Goal: Task Accomplishment & Management: Complete application form

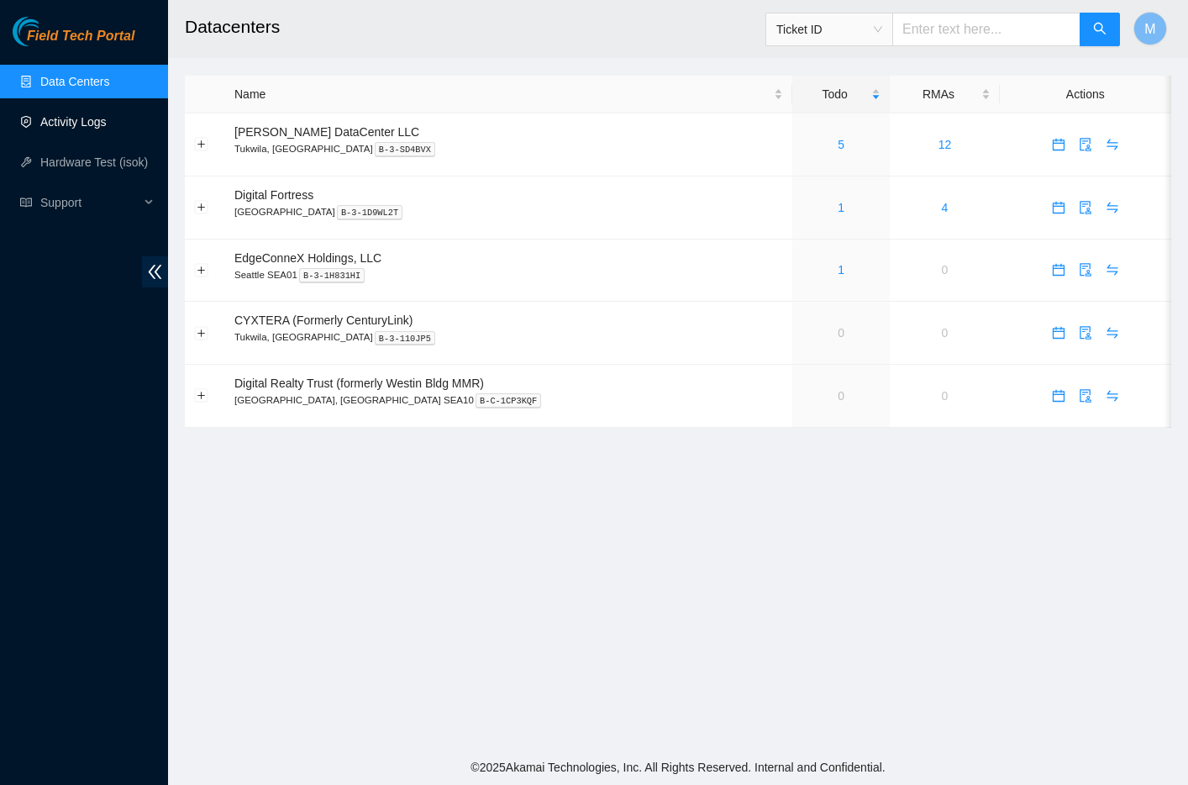
click at [81, 126] on link "Activity Logs" at bounding box center [73, 121] width 66 height 13
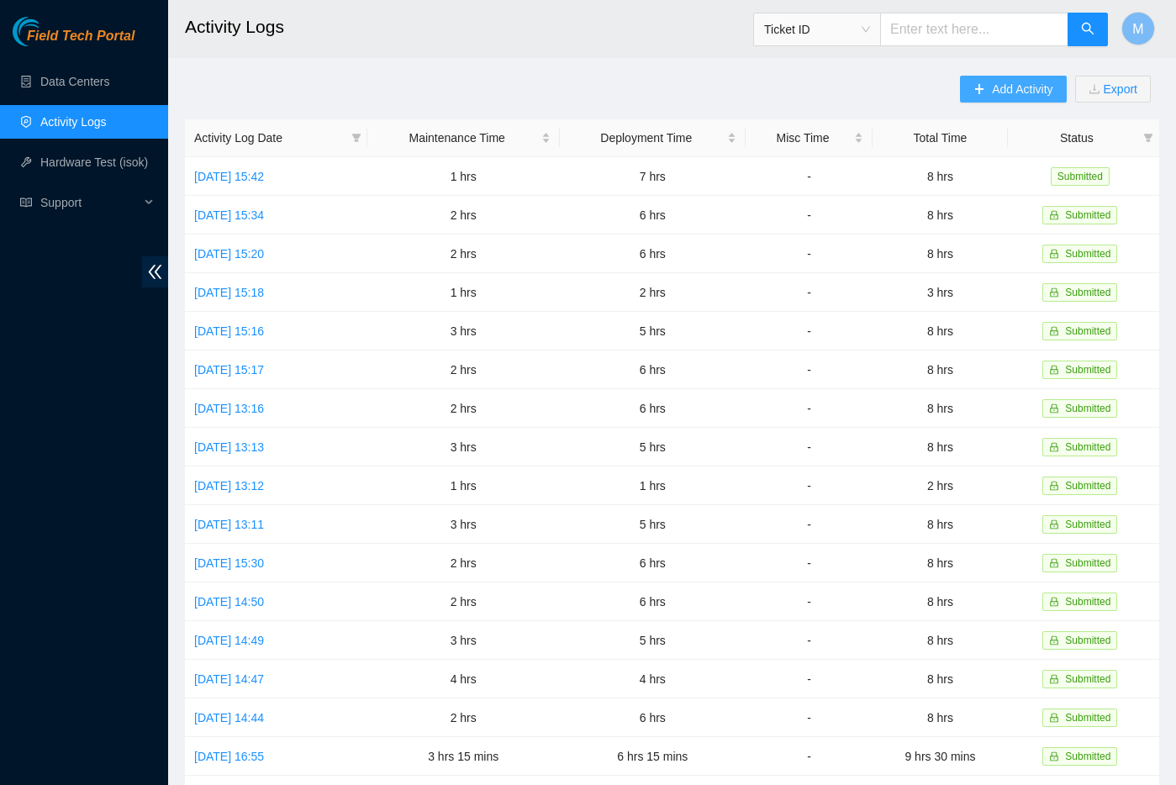
click at [1025, 92] on span "Add Activity" at bounding box center [1022, 89] width 61 height 18
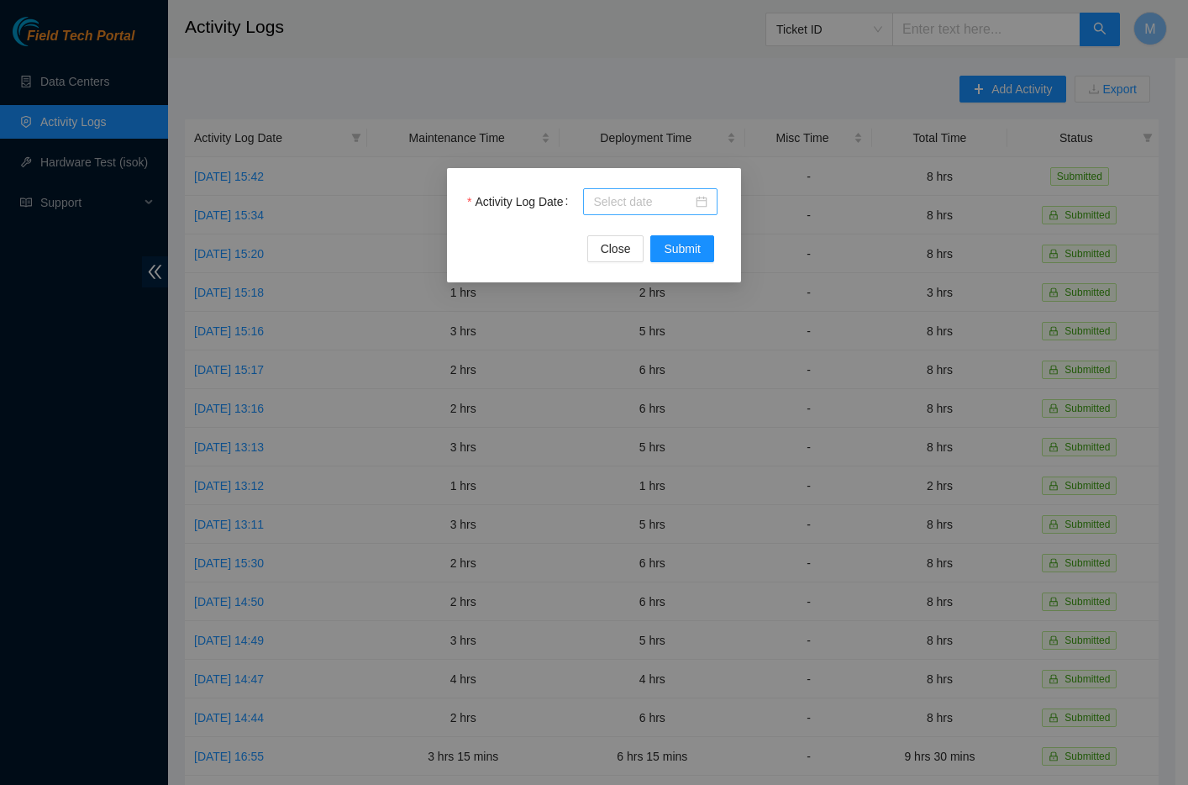
click at [657, 211] on div at bounding box center [650, 201] width 134 height 27
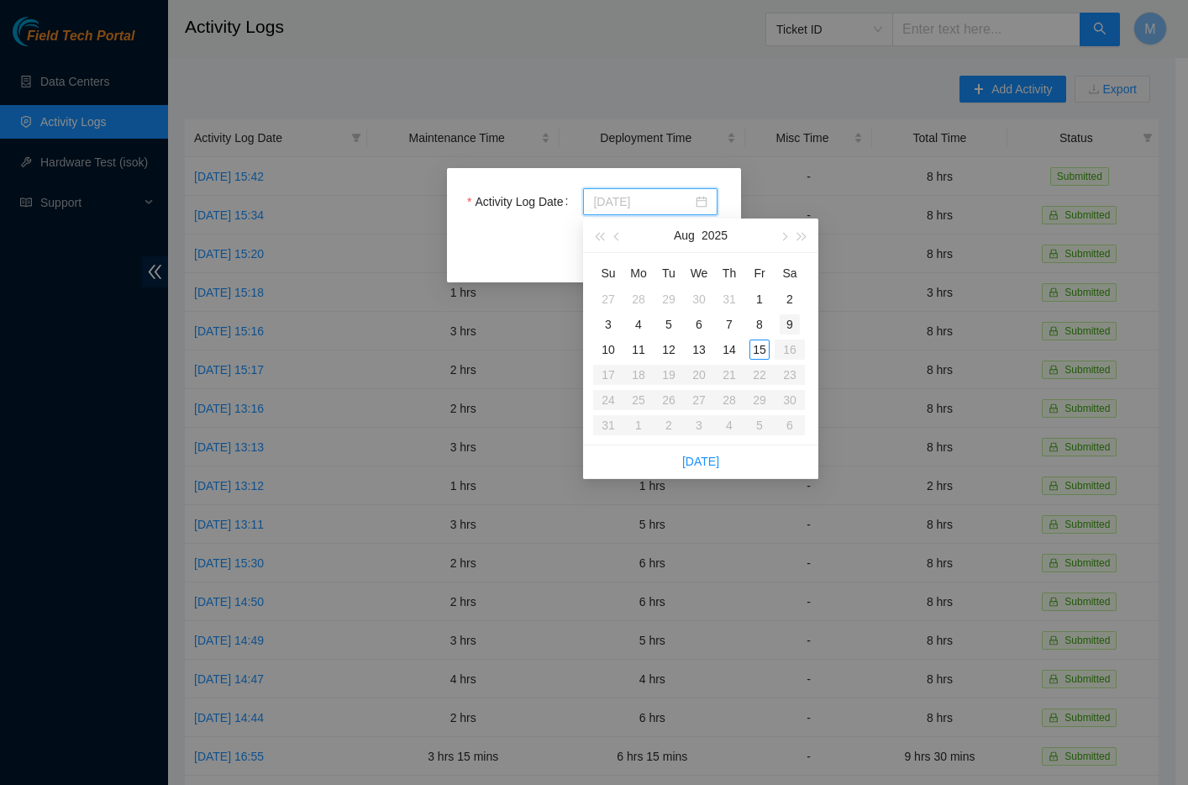
type input "[DATE]"
click at [640, 350] on div "11" at bounding box center [639, 350] width 20 height 20
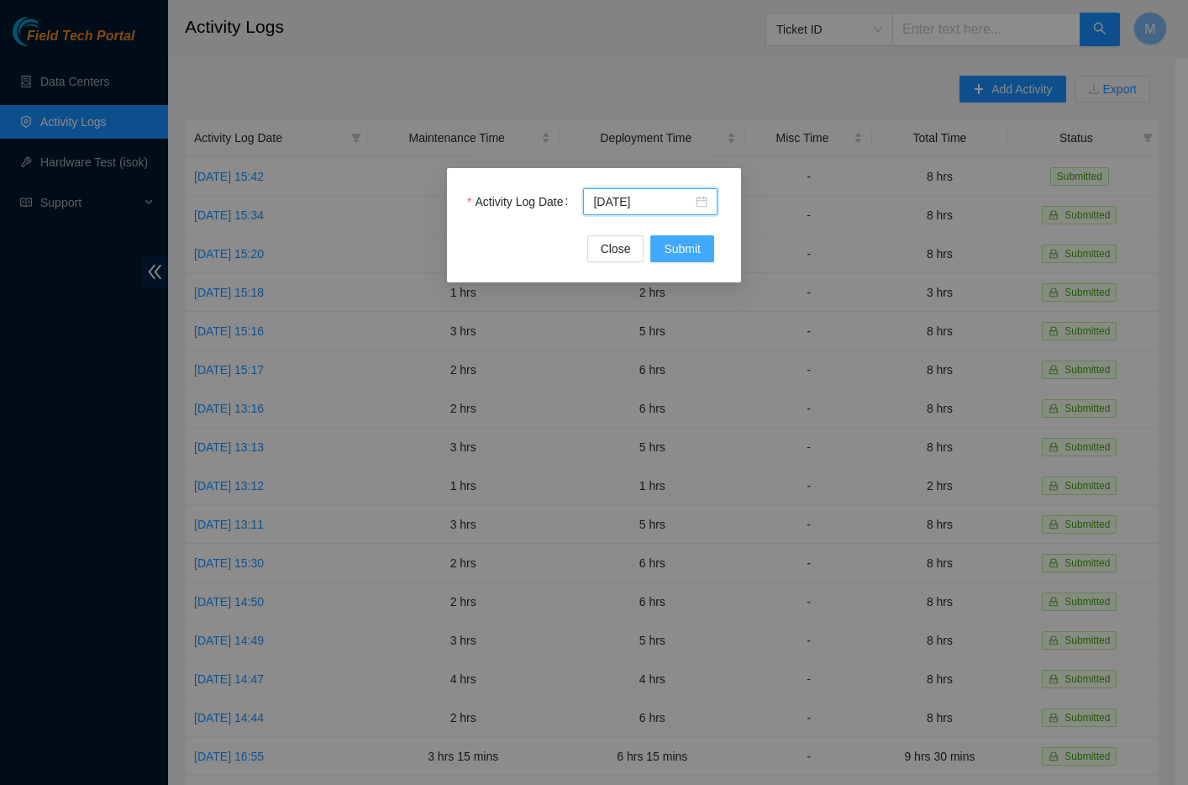
click at [700, 247] on span "Submit" at bounding box center [682, 249] width 37 height 18
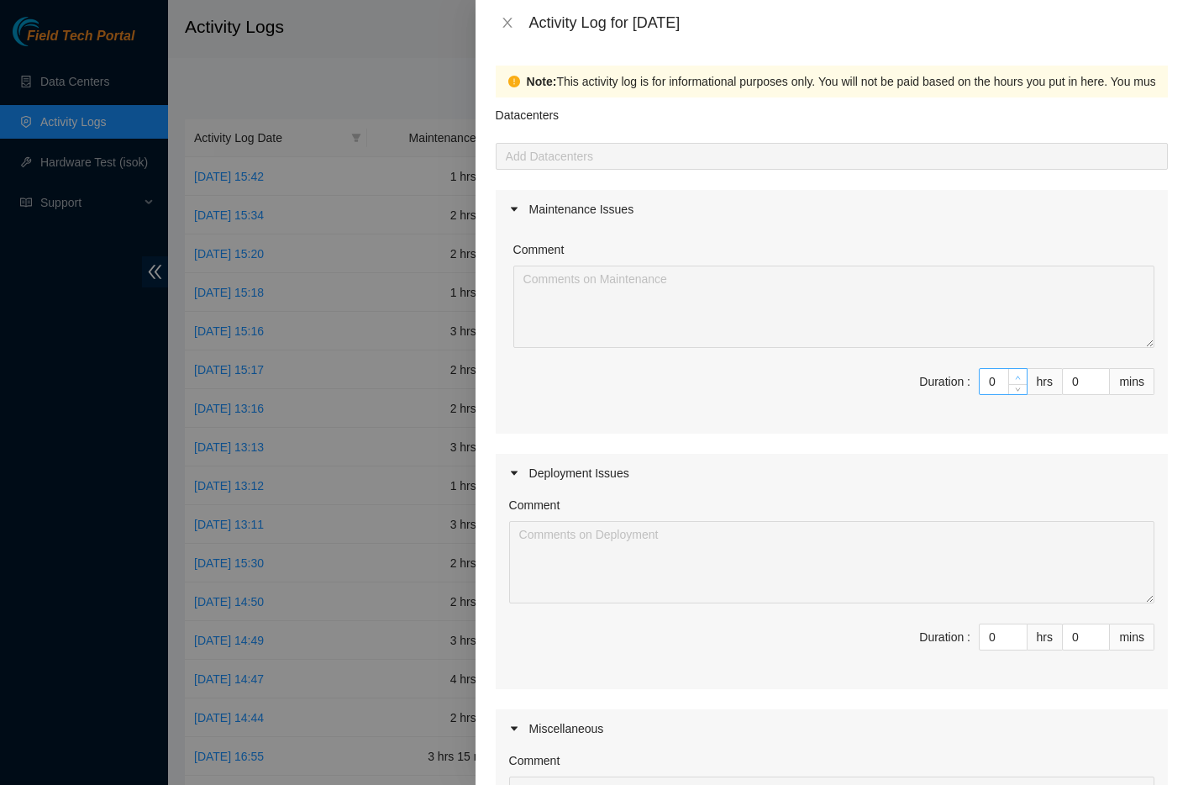
type input "1"
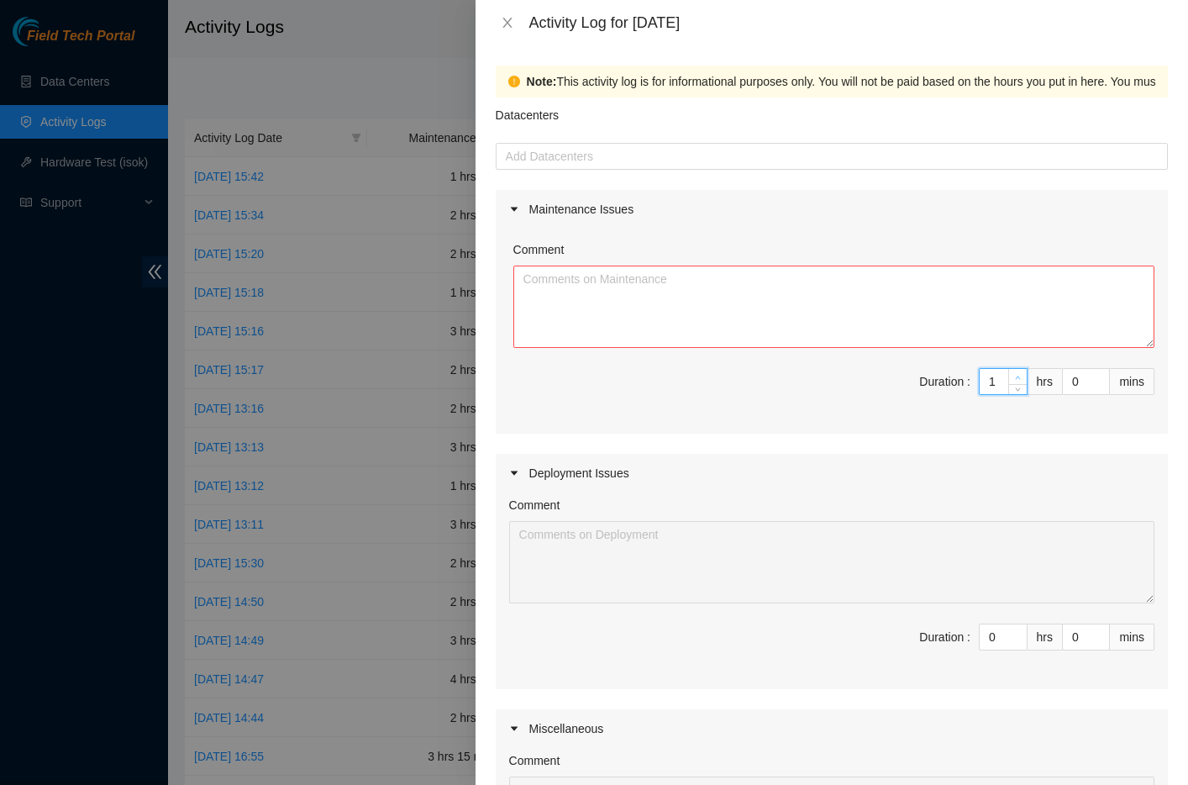
click at [1015, 375] on icon "up" at bounding box center [1018, 378] width 6 height 6
type input "2"
click at [1015, 375] on icon "up" at bounding box center [1018, 378] width 6 height 6
click at [751, 292] on textarea "Comment" at bounding box center [834, 307] width 641 height 82
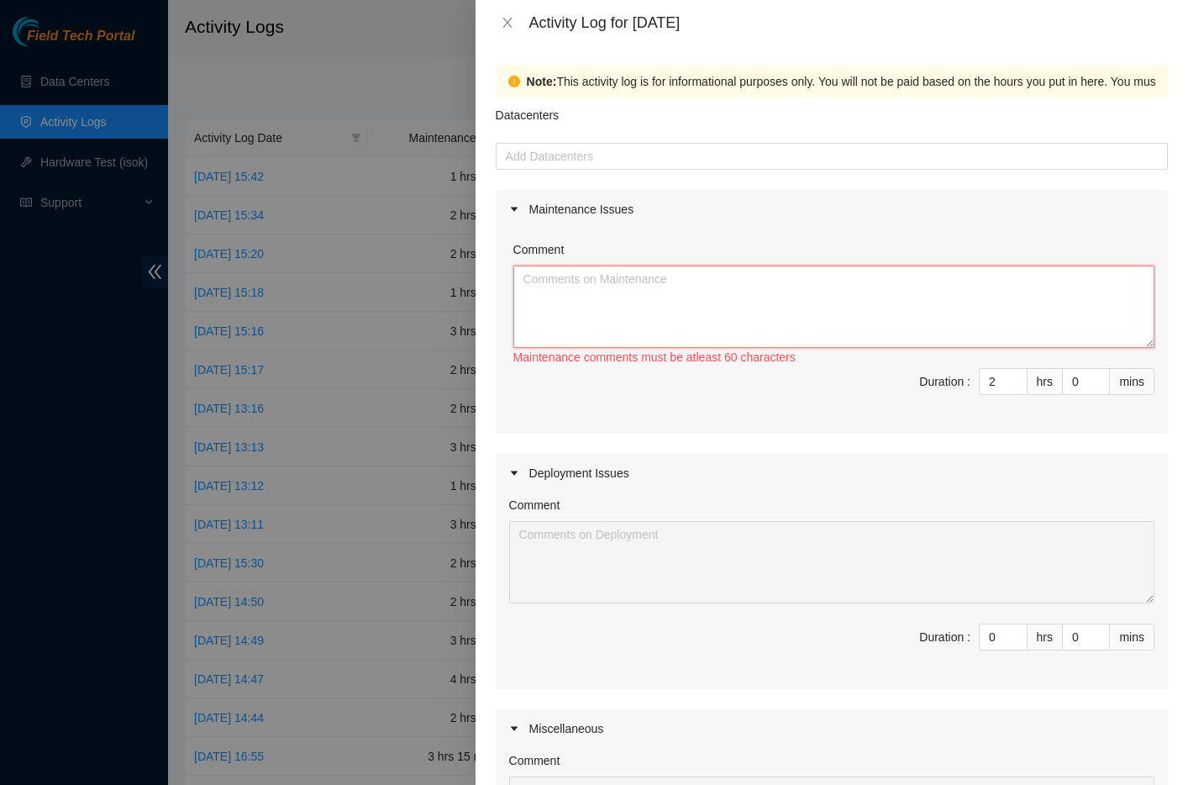
paste textarea "Opened and answered emails. Answered calls from [PERSON_NAME] security regardin…"
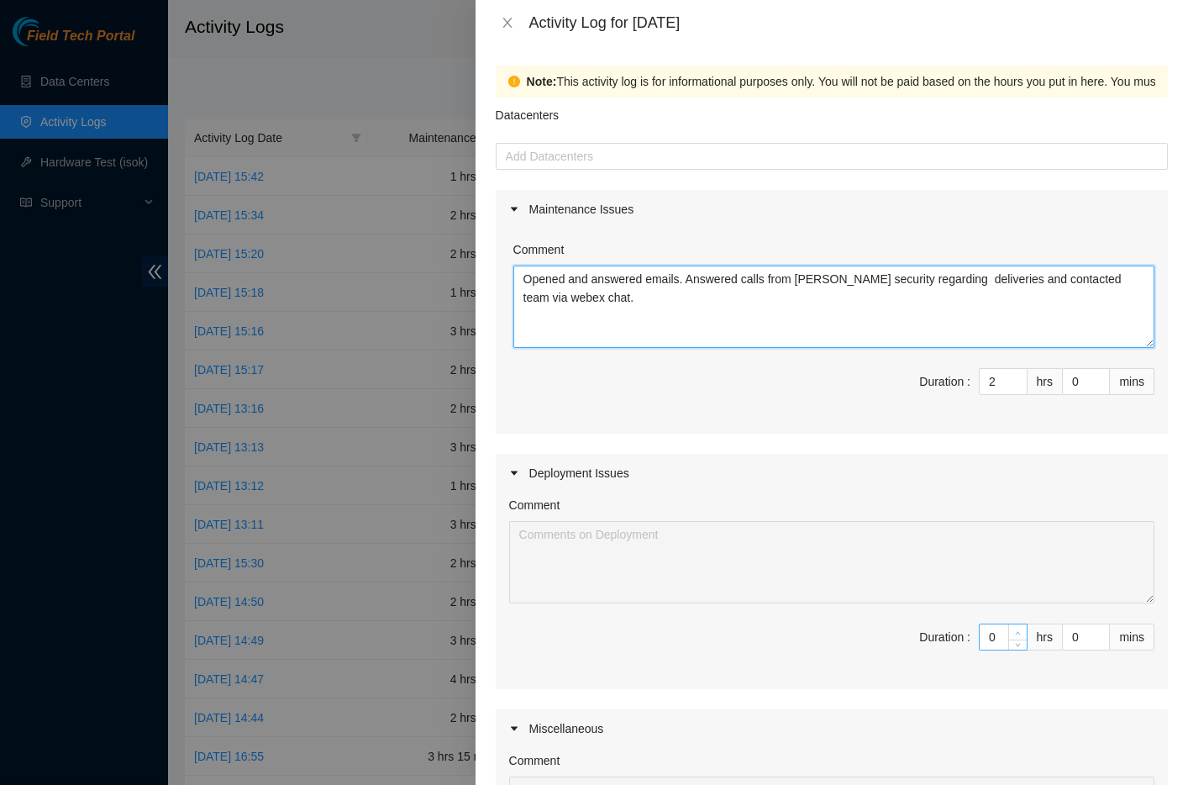
type textarea "Opened and answered emails. Answered calls from [PERSON_NAME] security regardin…"
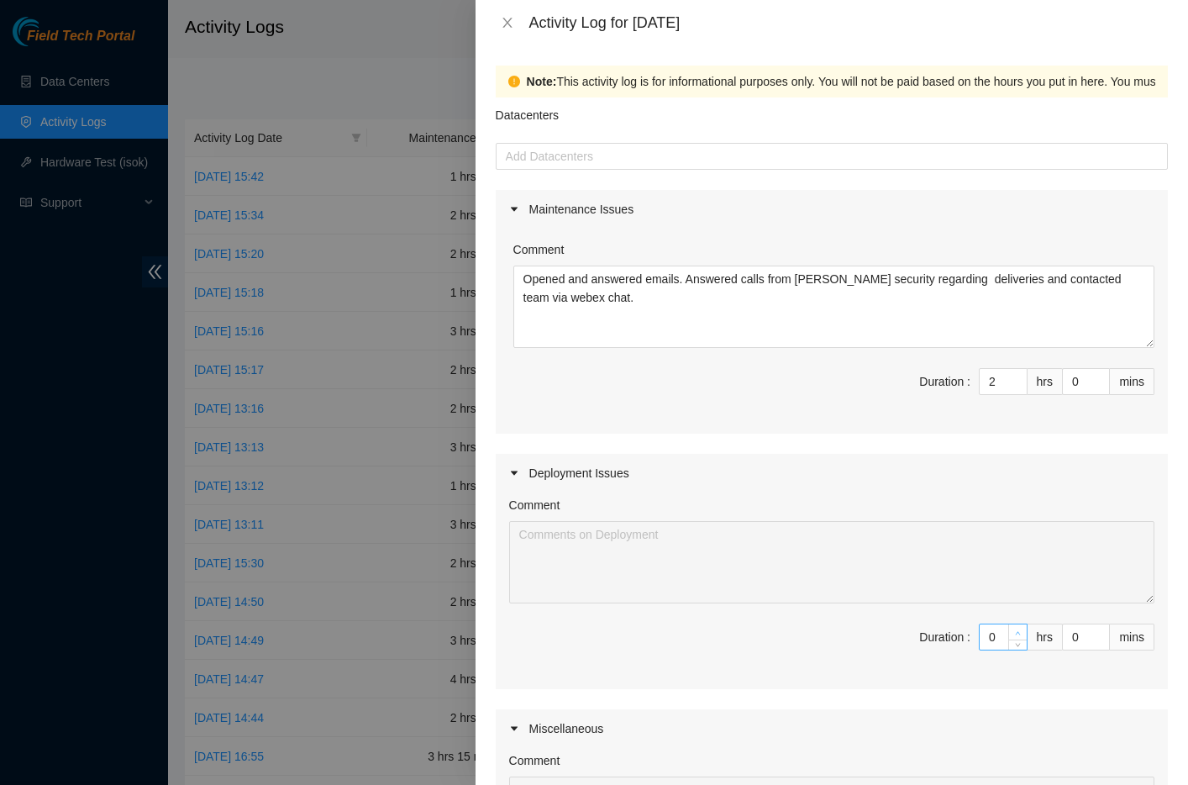
type input "1"
type input "3"
click at [1014, 630] on span "up" at bounding box center [1019, 633] width 10 height 10
type input "2"
type input "4"
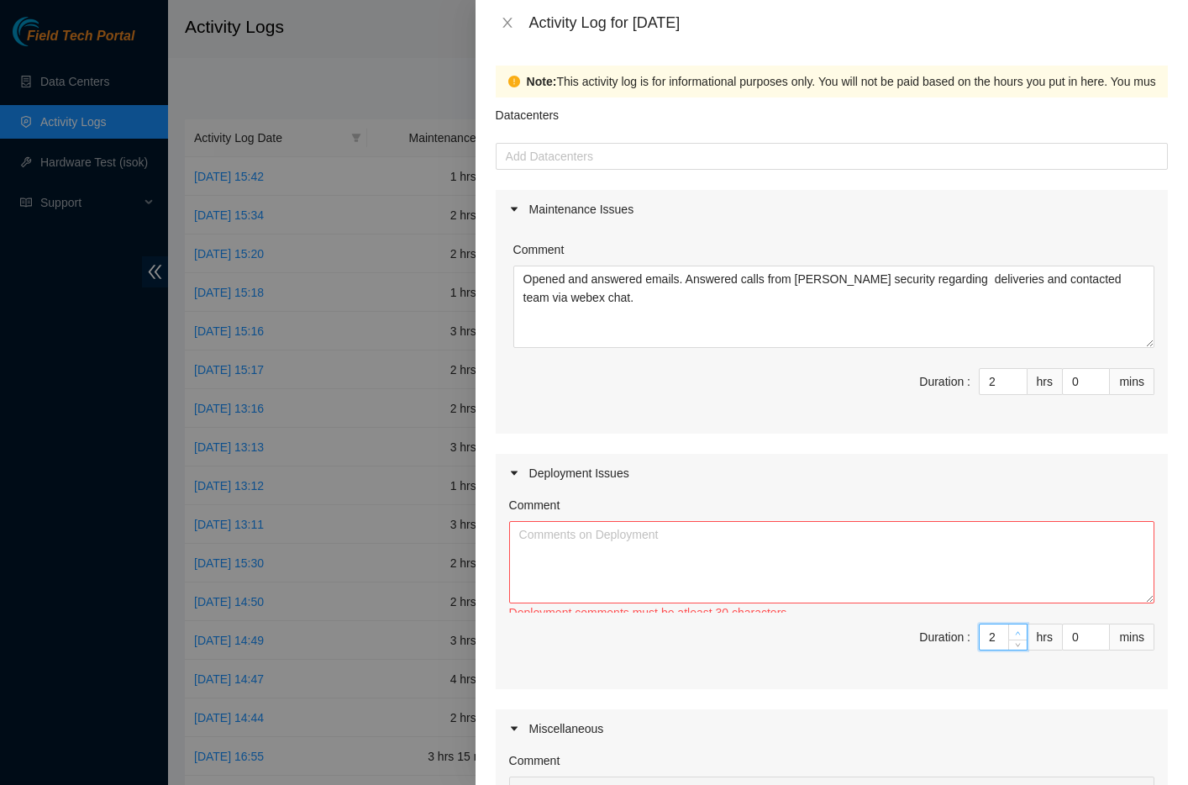
click at [1014, 630] on span "up" at bounding box center [1019, 633] width 10 height 10
type input "3"
type input "5"
click at [1014, 630] on span "up" at bounding box center [1019, 633] width 10 height 10
type input "4"
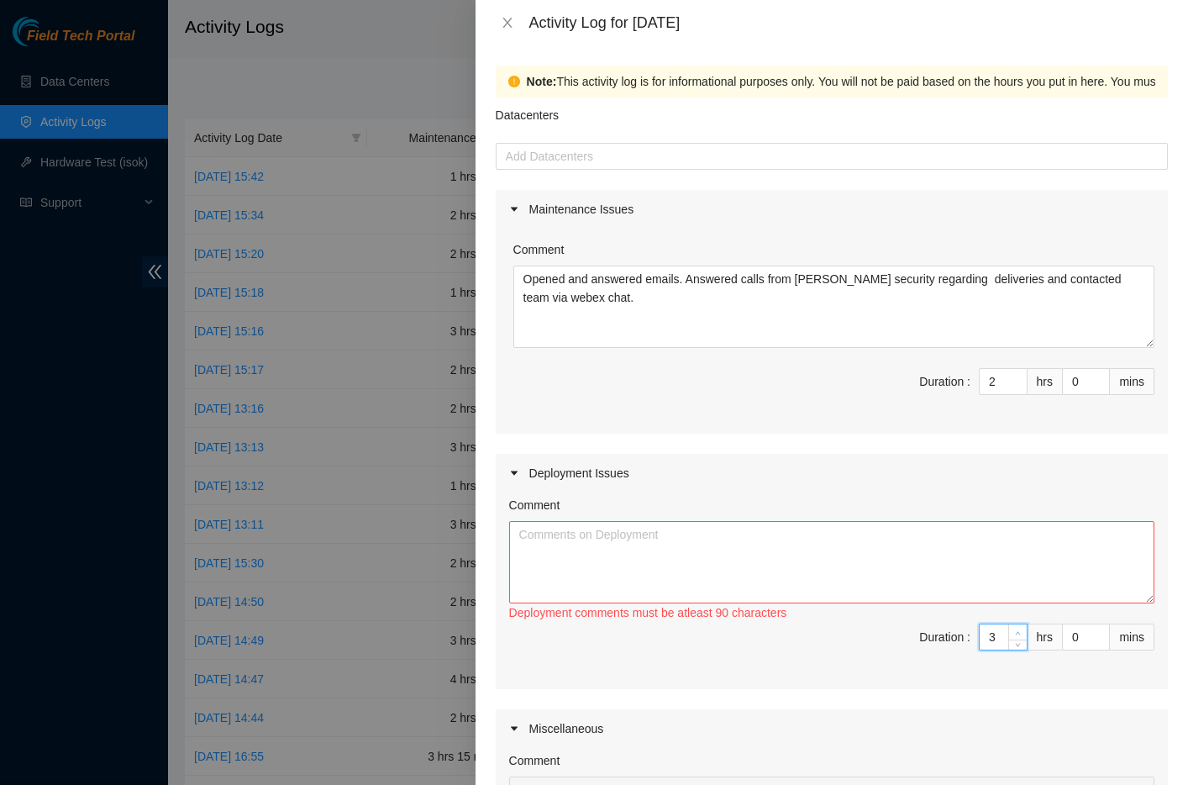
type input "6"
click at [1014, 630] on span "up" at bounding box center [1019, 633] width 10 height 10
type input "5"
type input "7"
click at [1014, 630] on span "up" at bounding box center [1019, 633] width 10 height 10
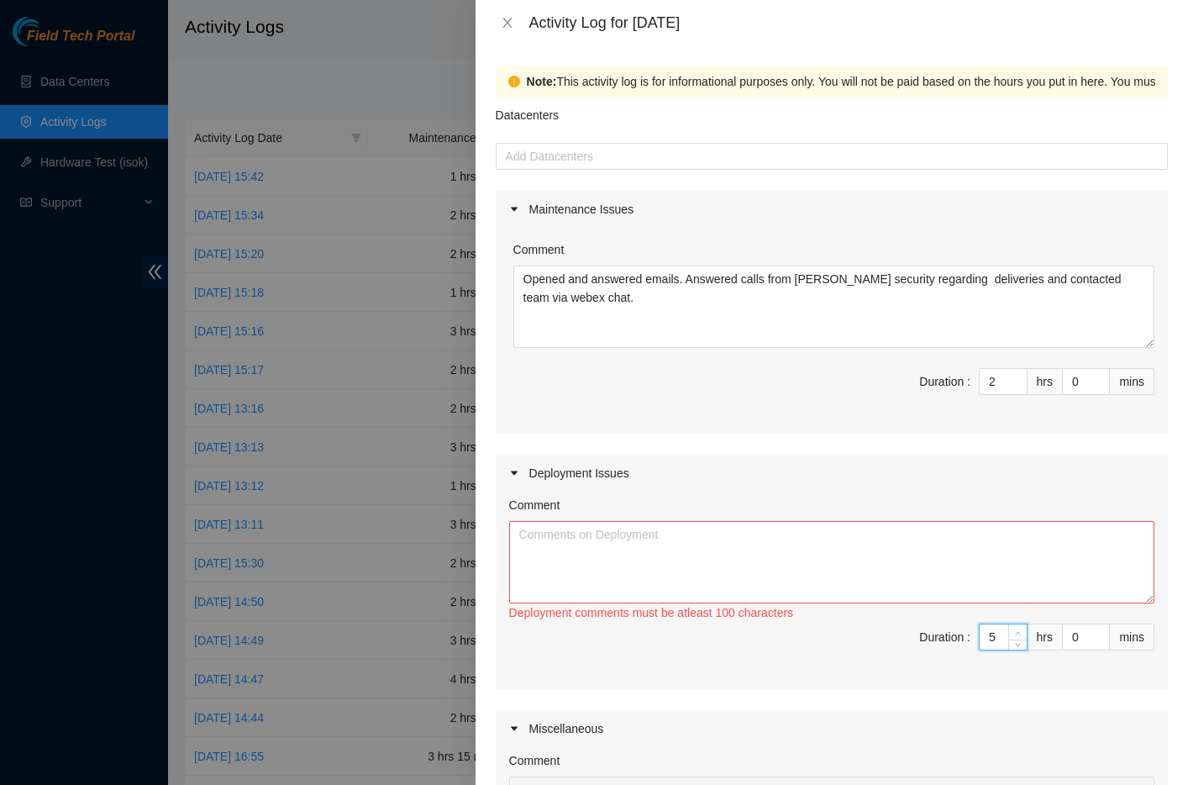
type input "6"
type input "8"
click at [1014, 630] on span "up" at bounding box center [1019, 633] width 10 height 10
click at [561, 560] on textarea "Comment" at bounding box center [832, 562] width 646 height 82
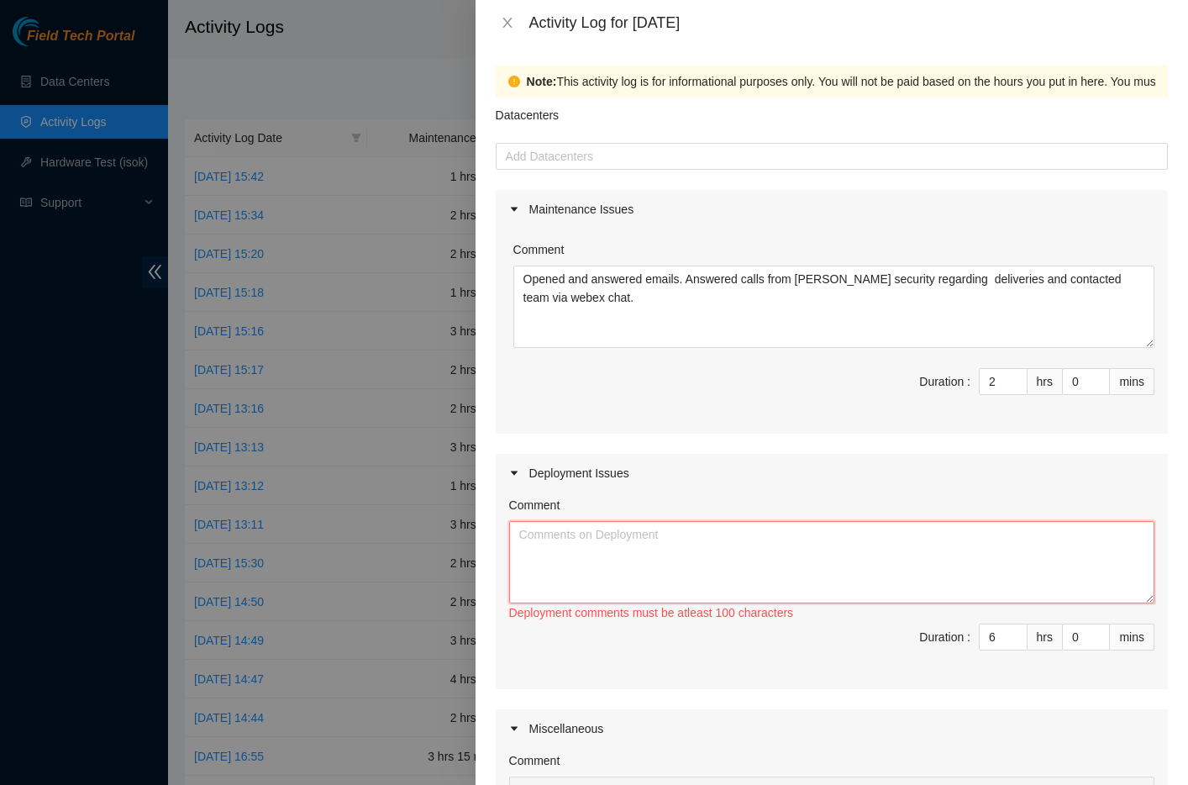
paste textarea "Worked on the following deployments: DP83396 - r01.border.pdx01.sdn: Move 2x100…"
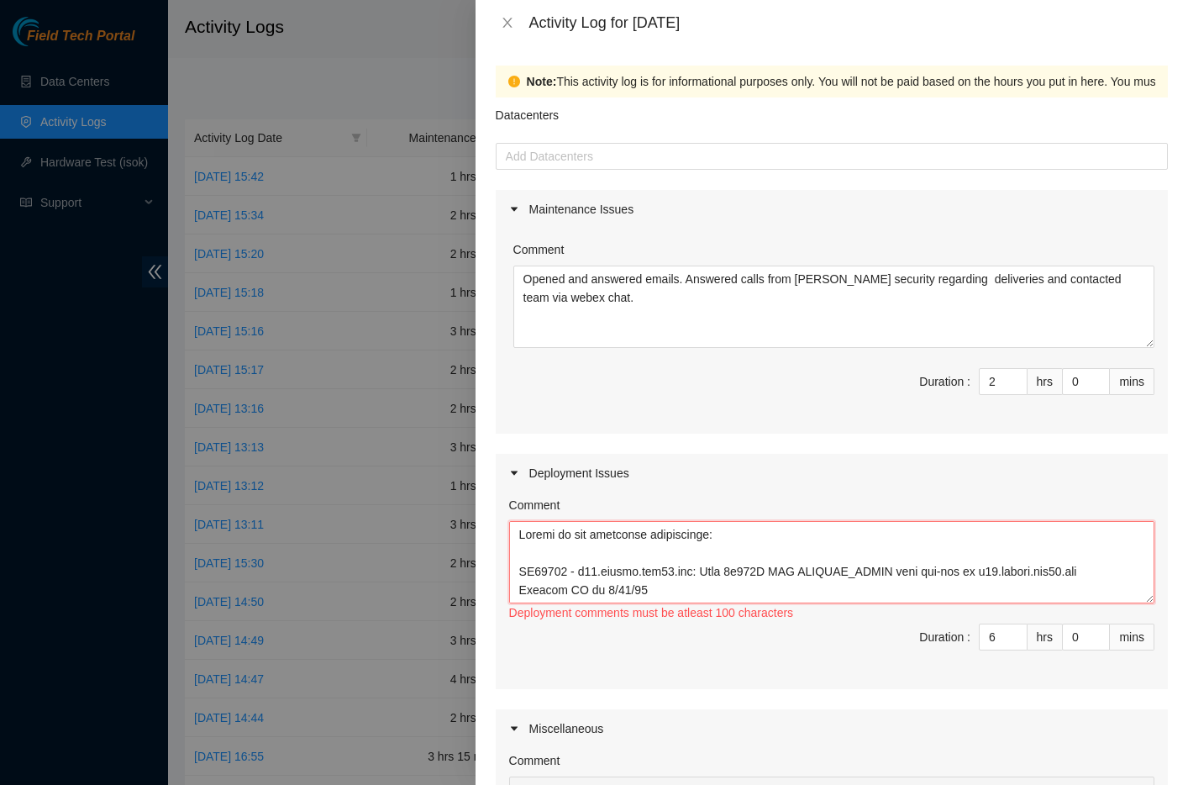
scroll to position [789, 0]
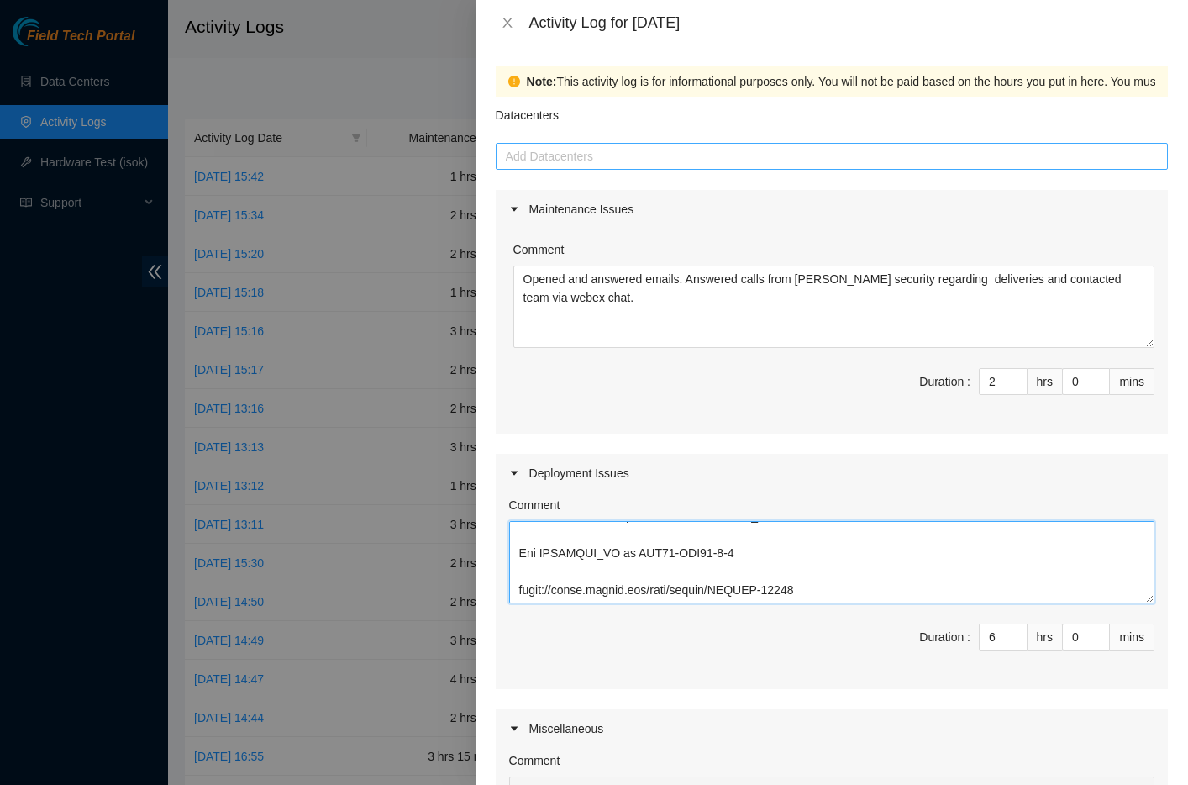
click at [617, 165] on div at bounding box center [832, 156] width 664 height 20
type textarea "Worked on the following deployments: DP83396 - r01.border.pdx01.sdn: Move 2x100…"
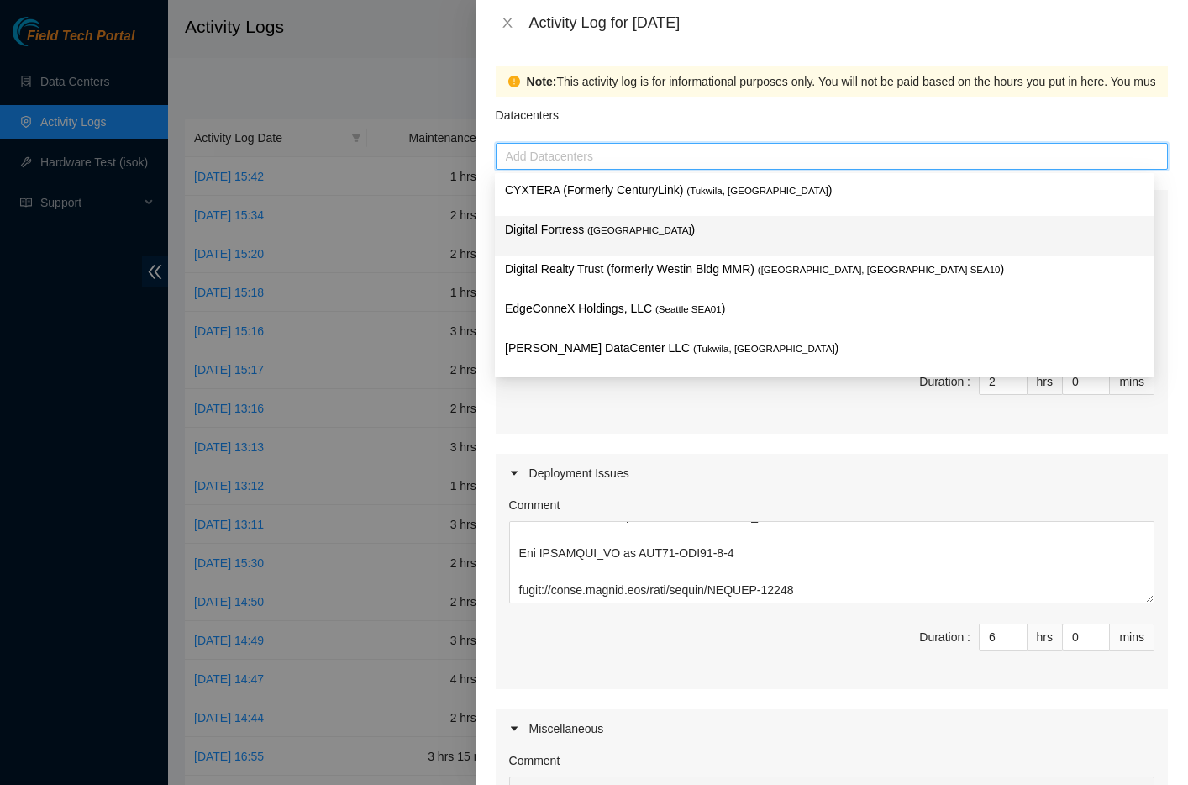
click at [582, 239] on p "Digital Fortress ( [GEOGRAPHIC_DATA] )" at bounding box center [825, 229] width 640 height 19
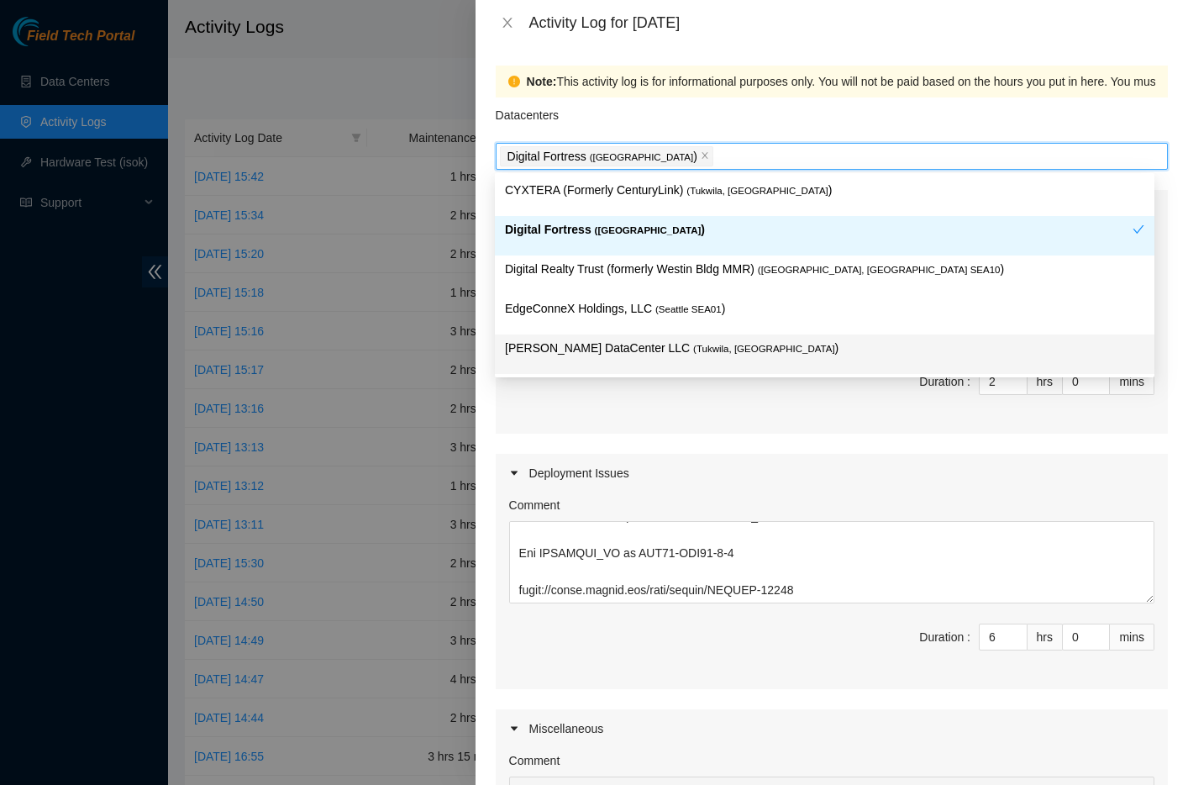
click at [634, 426] on div "Comment Opened and answered emails. Answered calls from [PERSON_NAME] security …" at bounding box center [832, 331] width 672 height 205
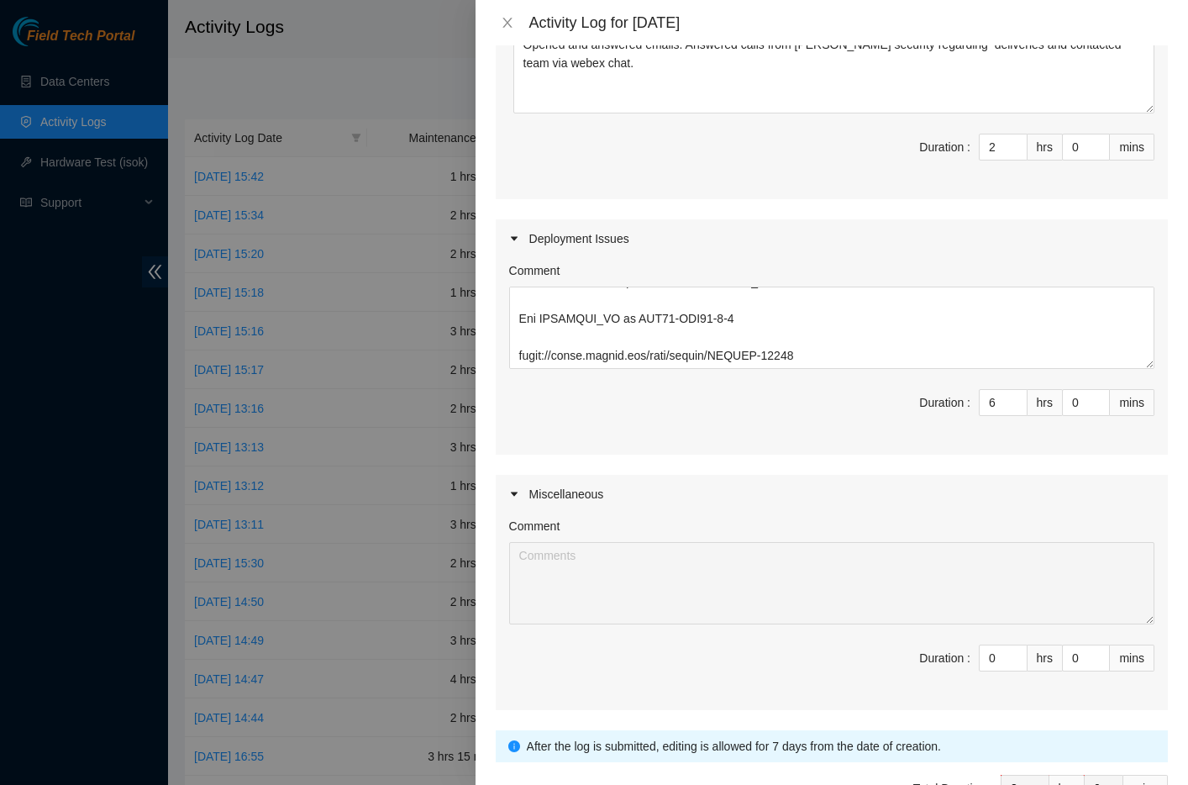
scroll to position [344, 0]
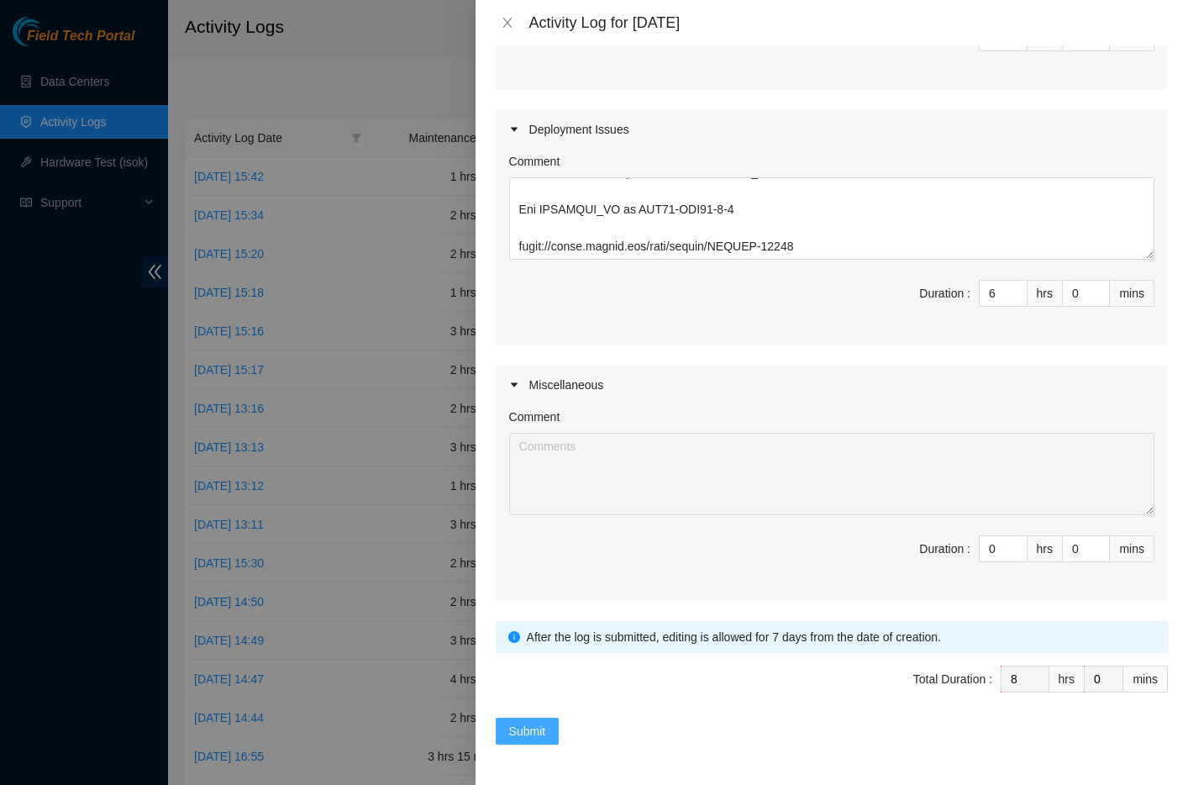
click at [535, 740] on button "Submit" at bounding box center [528, 731] width 64 height 27
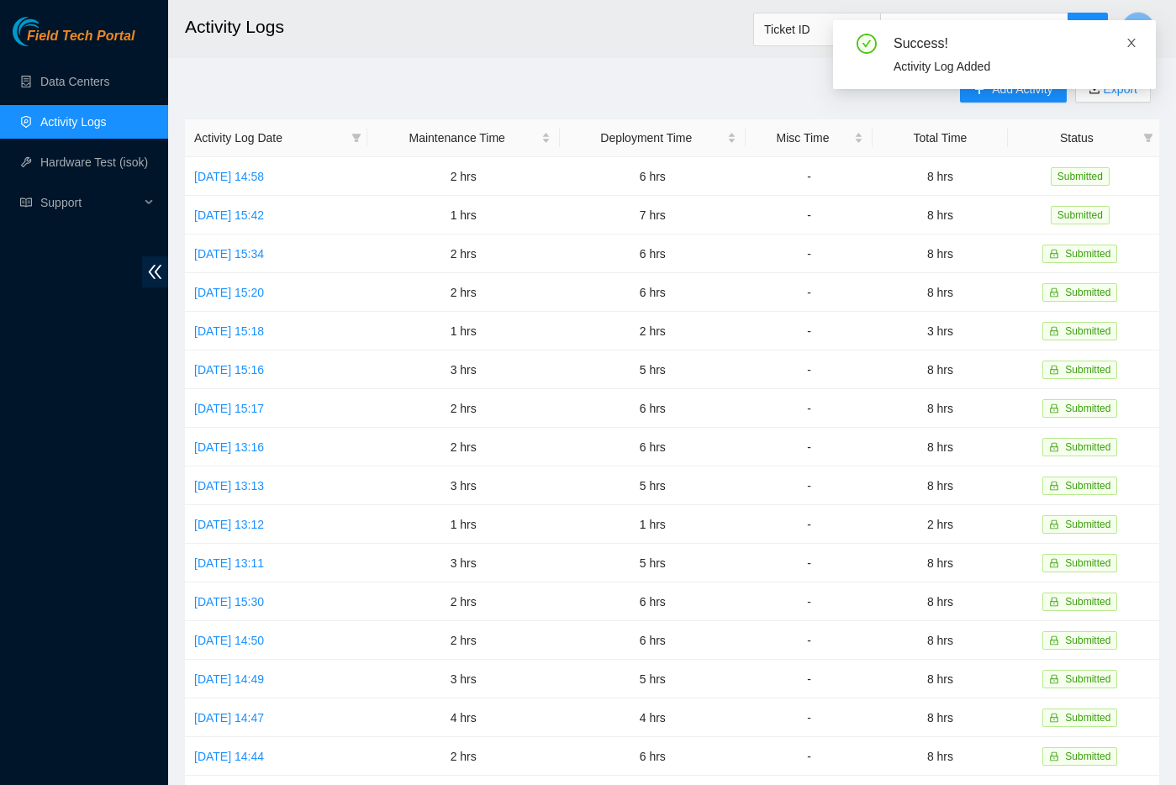
click at [1135, 42] on icon "close" at bounding box center [1131, 43] width 12 height 12
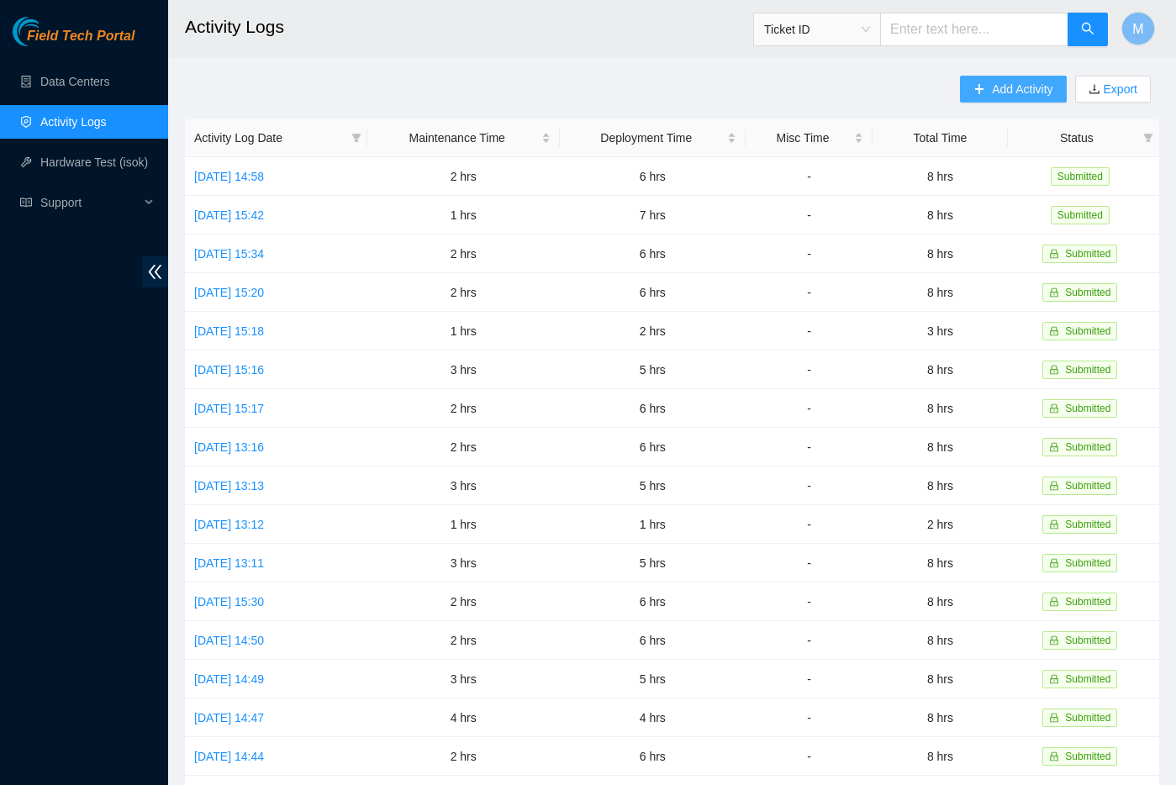
click at [1017, 97] on span "Add Activity" at bounding box center [1022, 89] width 61 height 18
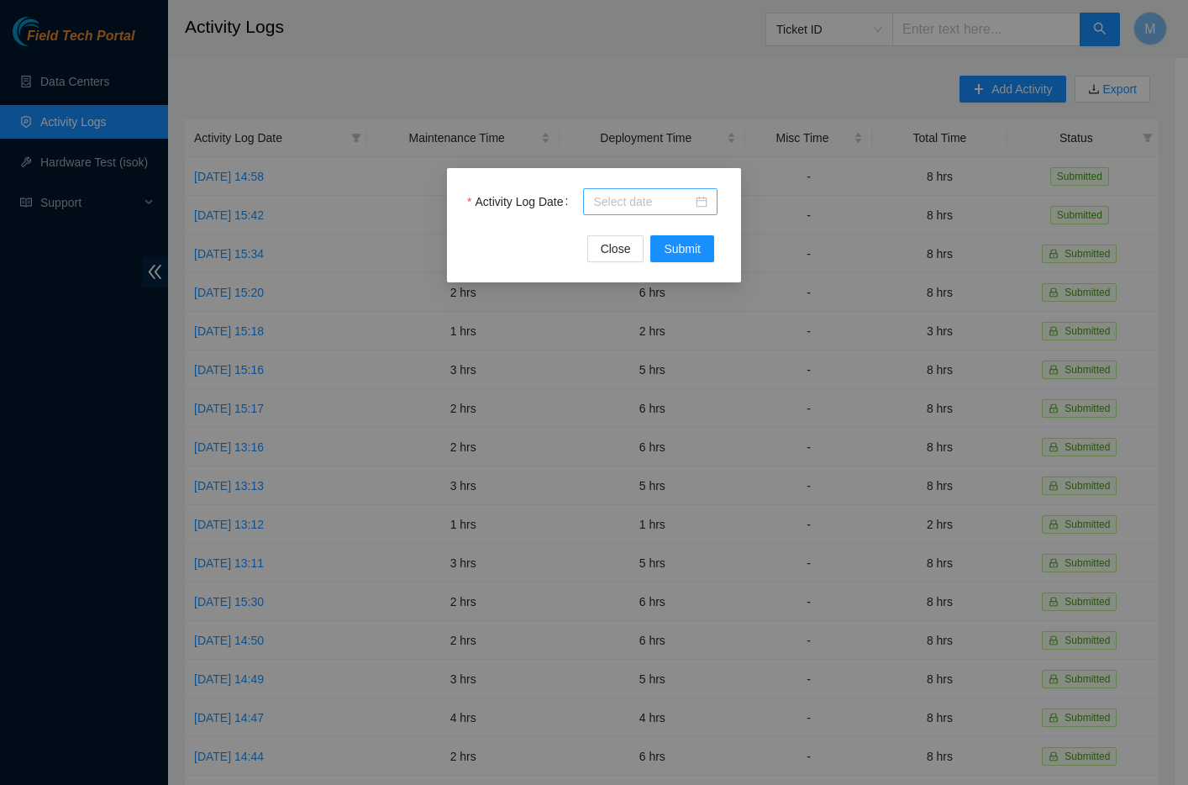
click at [678, 212] on div at bounding box center [650, 201] width 134 height 27
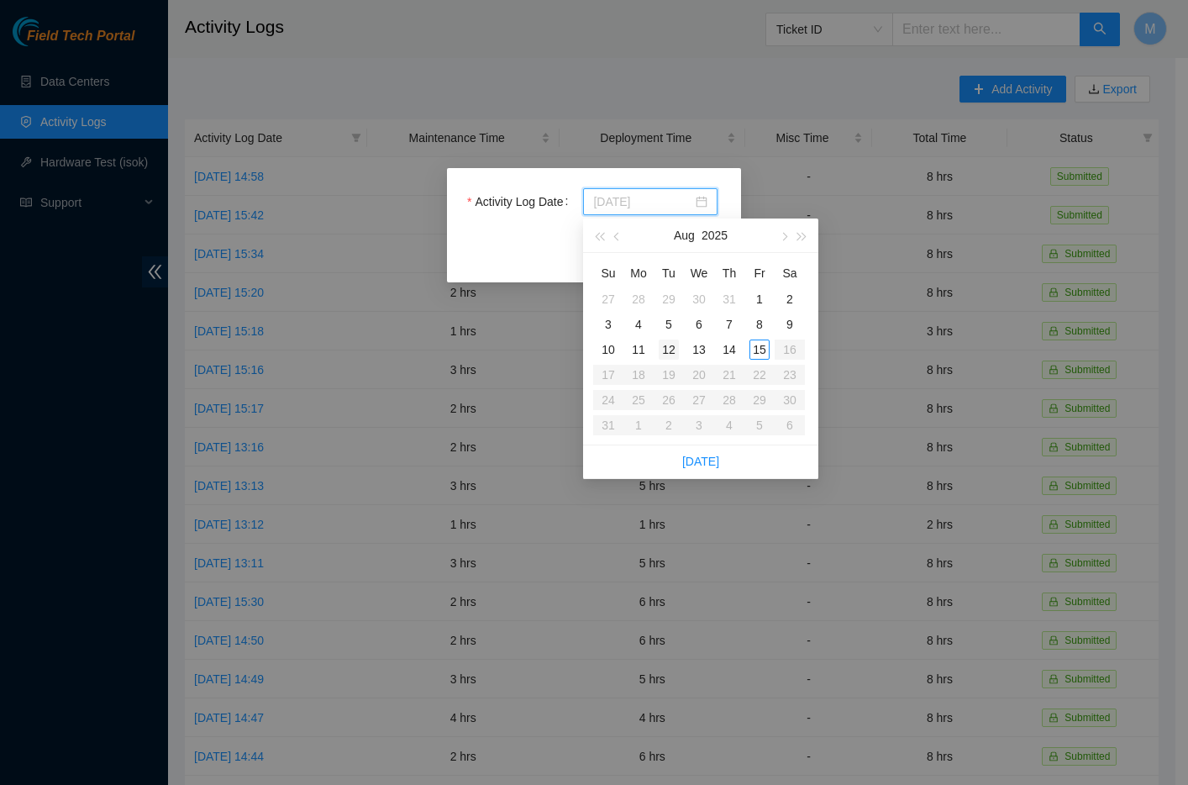
type input "[DATE]"
click at [672, 351] on div "12" at bounding box center [669, 350] width 20 height 20
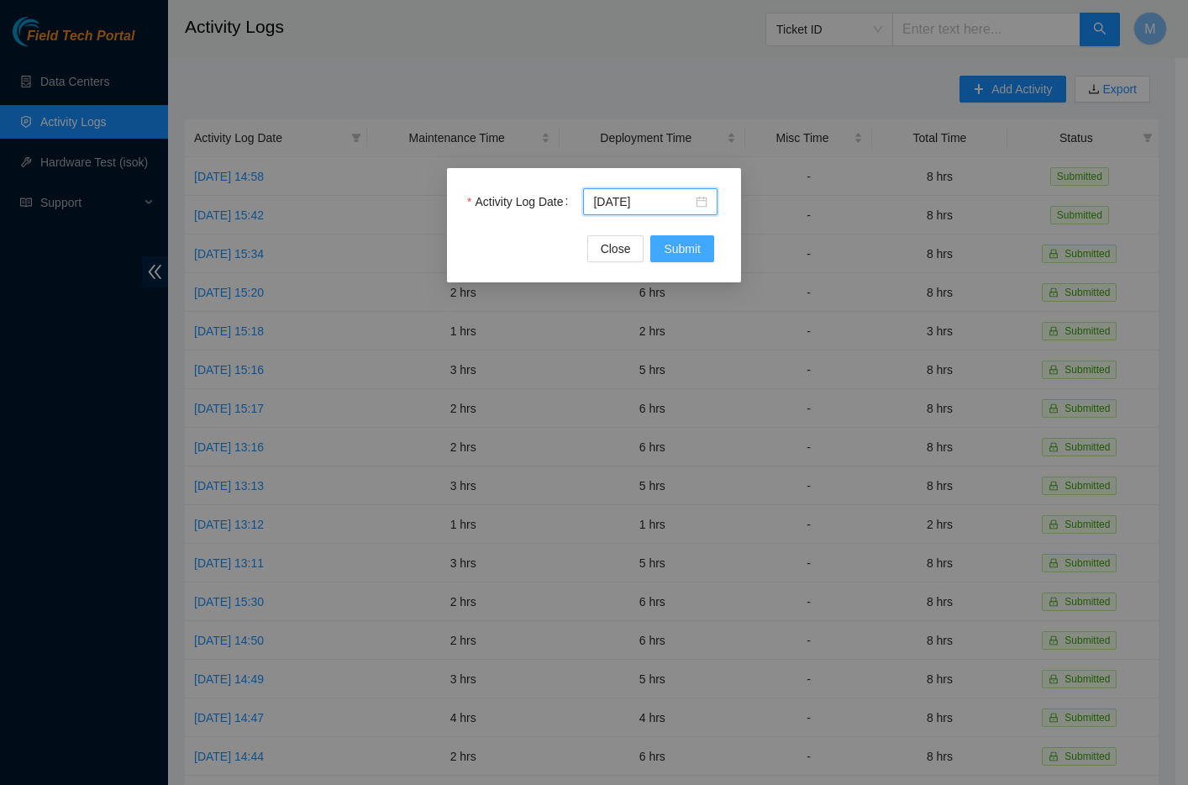
click at [692, 260] on button "Submit" at bounding box center [683, 248] width 64 height 27
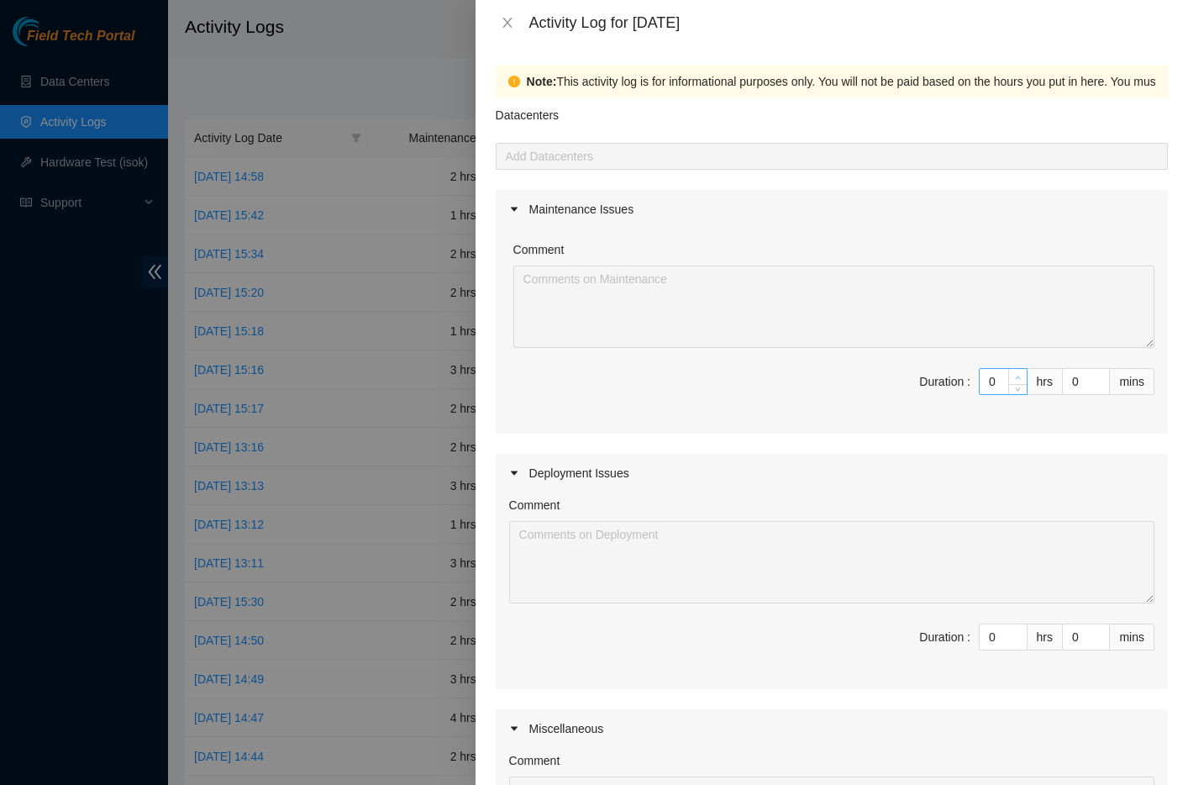
type input "1"
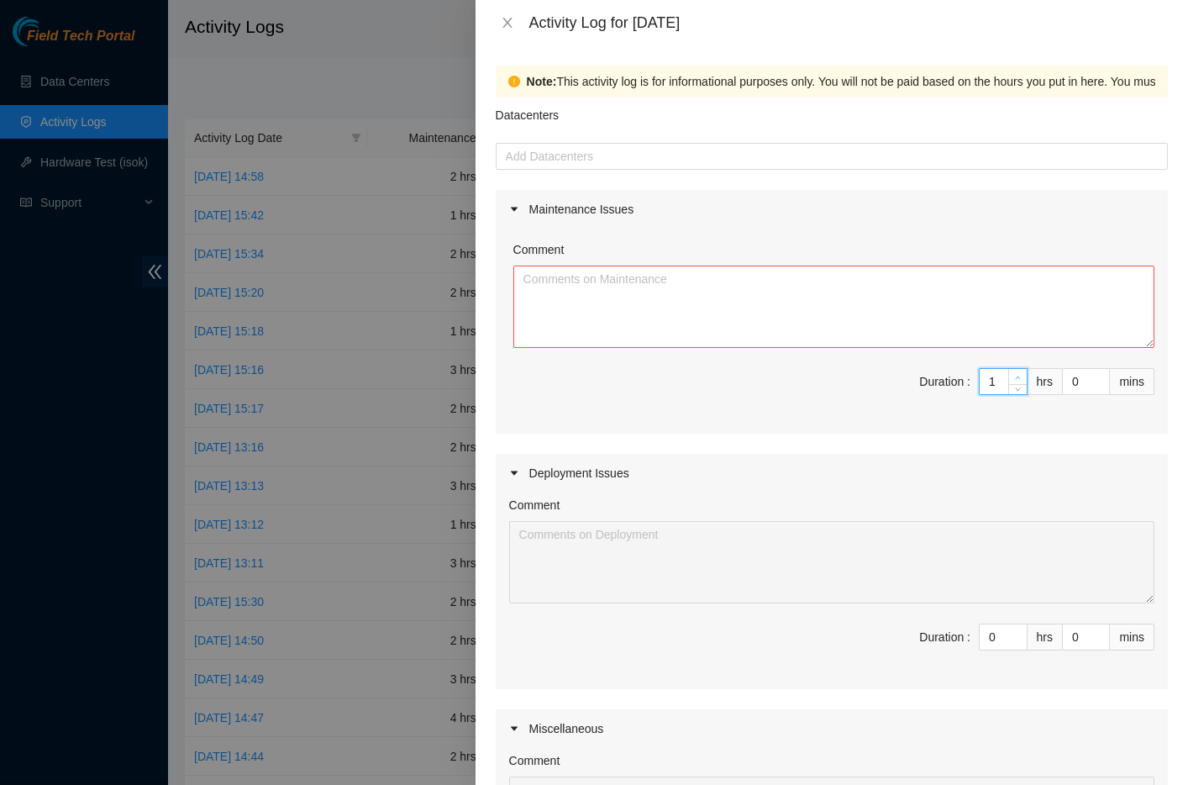
click at [1016, 376] on icon "up" at bounding box center [1018, 377] width 5 height 3
type input "2"
click at [1016, 376] on icon "up" at bounding box center [1018, 377] width 5 height 3
click at [813, 315] on textarea "Comment" at bounding box center [834, 307] width 641 height 82
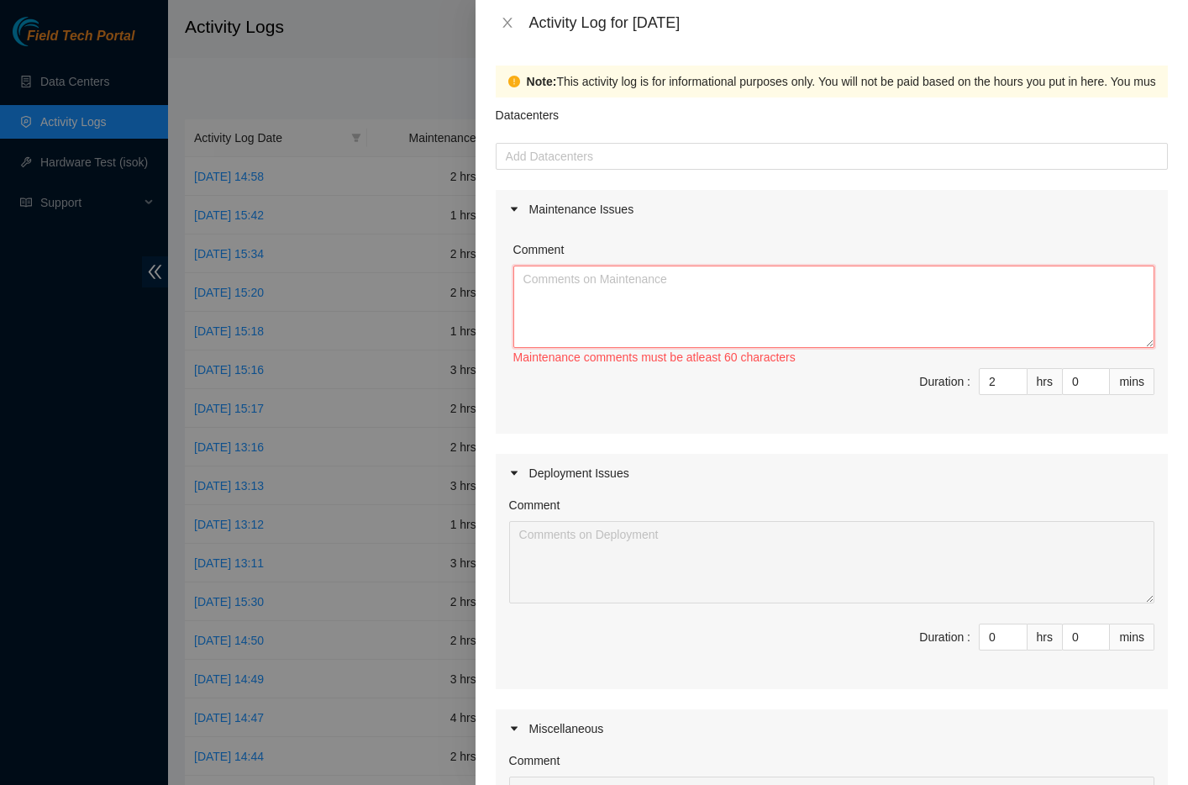
paste textarea "Opened and answered emails. Answered calls from [PERSON_NAME] security regardin…"
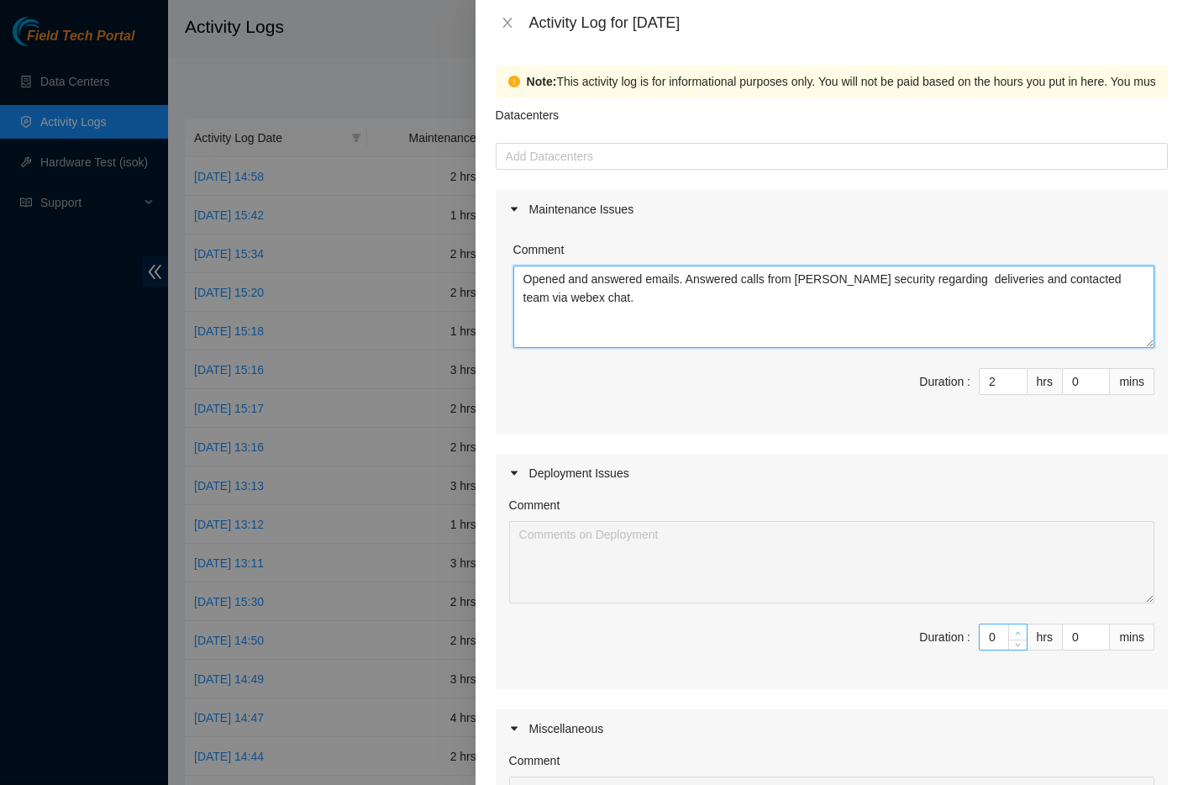
type textarea "Opened and answered emails. Answered calls from [PERSON_NAME] security regardin…"
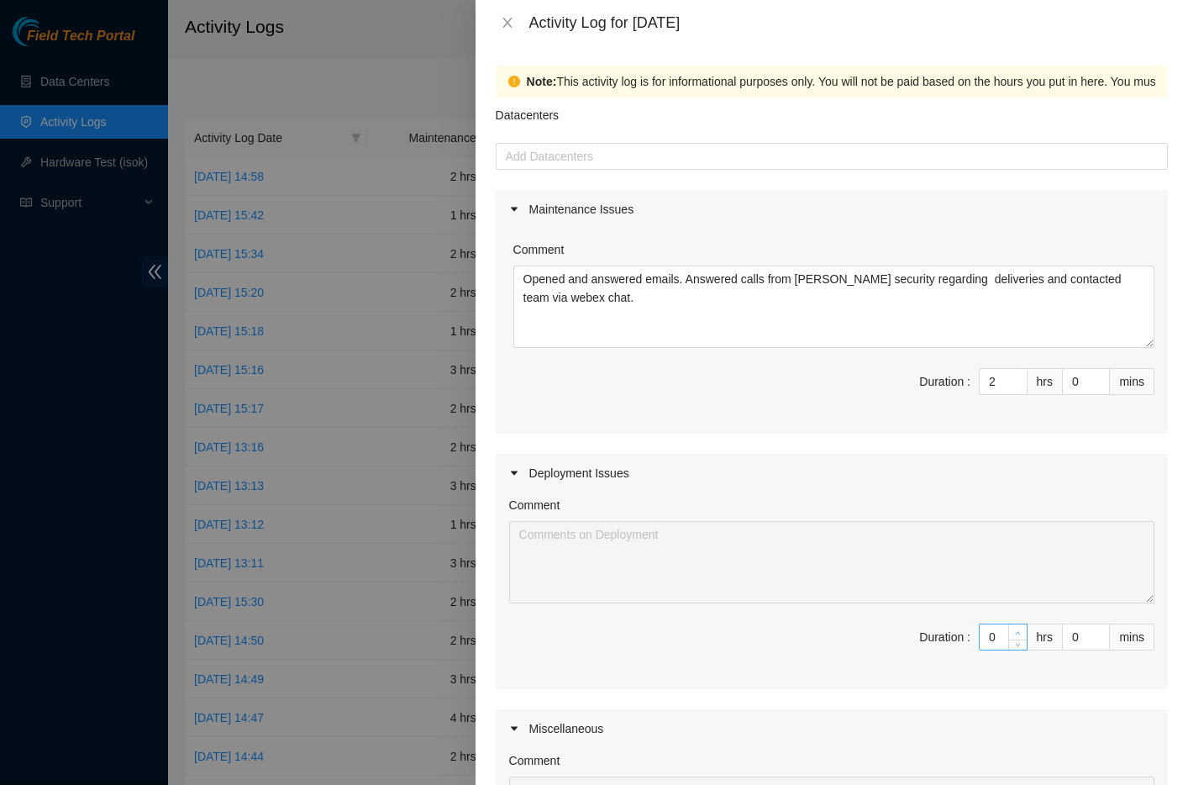
type input "1"
type input "3"
click at [1015, 631] on icon "up" at bounding box center [1018, 633] width 6 height 6
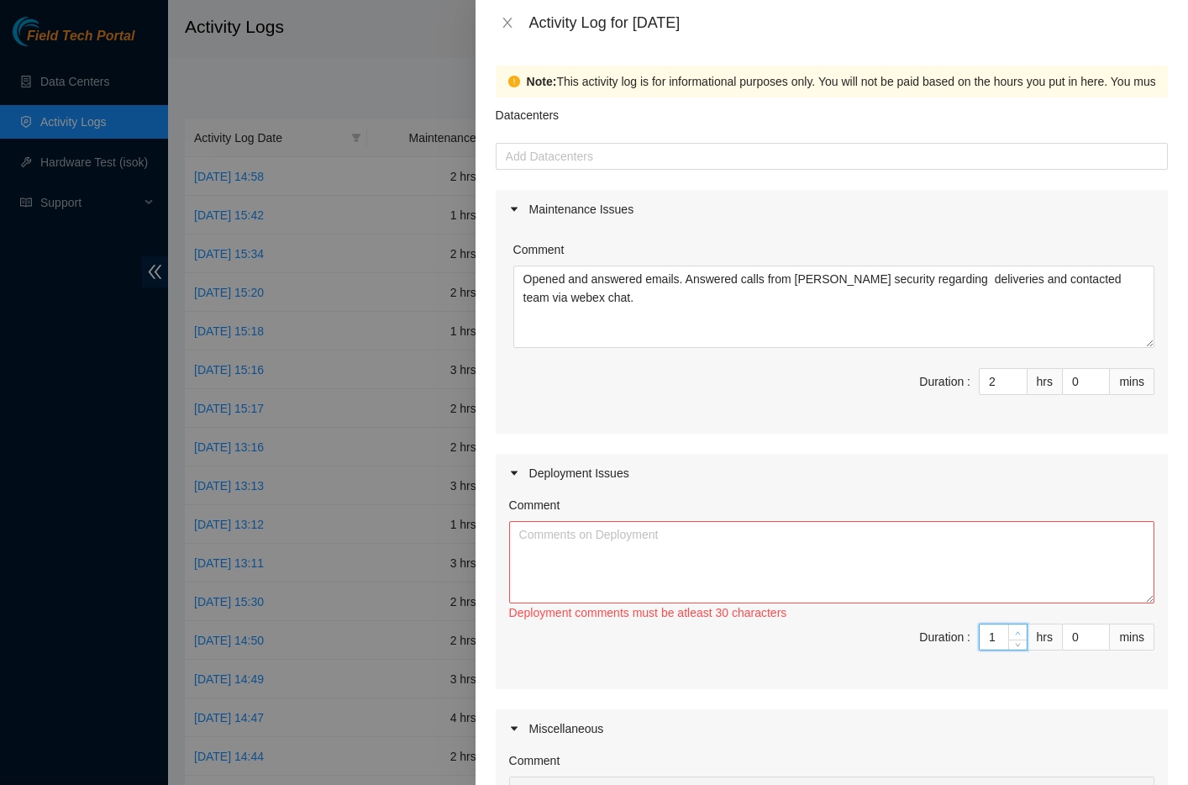
type input "2"
type input "4"
click at [1015, 631] on icon "up" at bounding box center [1018, 633] width 6 height 6
type input "3"
type input "5"
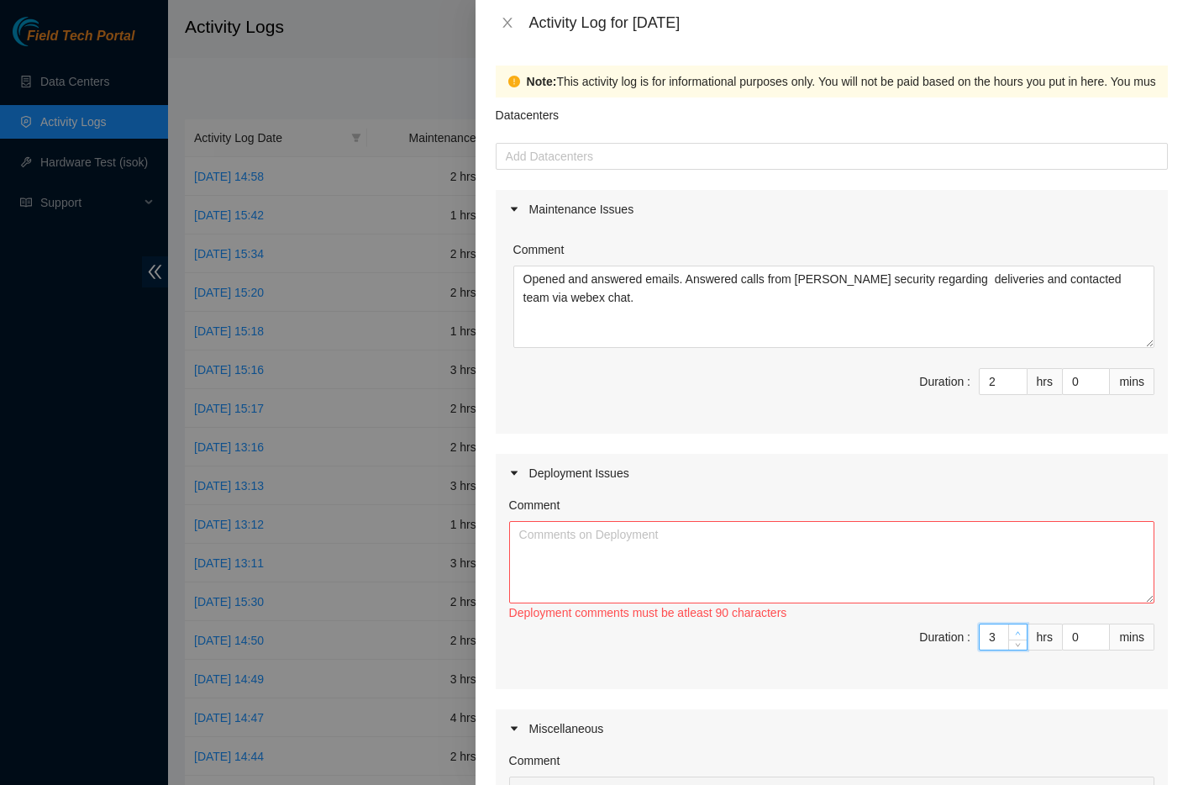
click at [1015, 631] on icon "up" at bounding box center [1018, 633] width 6 height 6
type input "4"
type input "6"
click at [1015, 631] on icon "up" at bounding box center [1018, 633] width 6 height 6
type input "5"
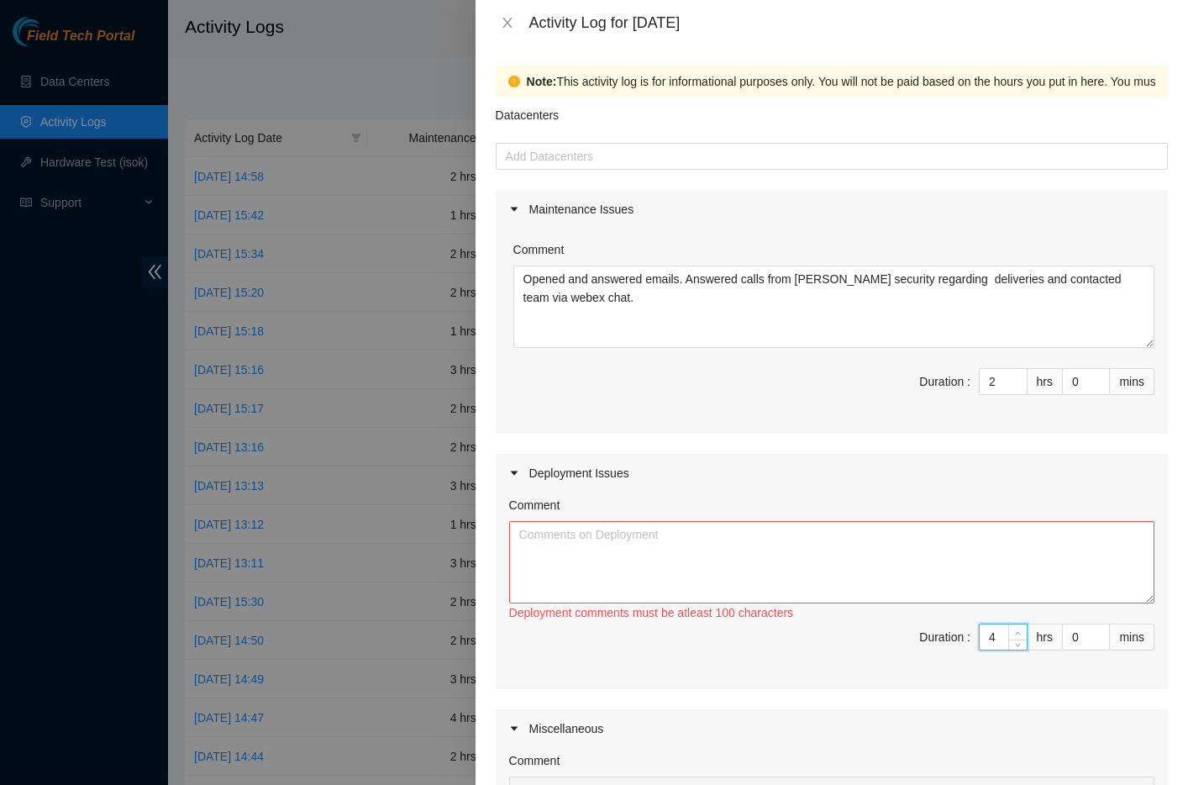
type input "7"
click at [1016, 631] on icon "up" at bounding box center [1018, 632] width 5 height 3
type input "6"
type input "8"
click at [1016, 631] on icon "up" at bounding box center [1018, 632] width 5 height 3
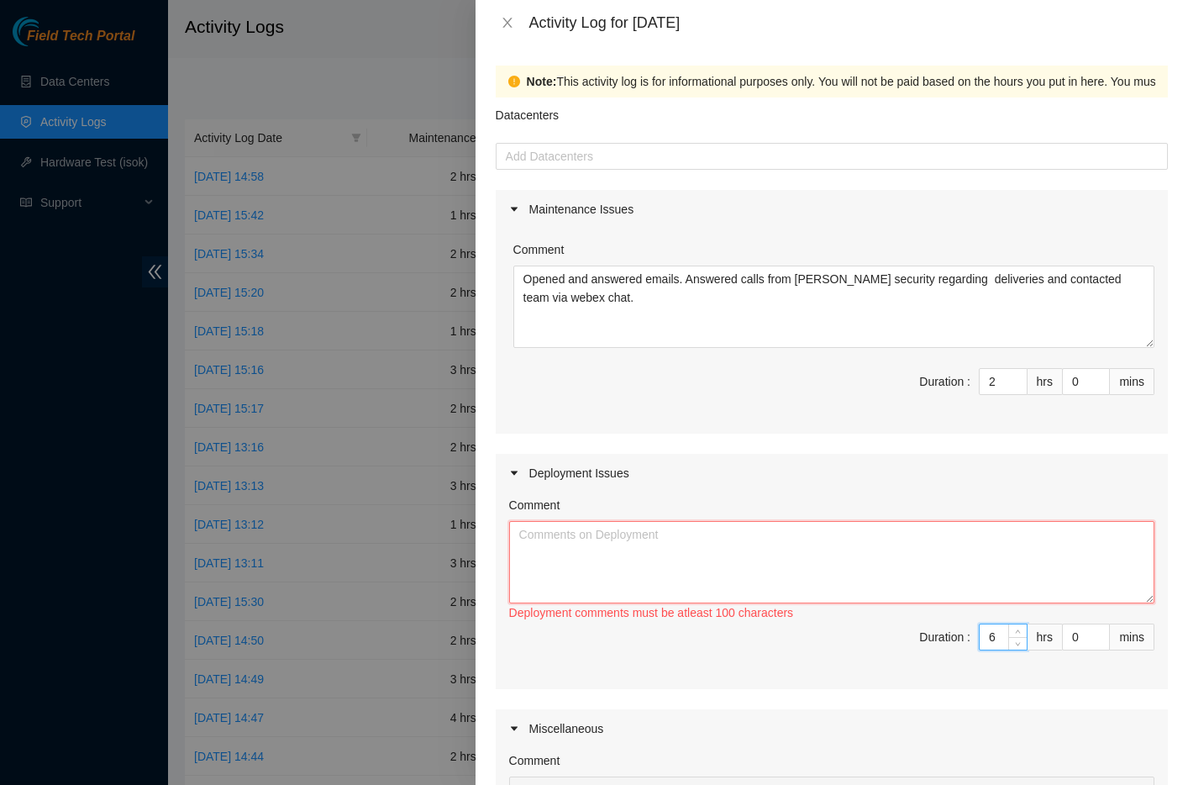
click at [569, 551] on textarea "Comment" at bounding box center [832, 562] width 646 height 82
paste textarea "DP75331 - SDN-SJC: Add Infra standard_region Supplies will arrive on [DATE]. Co…"
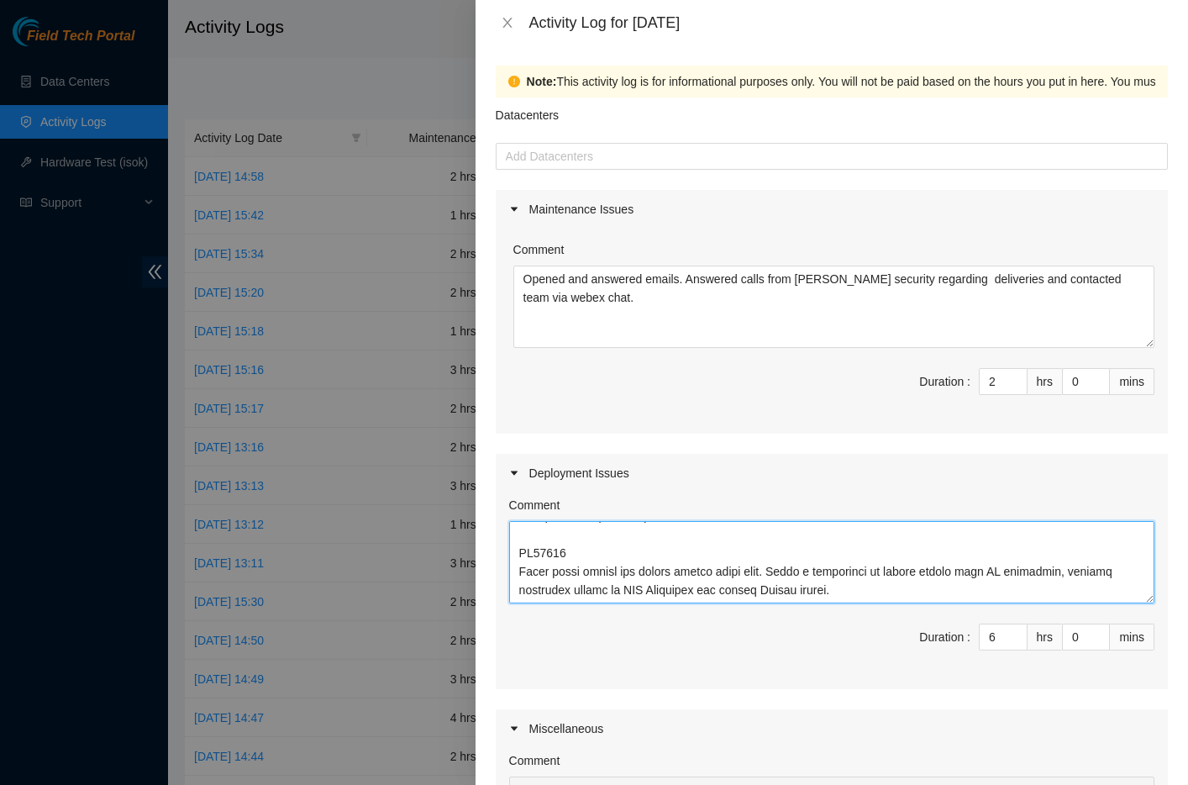
scroll to position [0, 0]
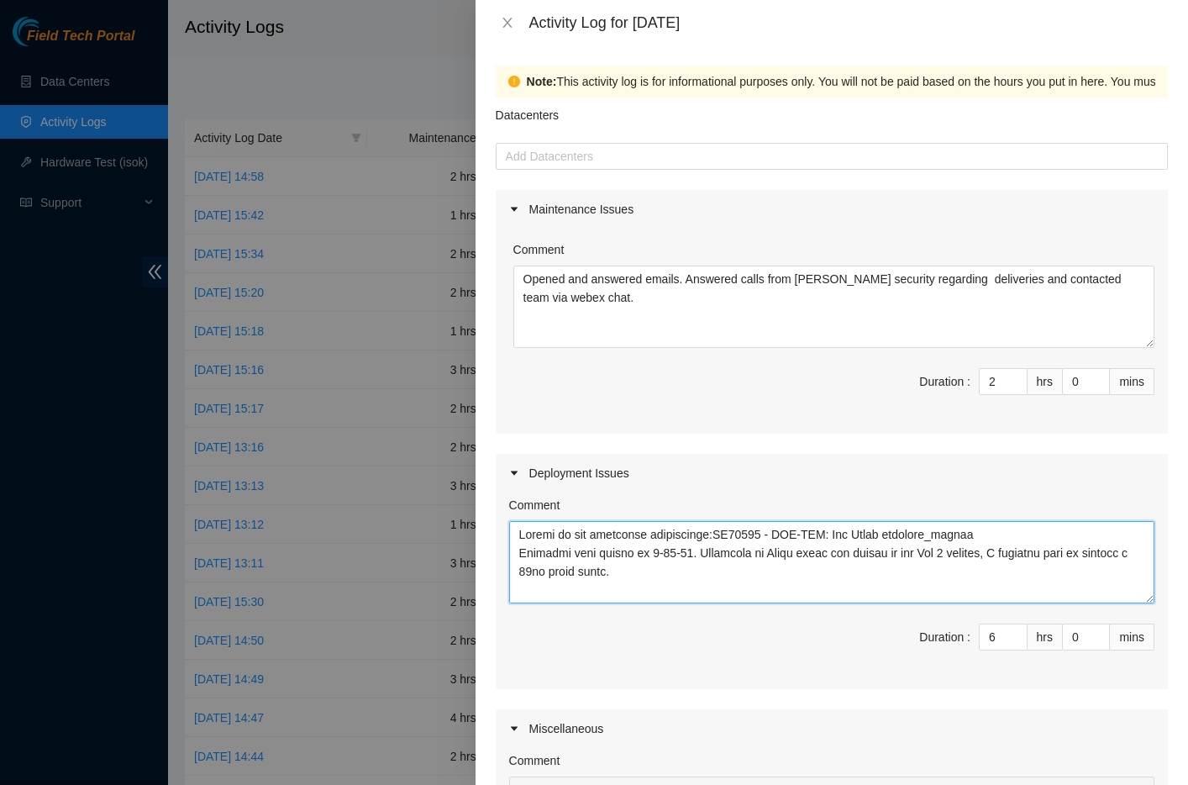
click at [725, 535] on textarea "Comment" at bounding box center [832, 562] width 646 height 82
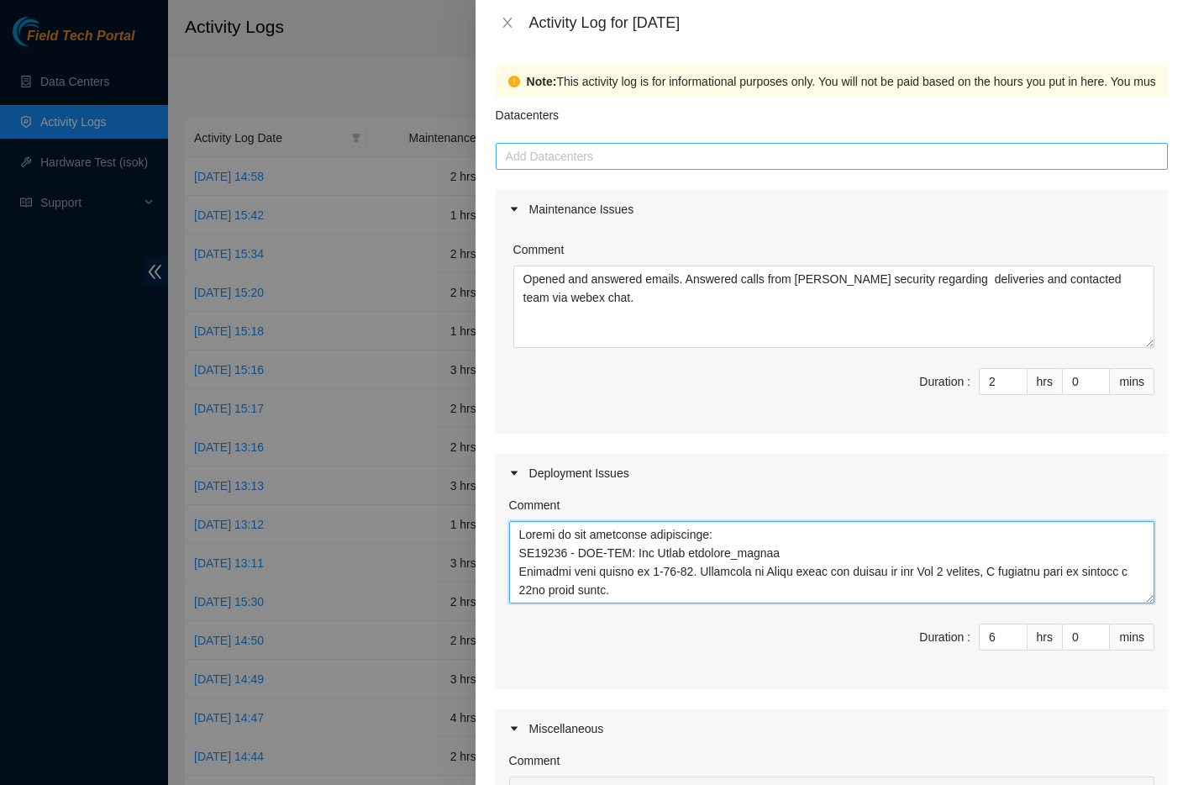
click at [692, 158] on div at bounding box center [832, 156] width 664 height 20
type textarea "Loremi do sit ametconse adipiscinge: SE95022 - DOE-TEM: Inc Utlab etdolore_magn…"
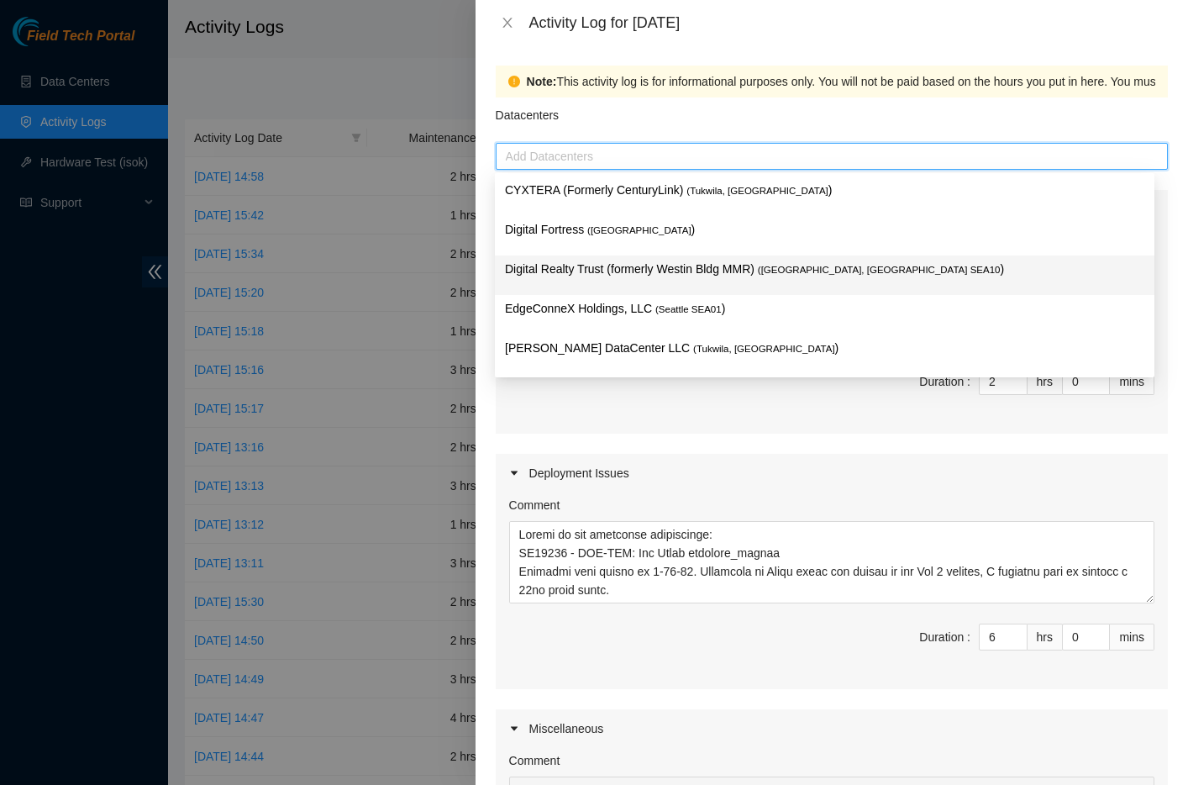
click at [646, 271] on p "Digital Realty Trust (formerly Westin Bldg MMR) ( [GEOGRAPHIC_DATA], [GEOGRAPHI…" at bounding box center [825, 269] width 640 height 19
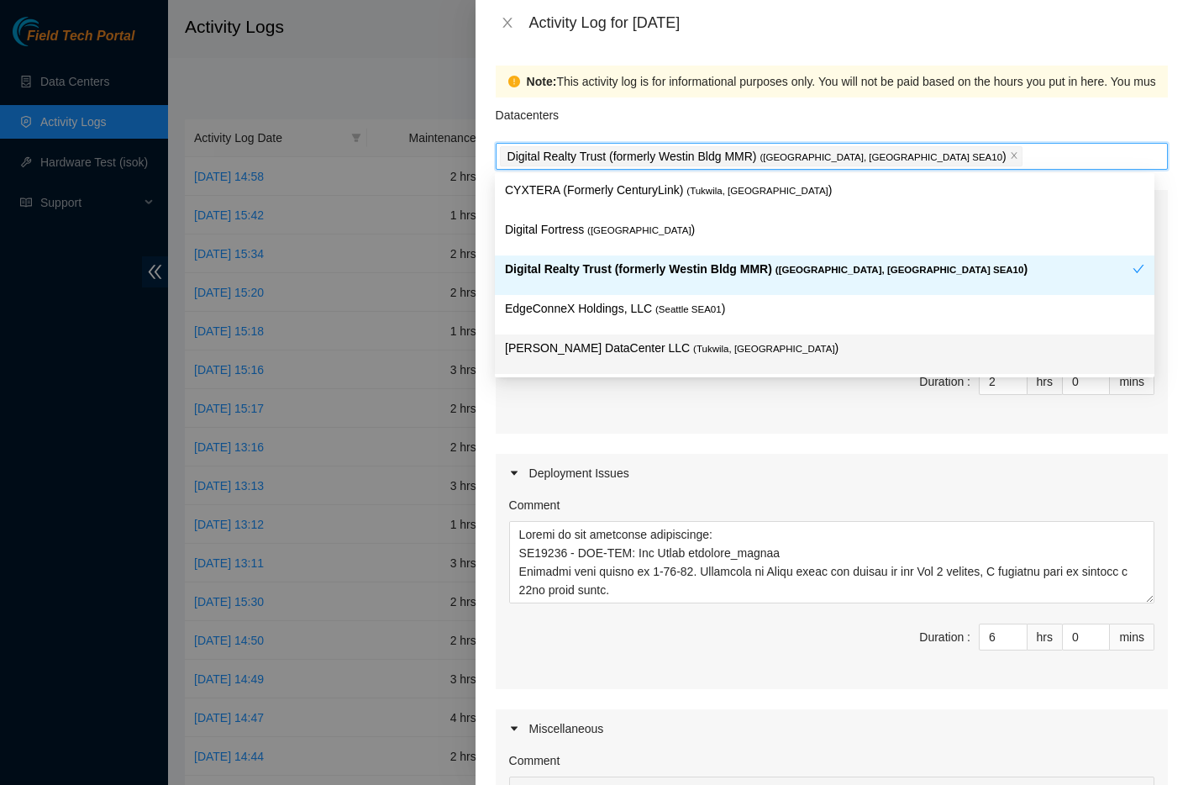
click at [729, 431] on div "Comment Opened and answered emails. Answered calls from [PERSON_NAME] security …" at bounding box center [832, 331] width 672 height 205
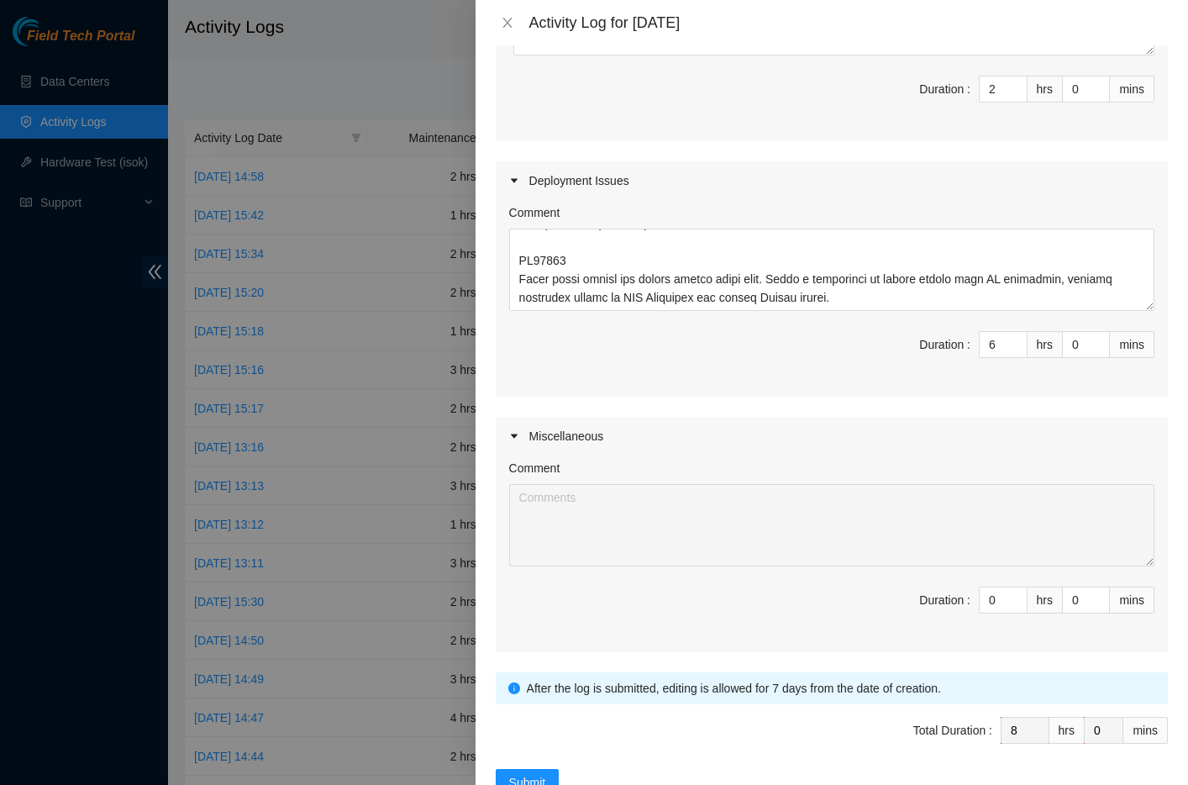
scroll to position [344, 0]
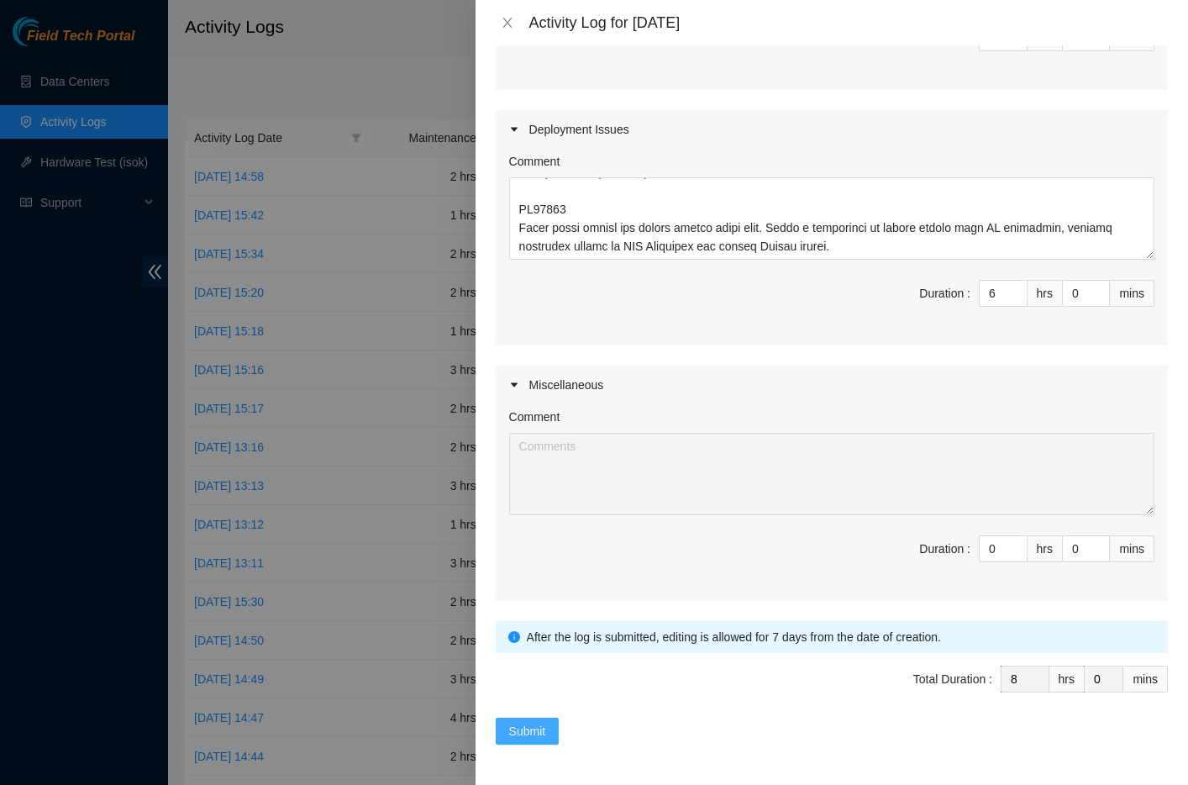
click at [528, 729] on span "Submit" at bounding box center [527, 731] width 37 height 18
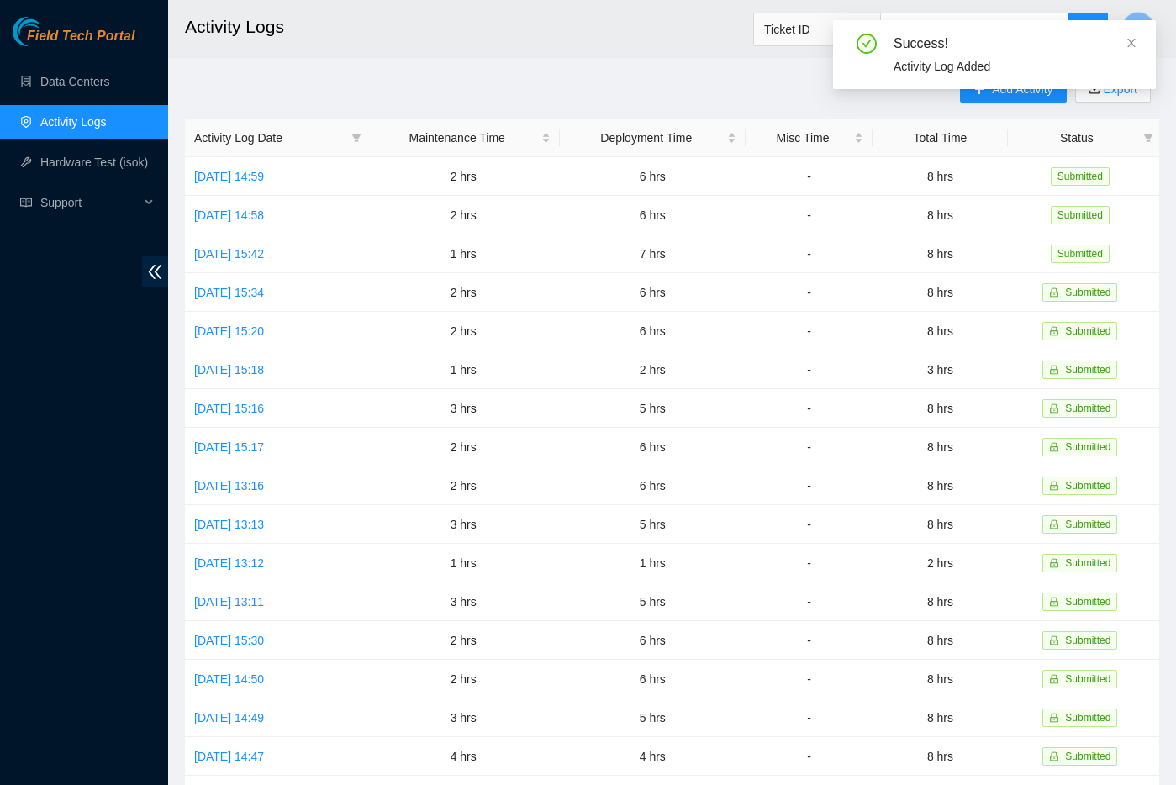
click at [635, 64] on main "Activity Logs Ticket ID M Add Activity Export Activity Log Date Maintenance Tim…" at bounding box center [672, 500] width 1008 height 1001
click at [1022, 93] on div "Success! Activity Log Added" at bounding box center [994, 61] width 323 height 82
click at [1135, 41] on icon "close" at bounding box center [1131, 43] width 12 height 12
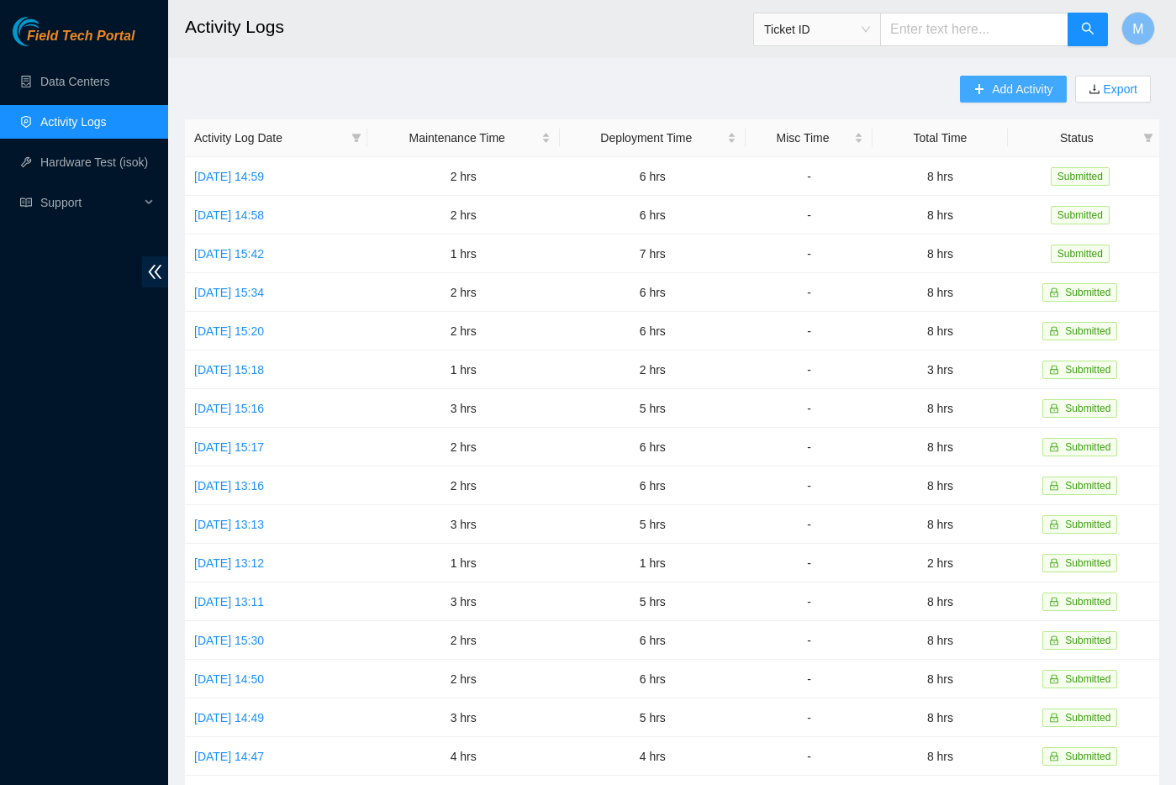
click at [1006, 93] on span "Add Activity" at bounding box center [1022, 89] width 61 height 18
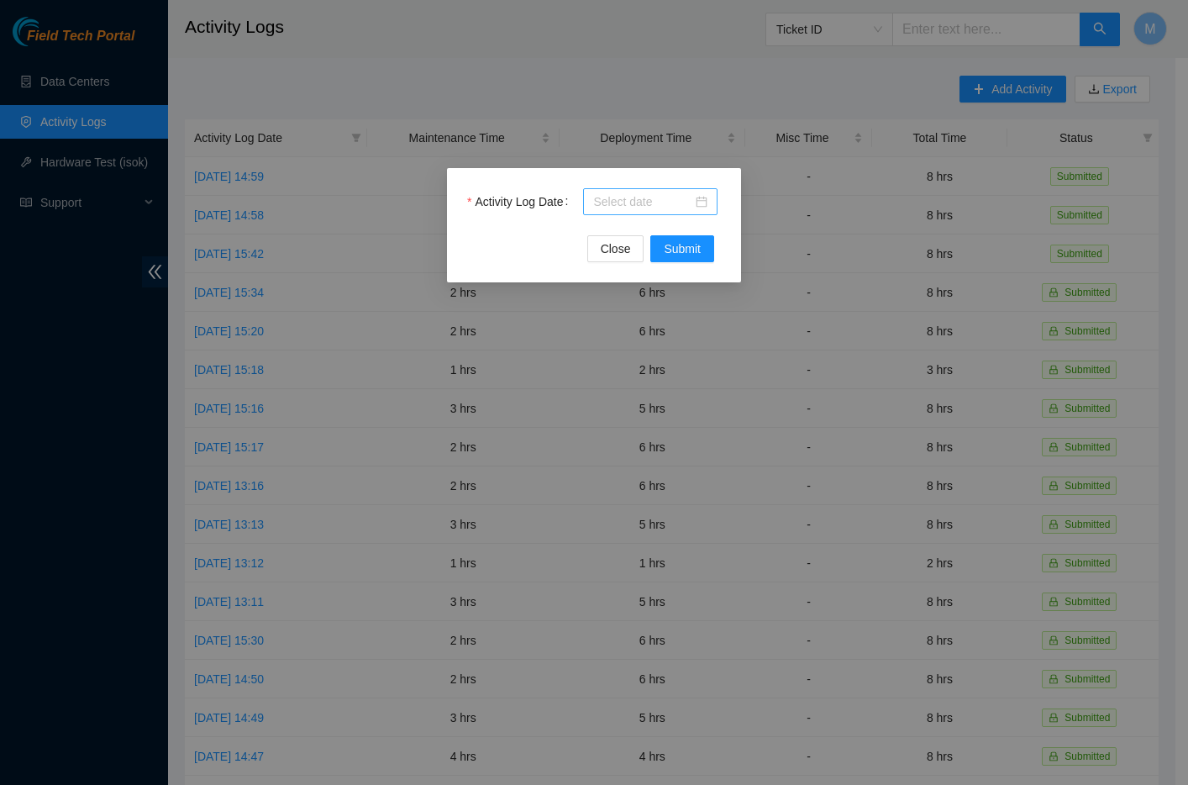
click at [705, 207] on div at bounding box center [650, 201] width 114 height 18
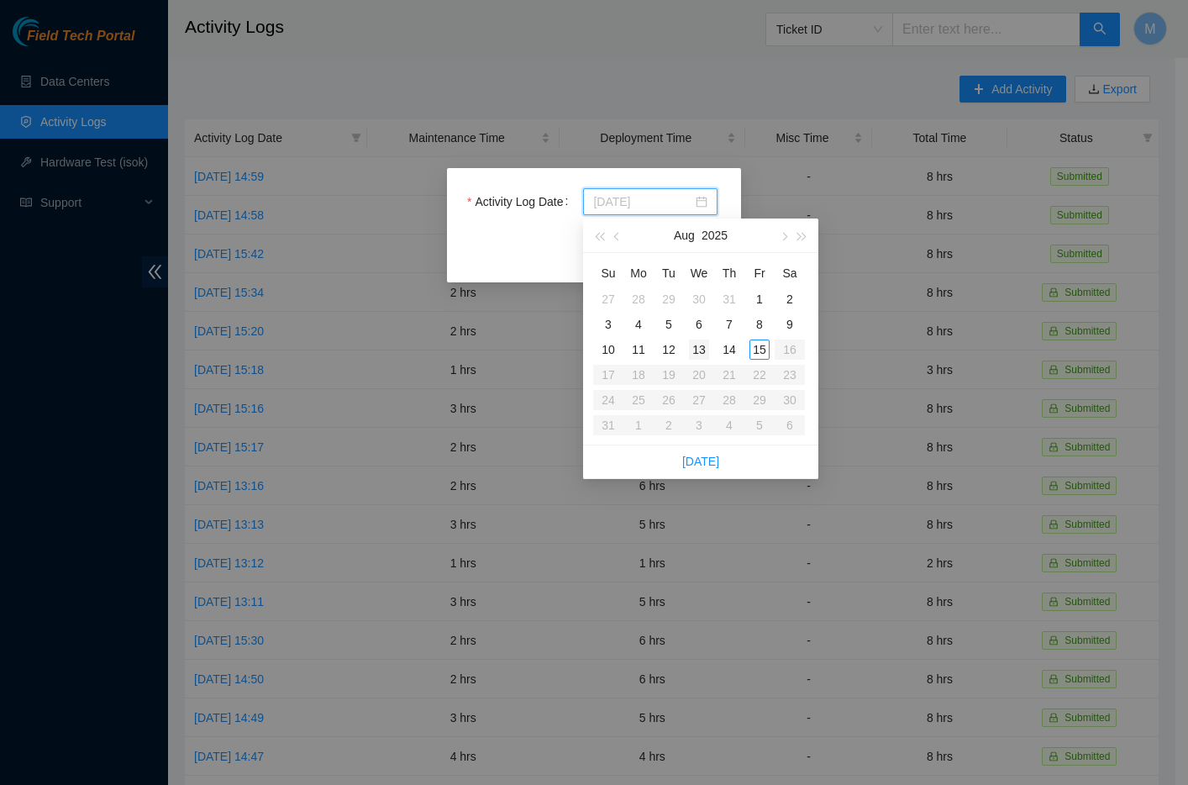
type input "[DATE]"
click at [707, 354] on div "13" at bounding box center [699, 350] width 20 height 20
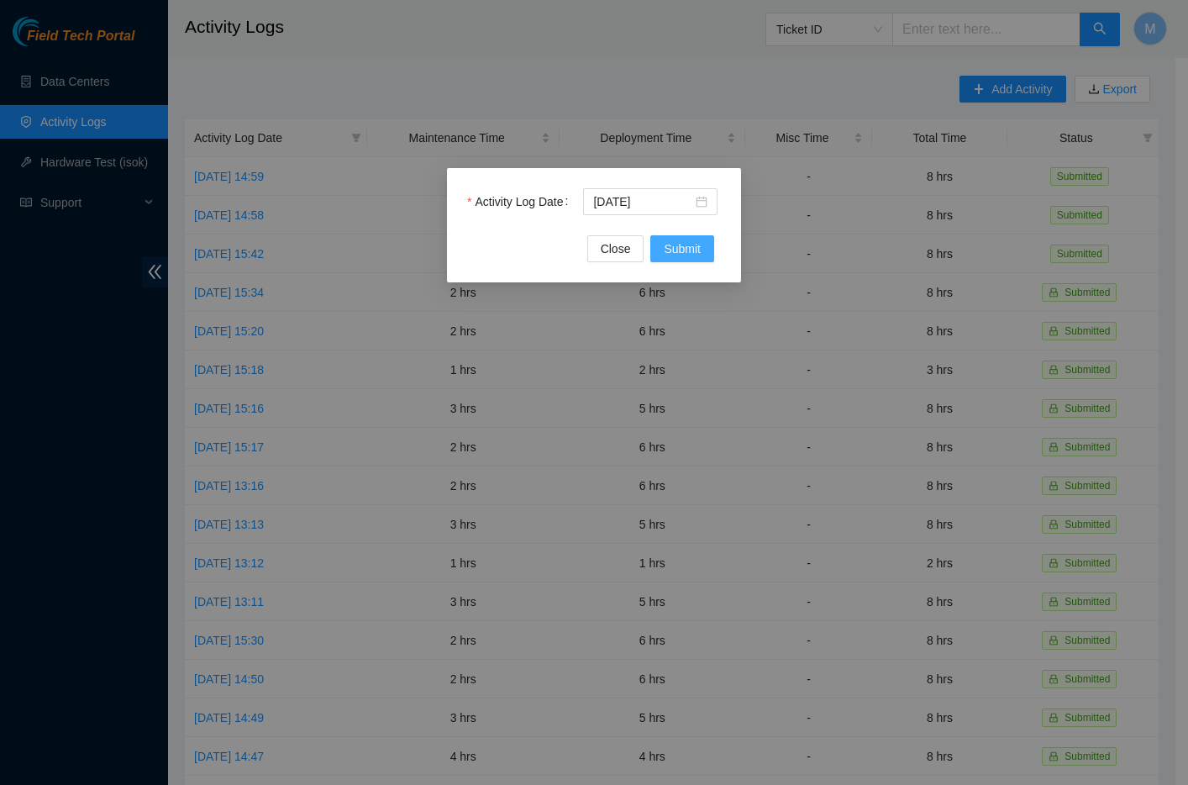
click at [693, 247] on span "Submit" at bounding box center [682, 249] width 37 height 18
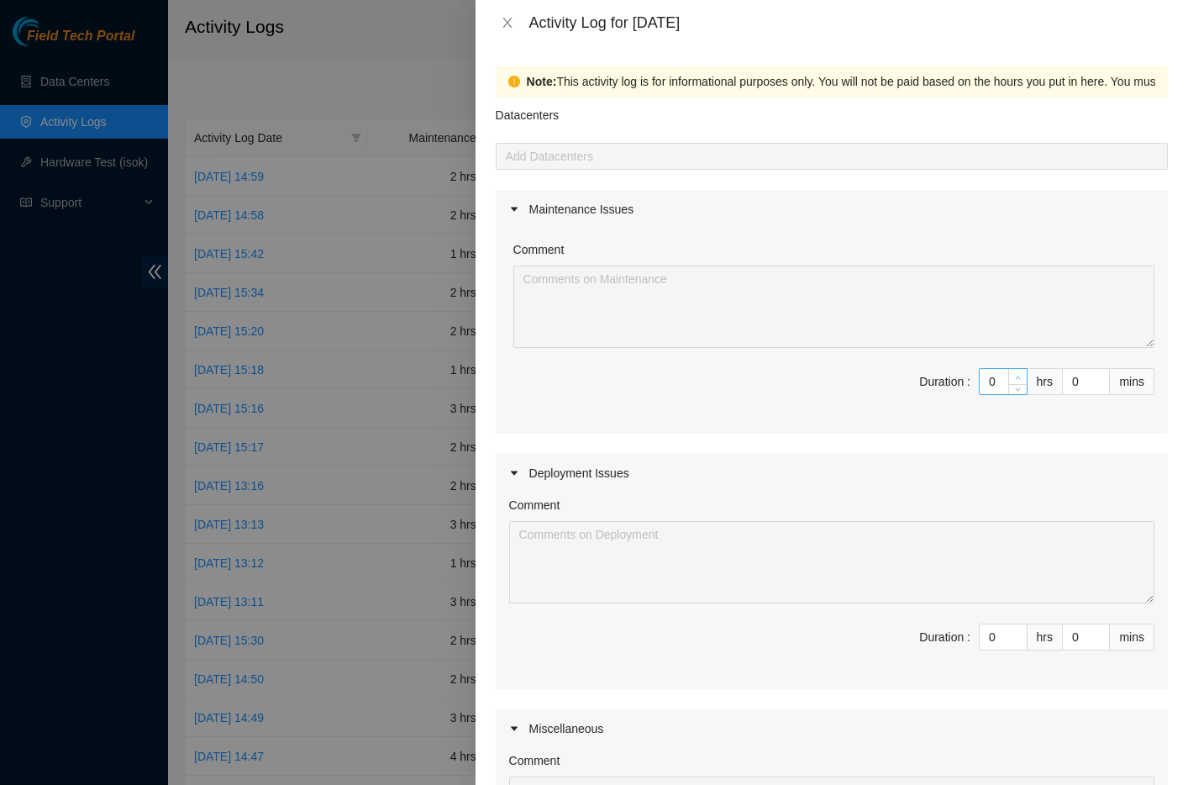
type input "1"
click at [1014, 380] on span "up" at bounding box center [1019, 377] width 10 height 10
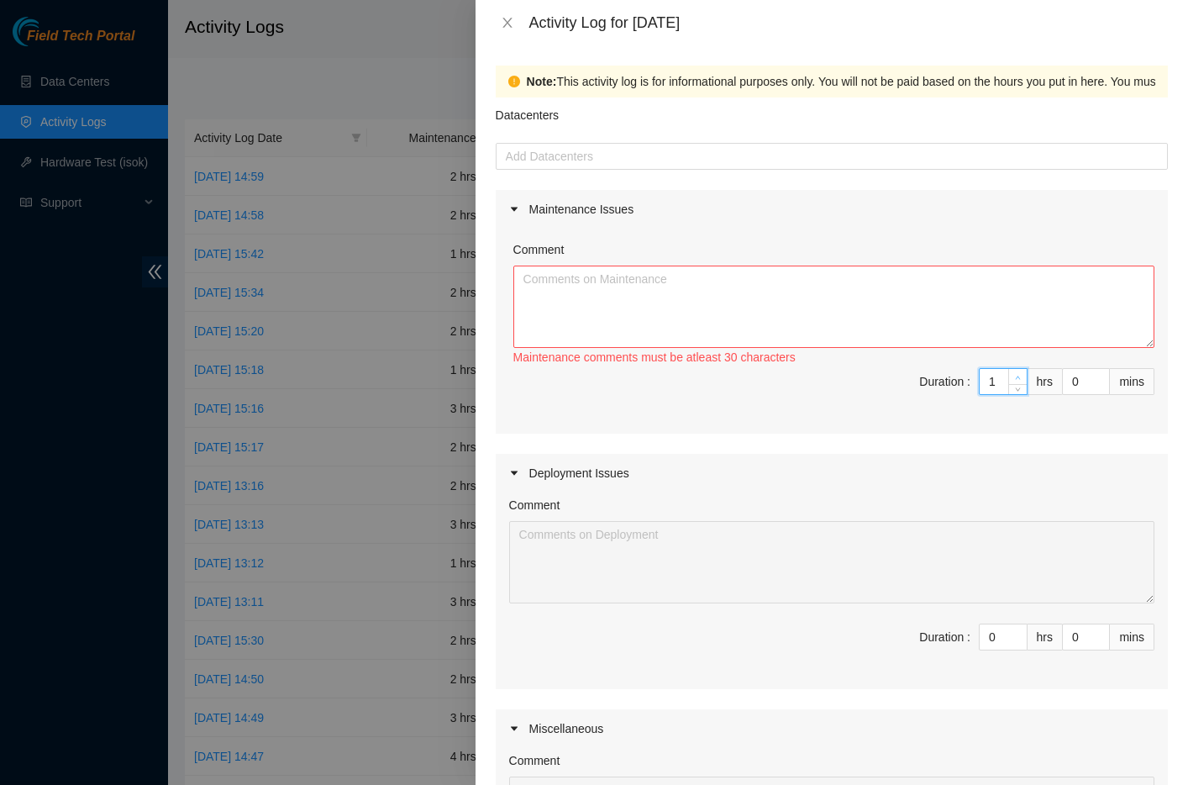
type input "2"
click at [1014, 380] on span "up" at bounding box center [1019, 377] width 10 height 10
click at [837, 301] on textarea "Comment" at bounding box center [834, 307] width 641 height 82
paste textarea "Opened and answered emails. Answered calls from [PERSON_NAME] security regardin…"
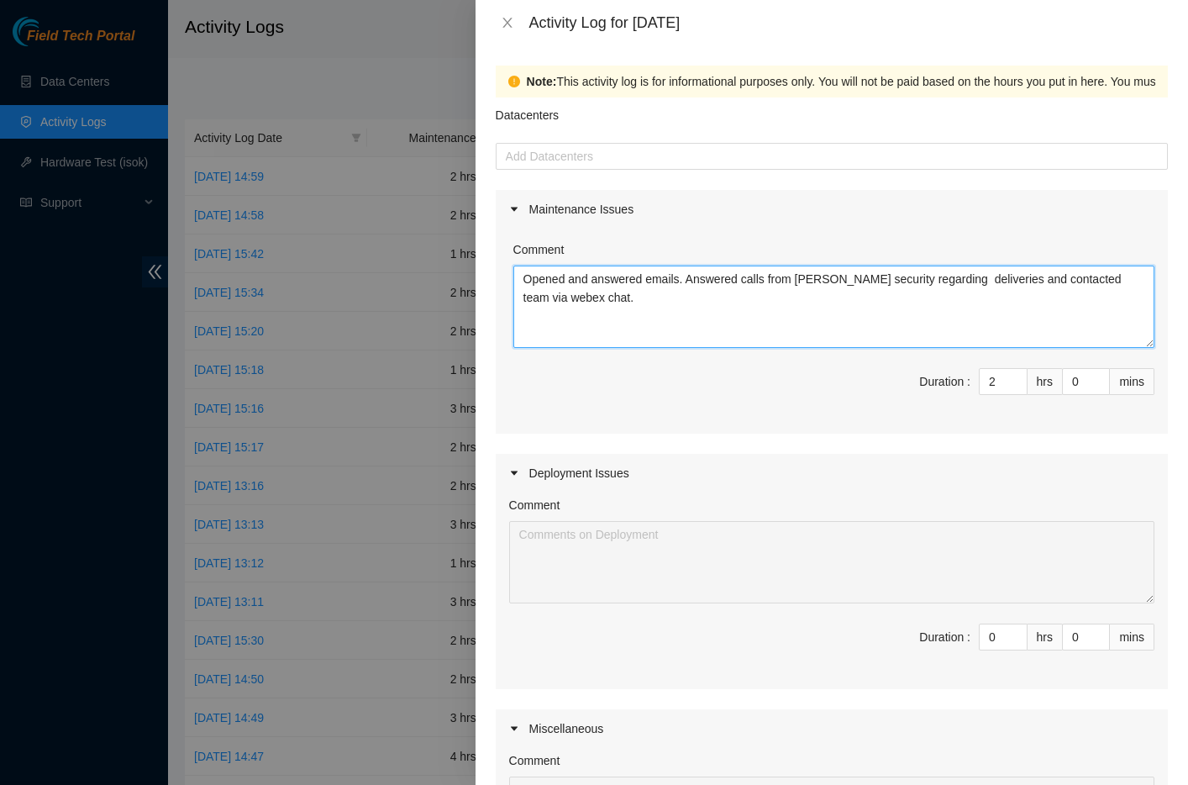
type textarea "Opened and answered emails. Answered calls from [PERSON_NAME] security regardin…"
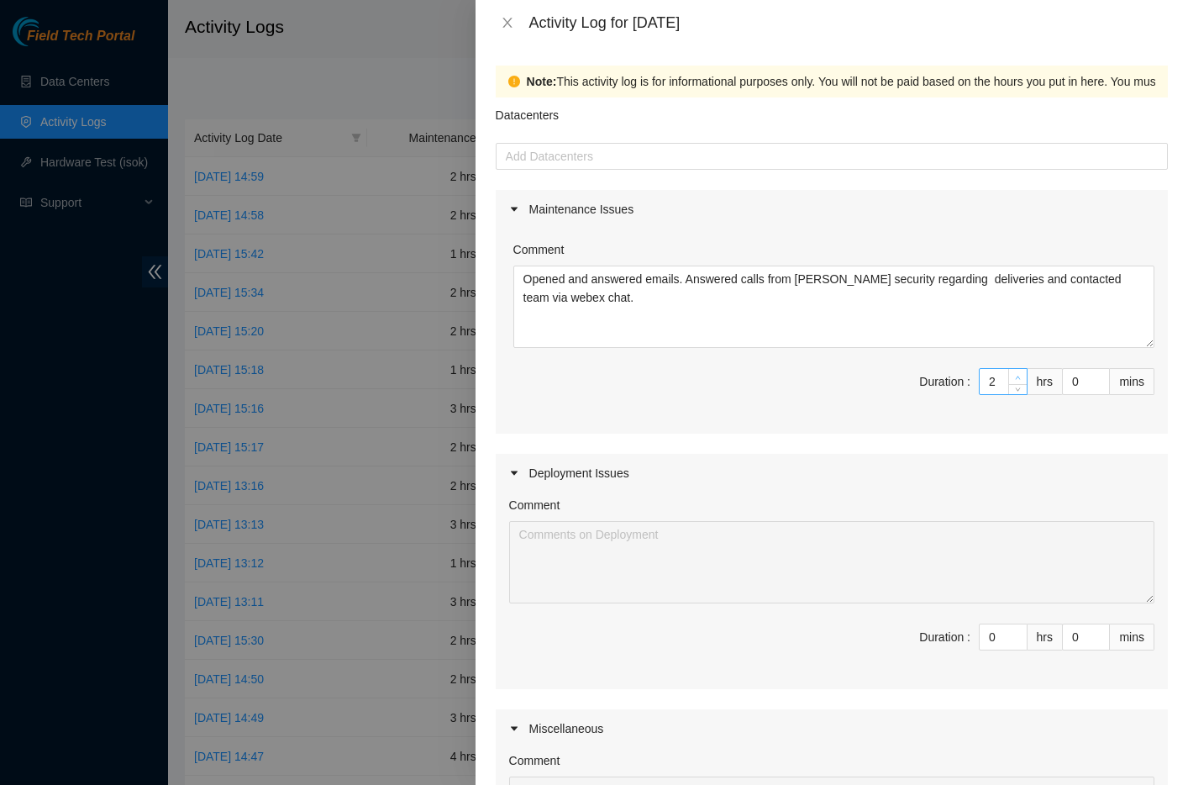
type input "3"
click at [1015, 377] on icon "up" at bounding box center [1018, 378] width 6 height 6
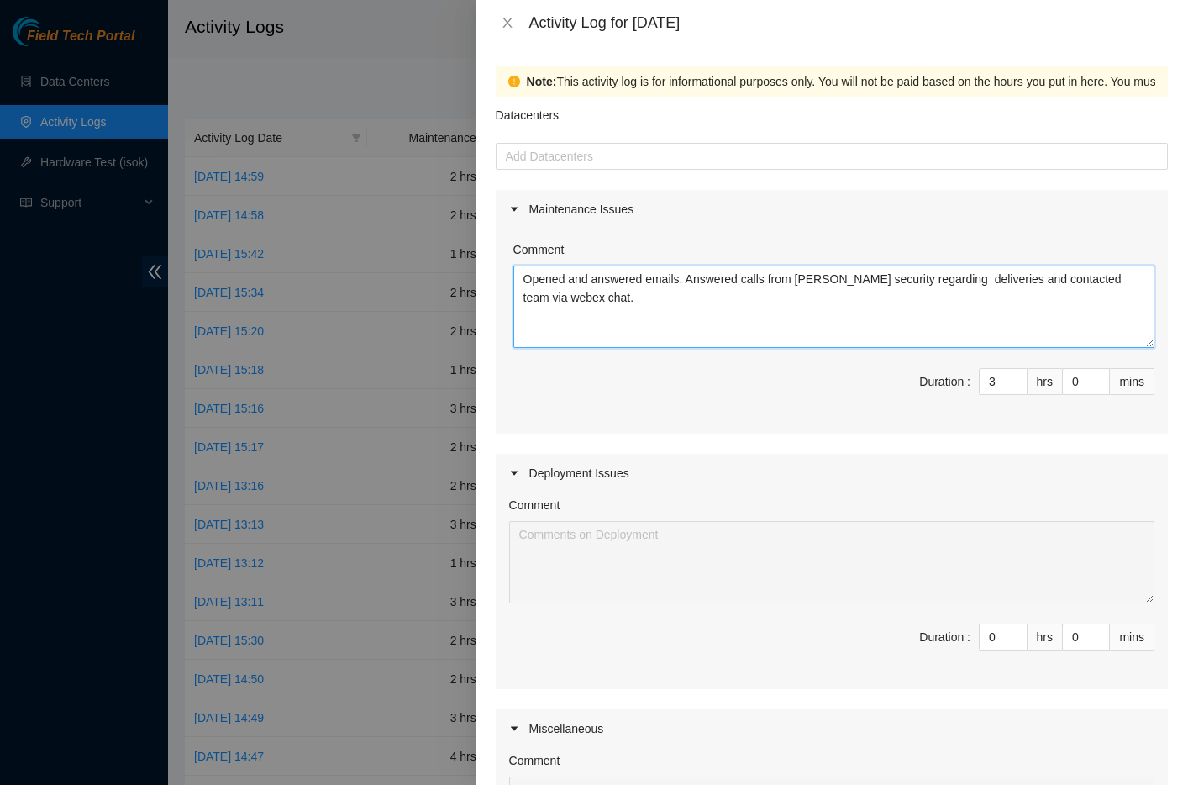
click at [606, 308] on textarea "Opened and answered emails. Answered calls from [PERSON_NAME] security regardin…" at bounding box center [834, 307] width 641 height 82
type textarea "Opened and answered emails. Answered calls from [PERSON_NAME] security regardin…"
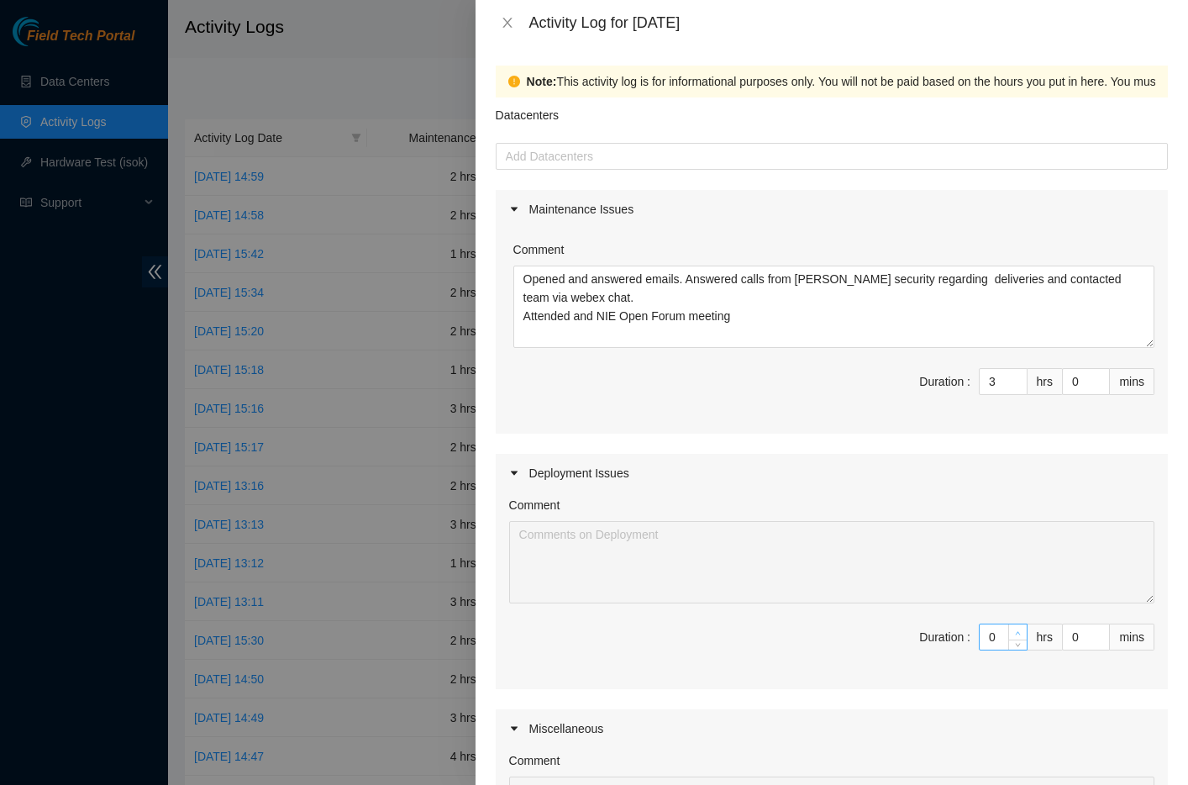
type input "1"
type input "4"
click at [1015, 632] on icon "up" at bounding box center [1018, 633] width 6 height 6
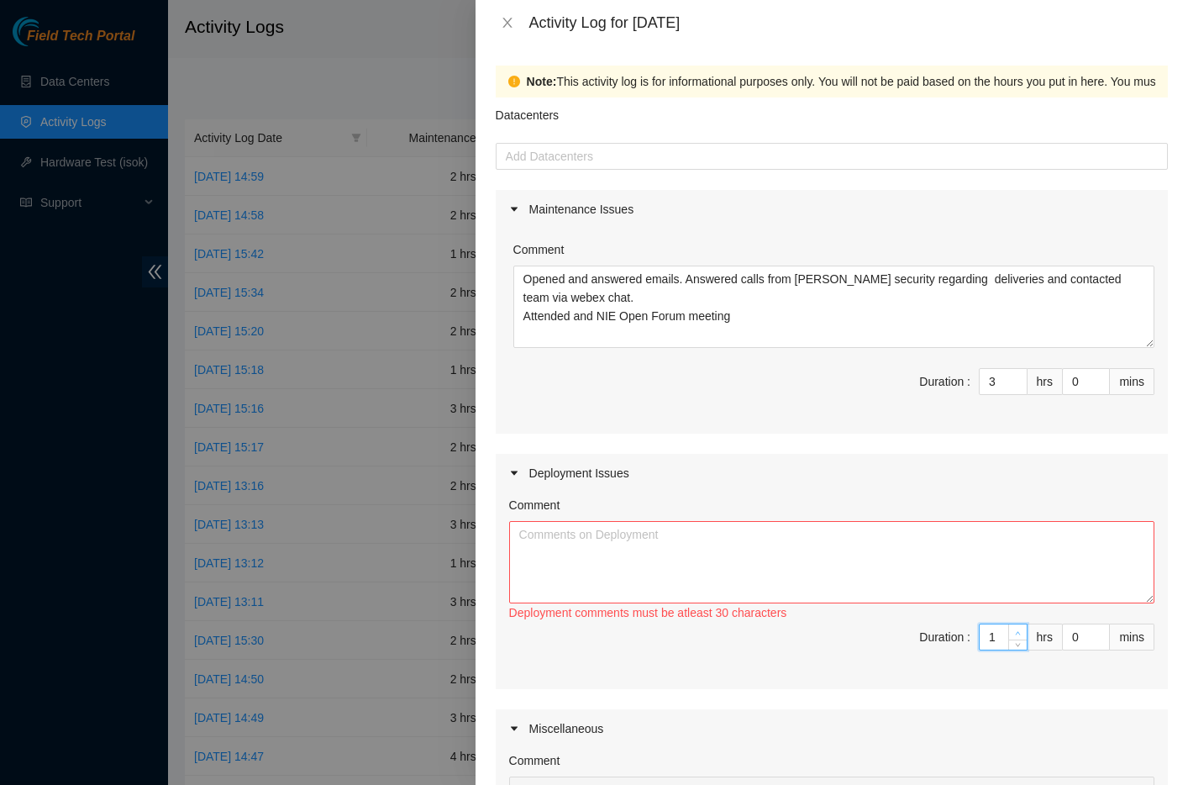
type input "2"
type input "5"
click at [1015, 632] on icon "up" at bounding box center [1018, 633] width 6 height 6
type input "3"
type input "6"
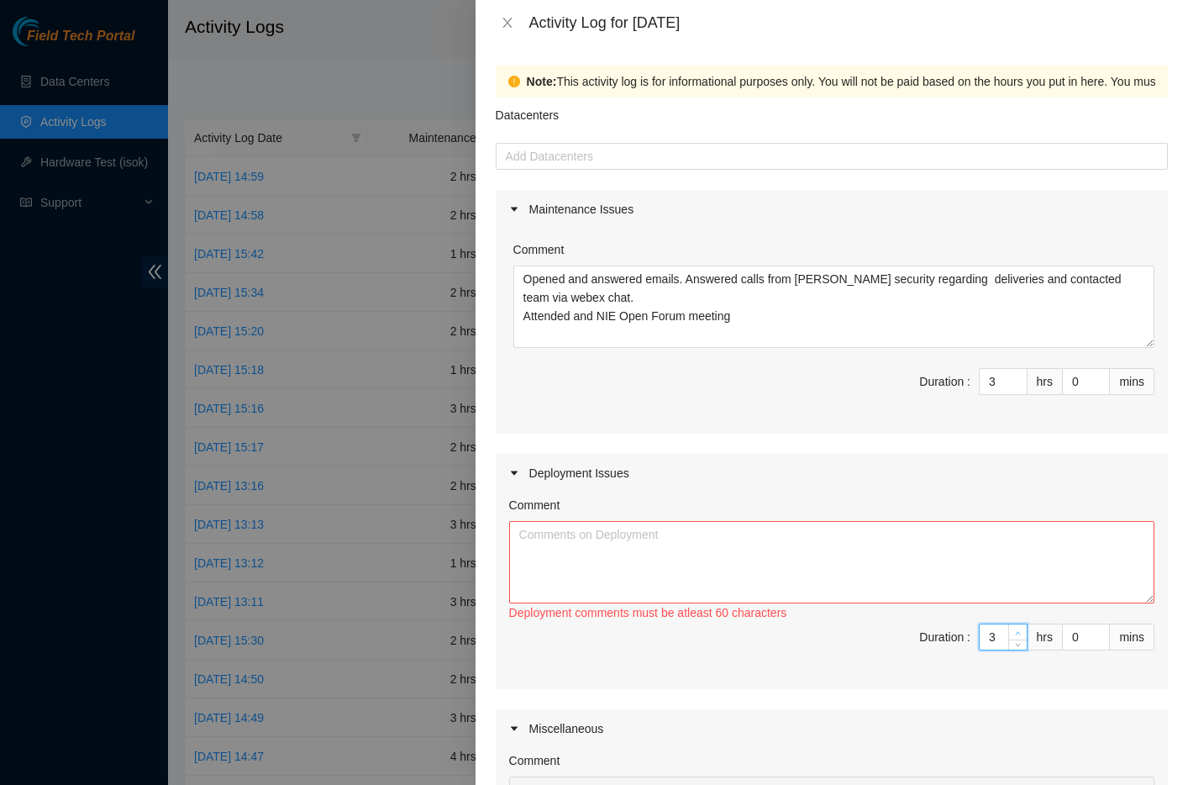
click at [1015, 632] on icon "up" at bounding box center [1018, 633] width 6 height 6
type input "4"
type input "7"
click at [1016, 632] on icon "up" at bounding box center [1018, 632] width 5 height 3
type input "5"
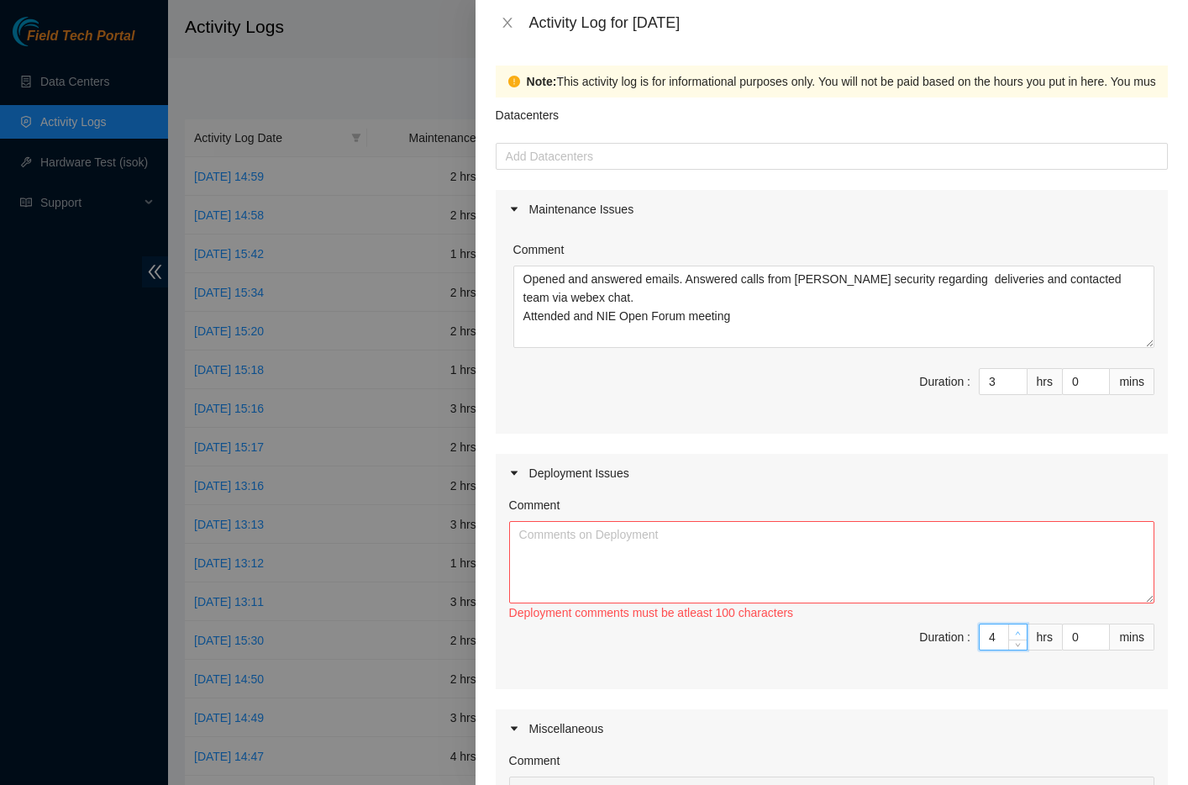
type input "8"
click at [1015, 631] on icon "up" at bounding box center [1018, 633] width 6 height 6
click at [598, 566] on textarea "Comment" at bounding box center [832, 562] width 646 height 82
paste textarea "DP75331 - SDN-SJC: Add Infra standard_region Worked on the following deployment…"
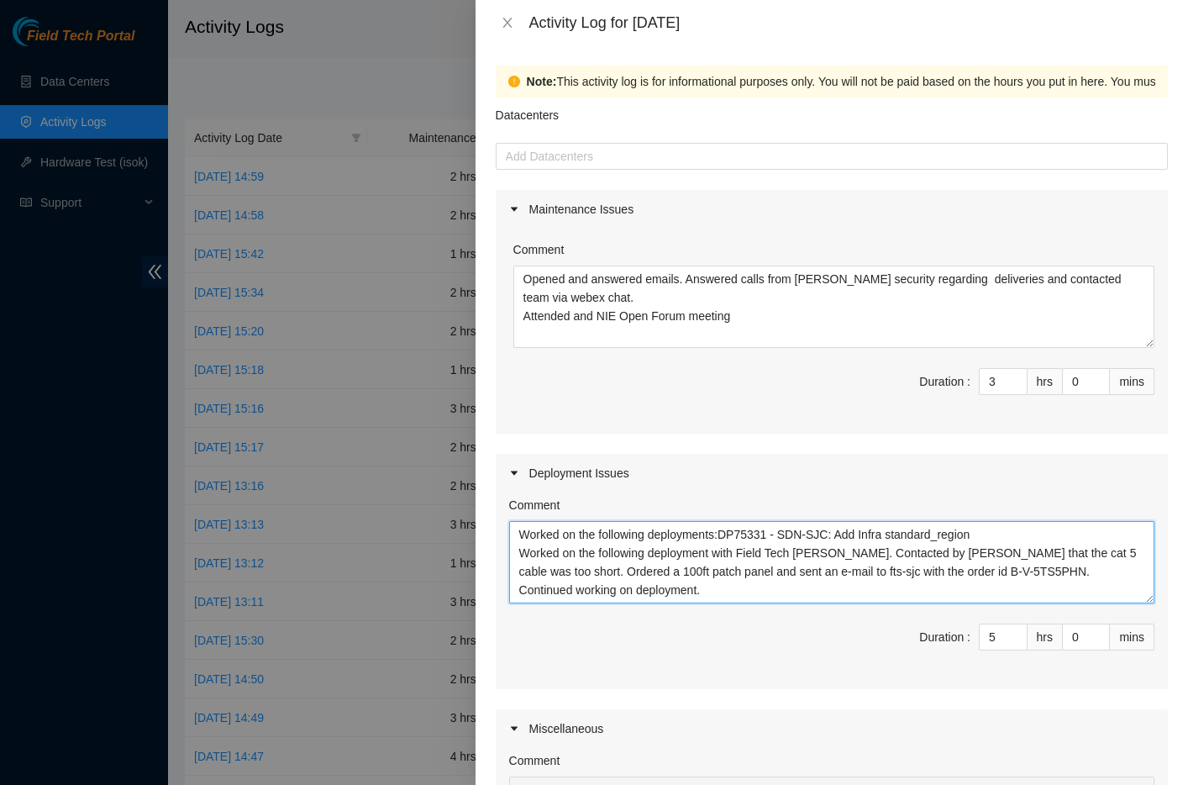
scroll to position [13, 0]
paste textarea "DP72776 - ZAYO-DFW2: Deconstruct ECOR"
click at [651, 588] on textarea "Worked on the following deployments:DP75331 - SDN-SJC: Add Infra standard_regio…" at bounding box center [832, 562] width 646 height 82
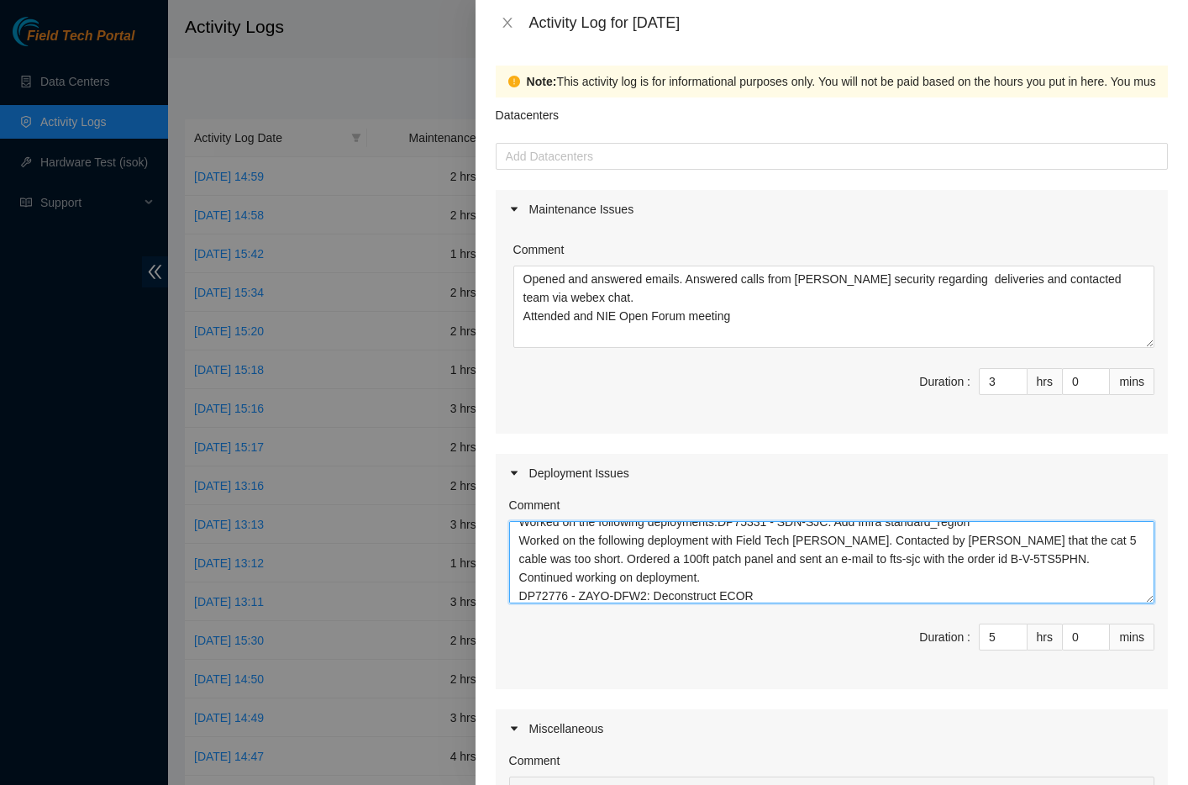
click at [778, 597] on textarea "Worked on the following deployments:DP75331 - SDN-SJC: Add Infra standard_regio…" at bounding box center [832, 562] width 646 height 82
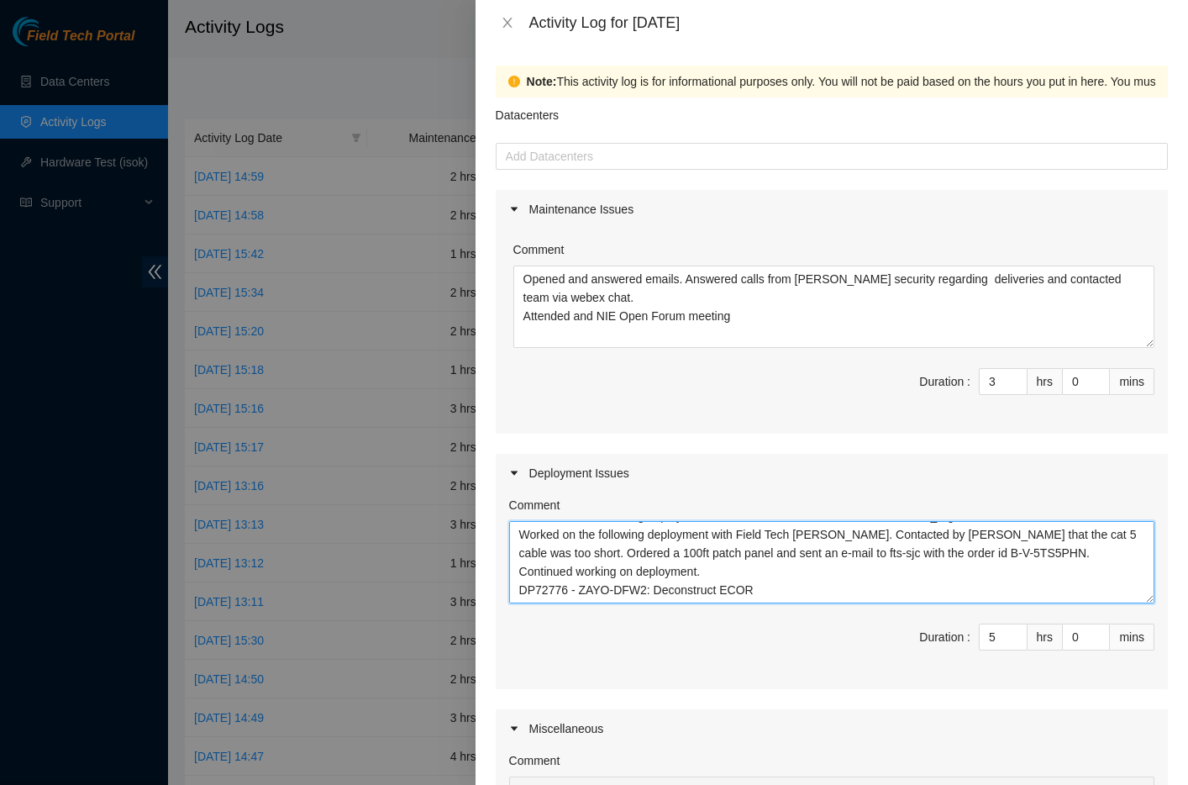
drag, startPoint x: 767, startPoint y: 575, endPoint x: 518, endPoint y: 577, distance: 249.6
click at [518, 577] on textarea "Worked on the following deployments:DP75331 - SDN-SJC: Add Infra standard_regio…" at bounding box center [832, 562] width 646 height 82
click at [786, 580] on textarea "Worked on the following deployments:DP75331 - SDN-SJC: Add Infra standard_regio…" at bounding box center [832, 562] width 646 height 82
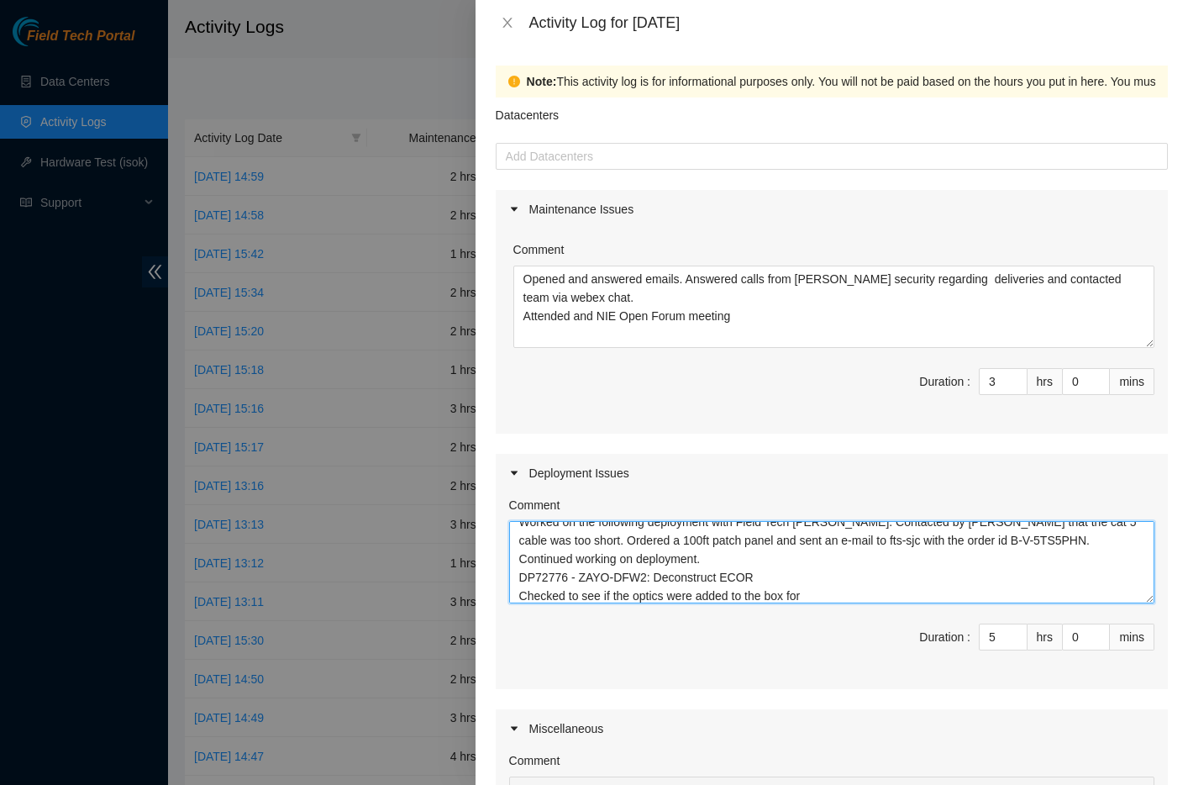
paste textarea "B-V-5T6C5MJ"
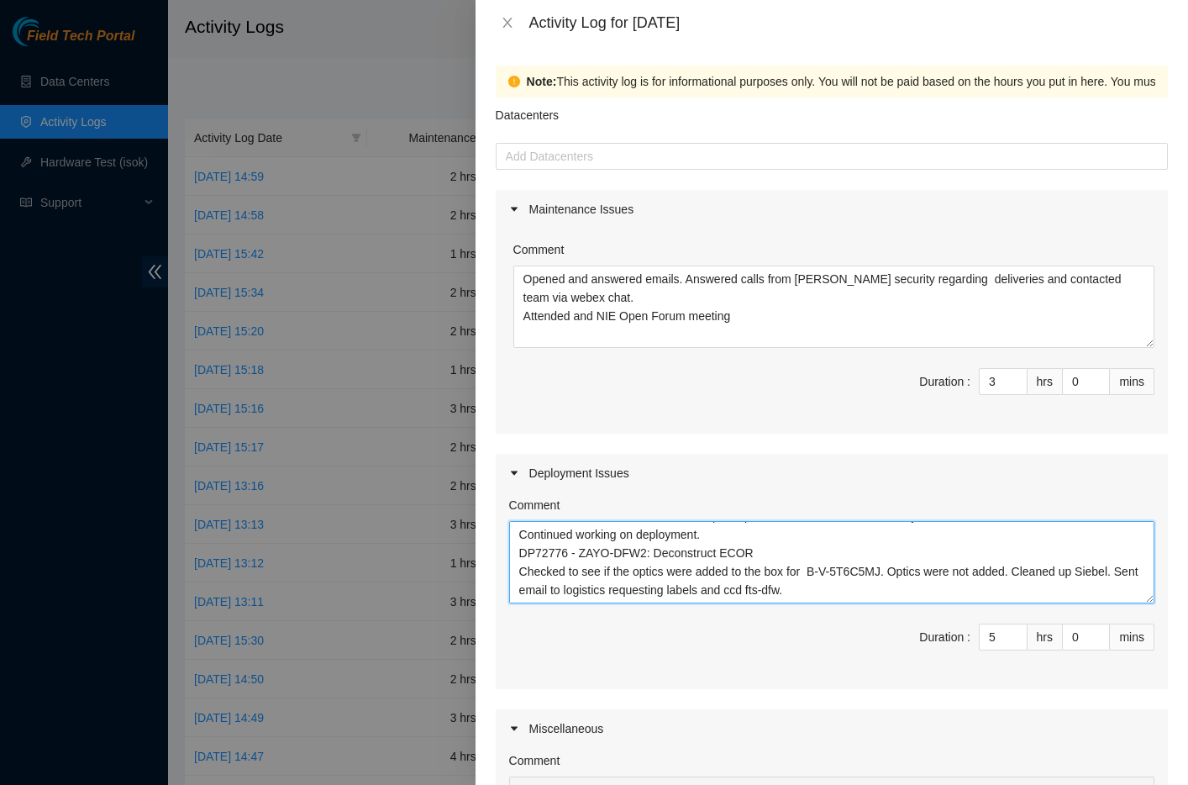
scroll to position [74, 0]
click at [892, 575] on textarea "Worked on the following deployments:DP75331 - SDN-SJC: Add Infra standard_regio…" at bounding box center [832, 562] width 646 height 82
click at [528, 592] on textarea "Worked on the following deployments:DP75331 - SDN-SJC: Add Infra standard_regio…" at bounding box center [832, 562] width 646 height 82
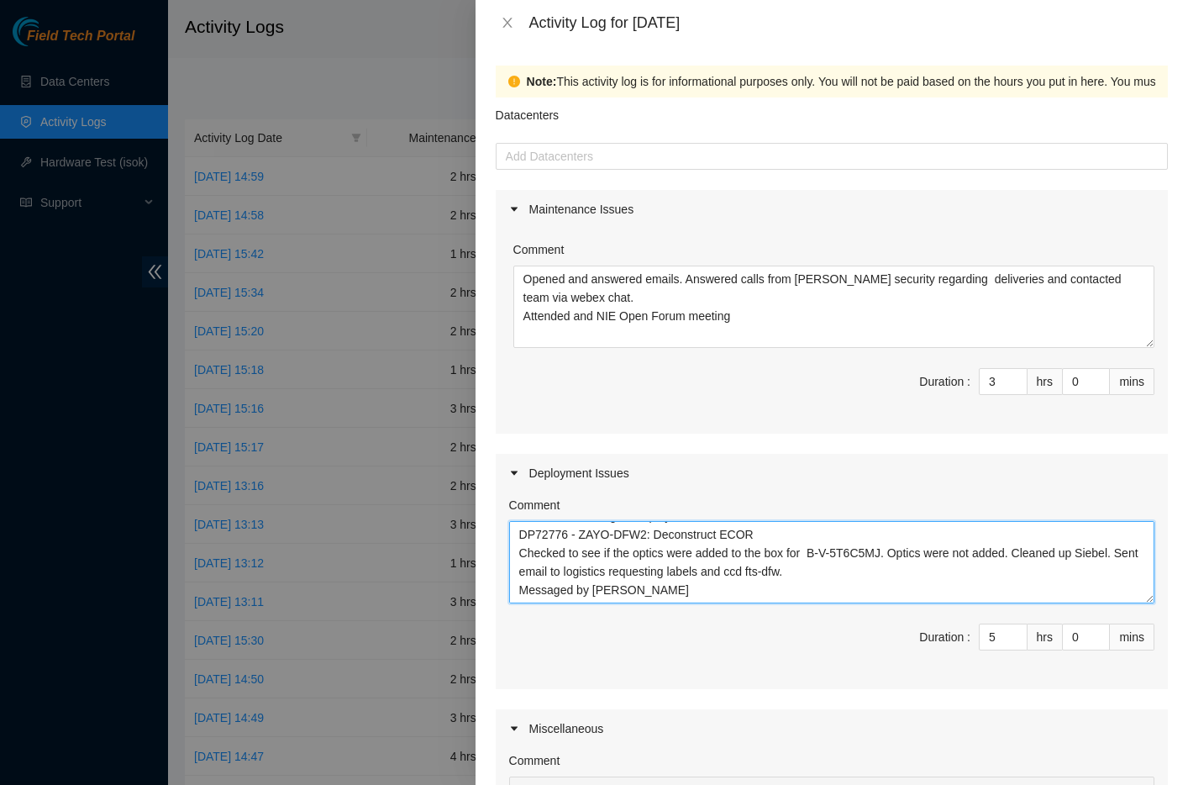
paste textarea "Re: [Tracking-[GEOGRAPHIC_DATA]] DBR :Request to Validate and Schedule Pickup f…"
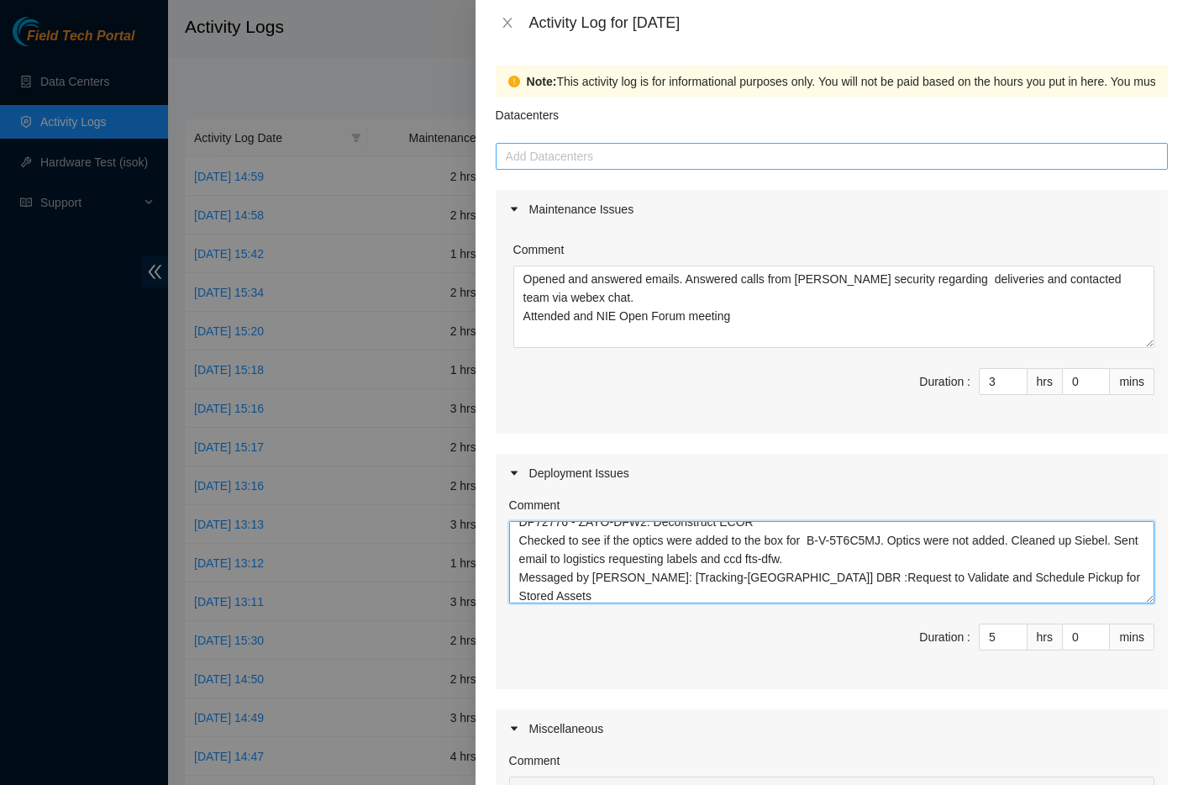
click at [818, 161] on div at bounding box center [832, 156] width 664 height 20
type textarea "Worked on the following deployments:DP75331 - SDN-SJC: Add Infra standard_regio…"
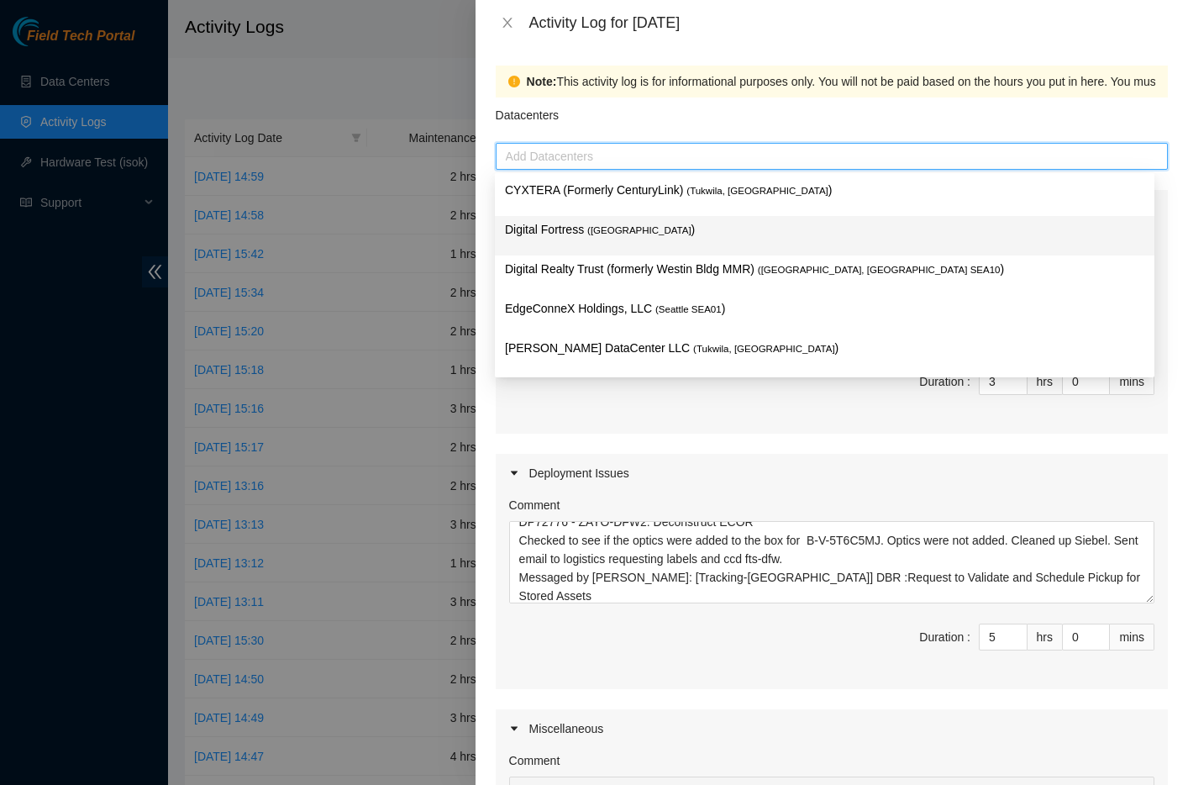
click at [546, 230] on p "Digital Fortress ( [GEOGRAPHIC_DATA] )" at bounding box center [825, 229] width 640 height 19
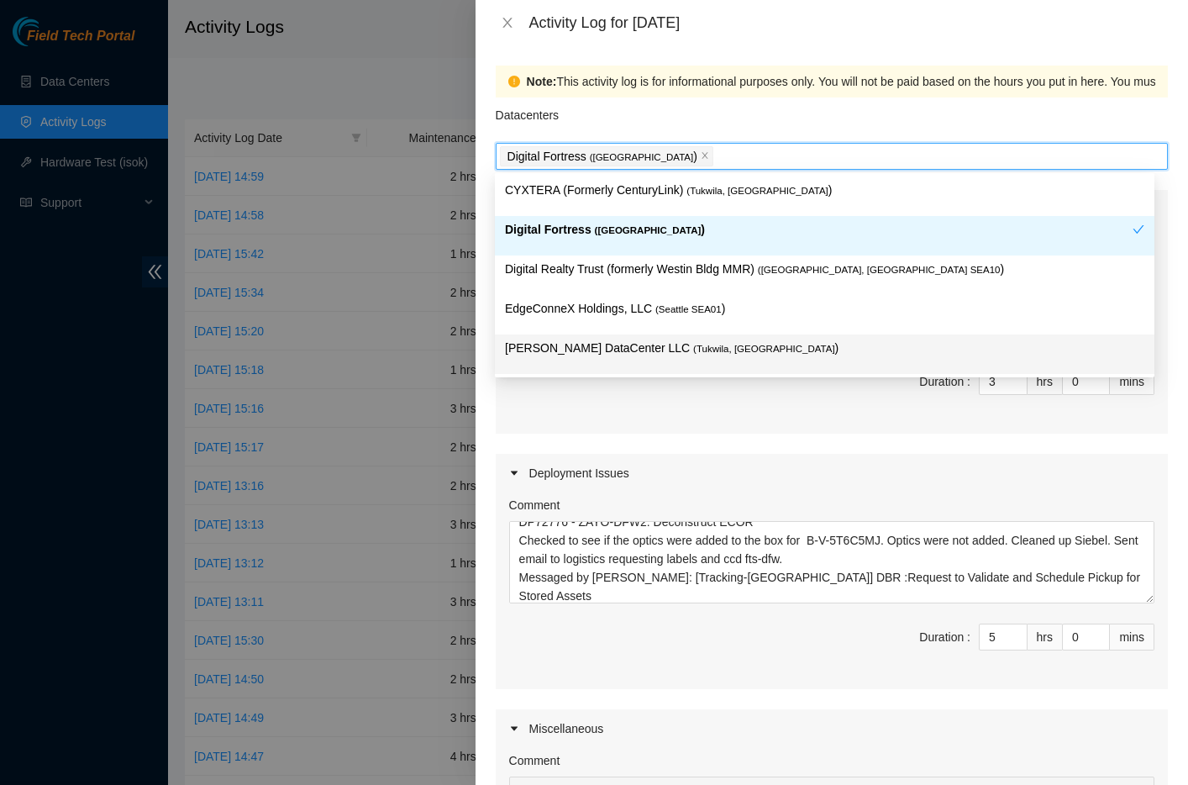
click at [661, 419] on div "Comment Opened and answered emails. Answered calls from [PERSON_NAME] security …" at bounding box center [832, 331] width 672 height 205
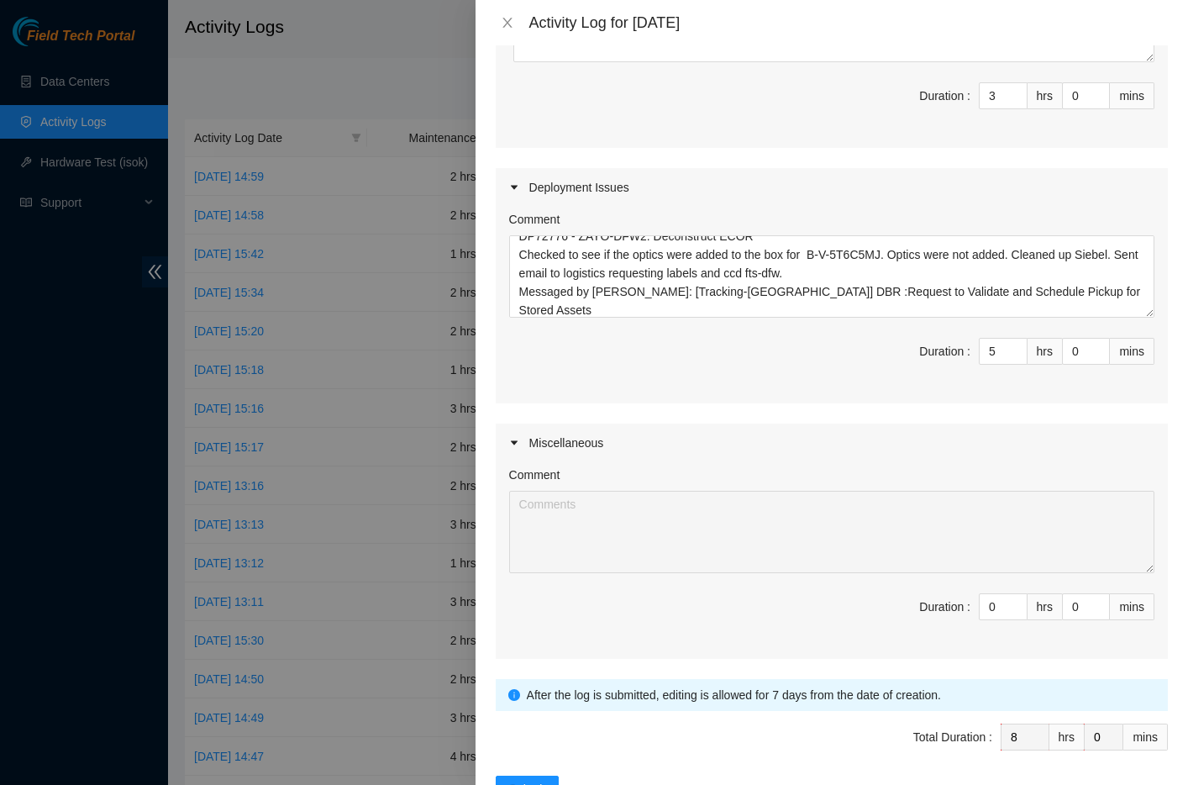
scroll to position [344, 0]
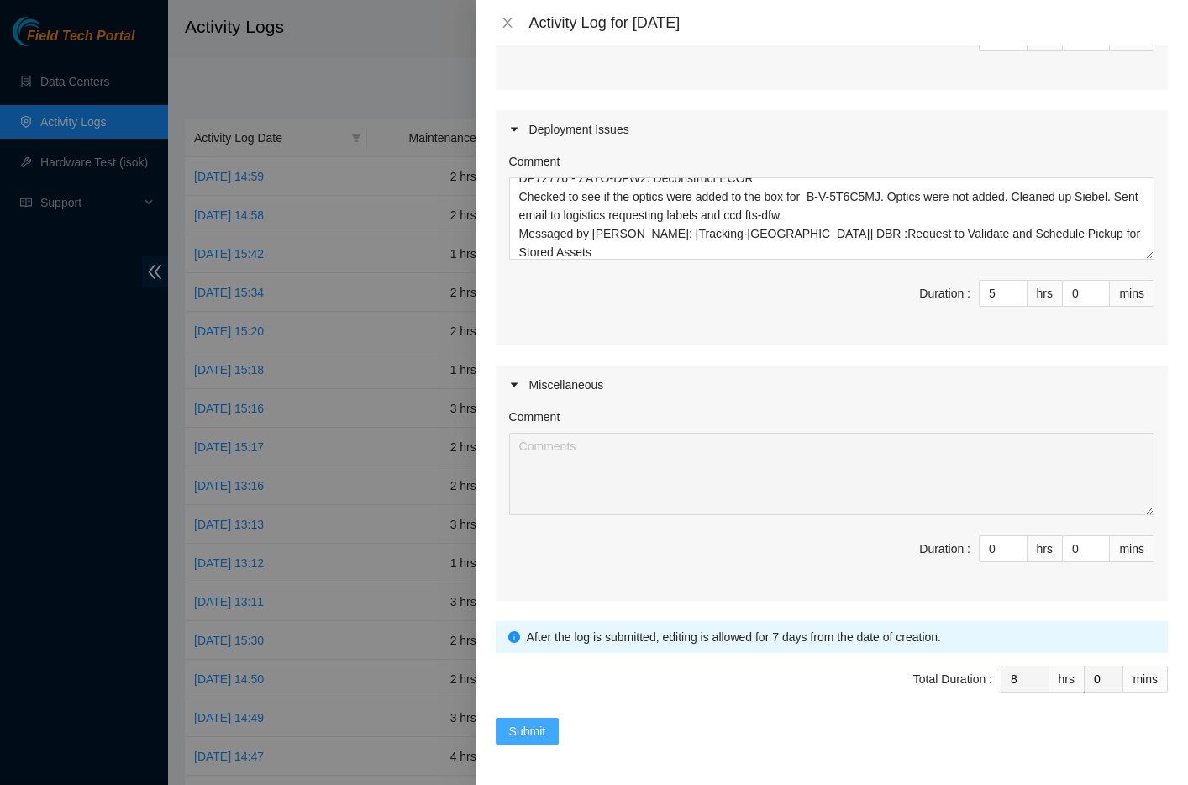
click at [515, 733] on span "Submit" at bounding box center [527, 731] width 37 height 18
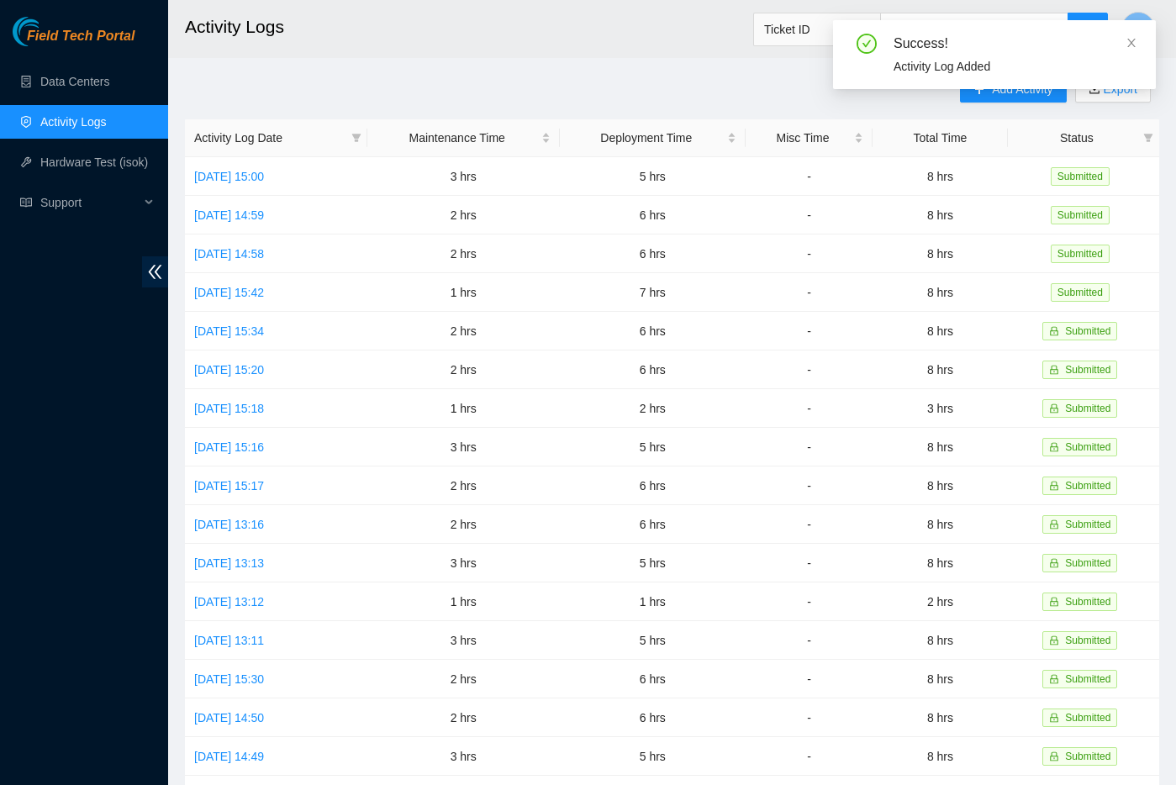
click at [632, 47] on h2 "Activity Logs" at bounding box center [584, 27] width 799 height 54
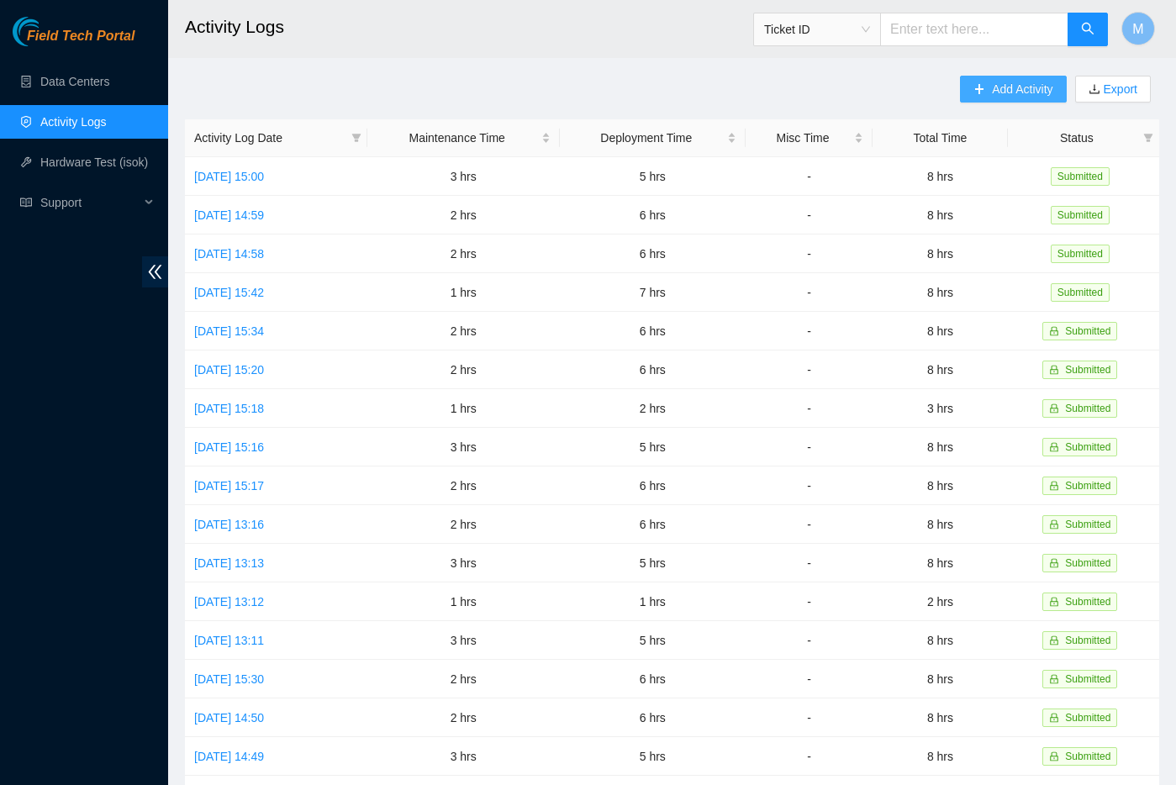
click at [1026, 94] on span "Add Activity" at bounding box center [1022, 89] width 61 height 18
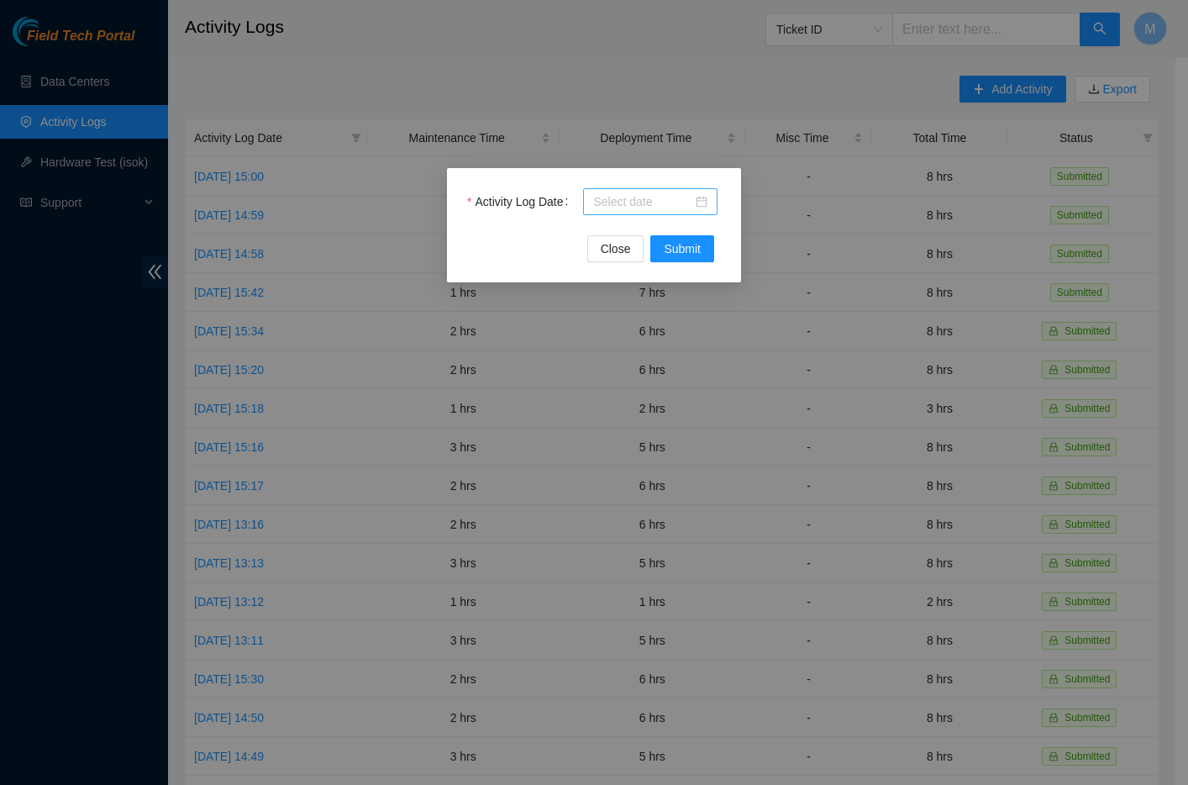
click at [703, 205] on div at bounding box center [650, 201] width 114 height 18
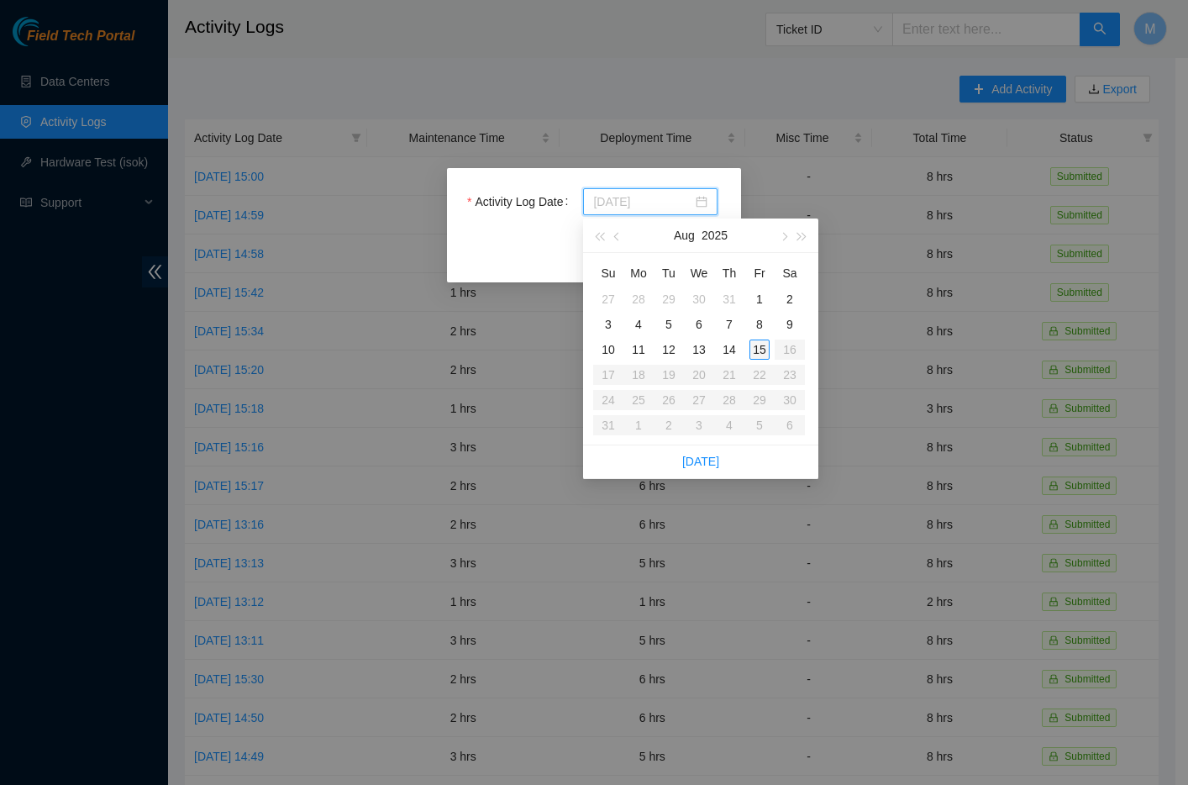
type input "[DATE]"
click at [763, 350] on div "15" at bounding box center [760, 350] width 20 height 20
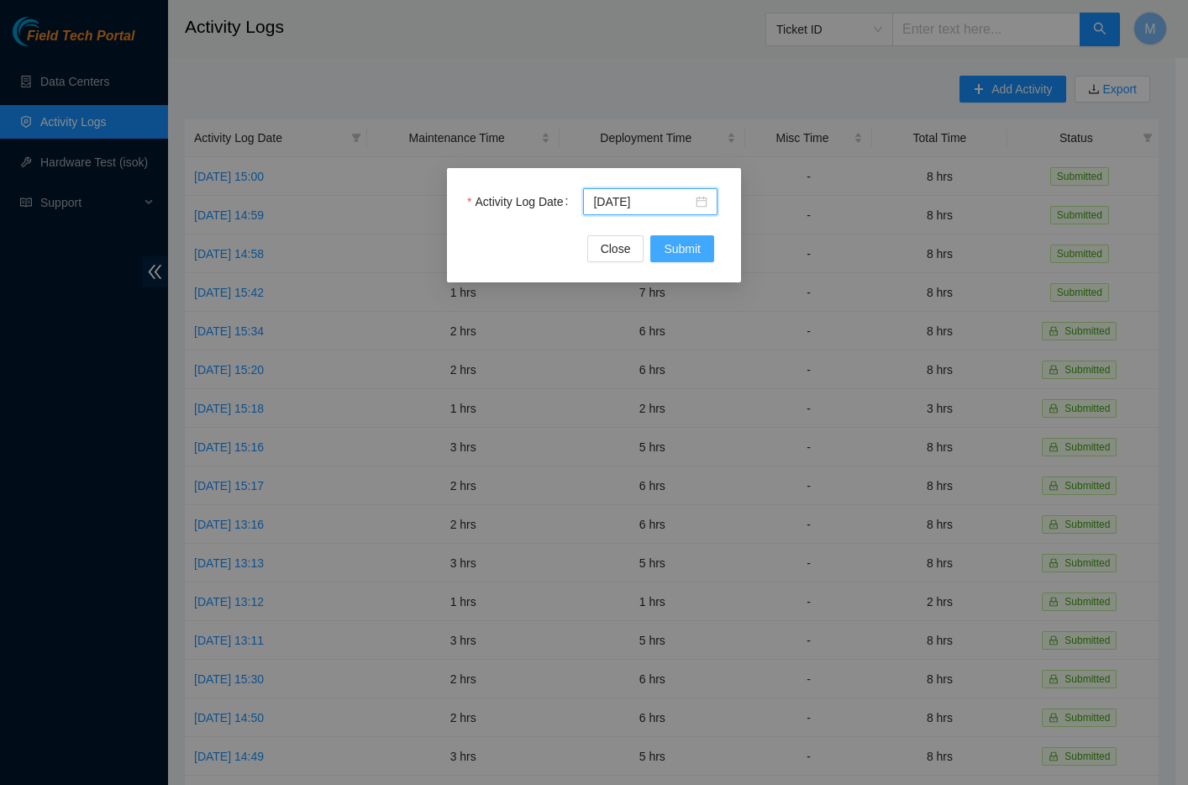
click at [696, 246] on span "Submit" at bounding box center [682, 249] width 37 height 18
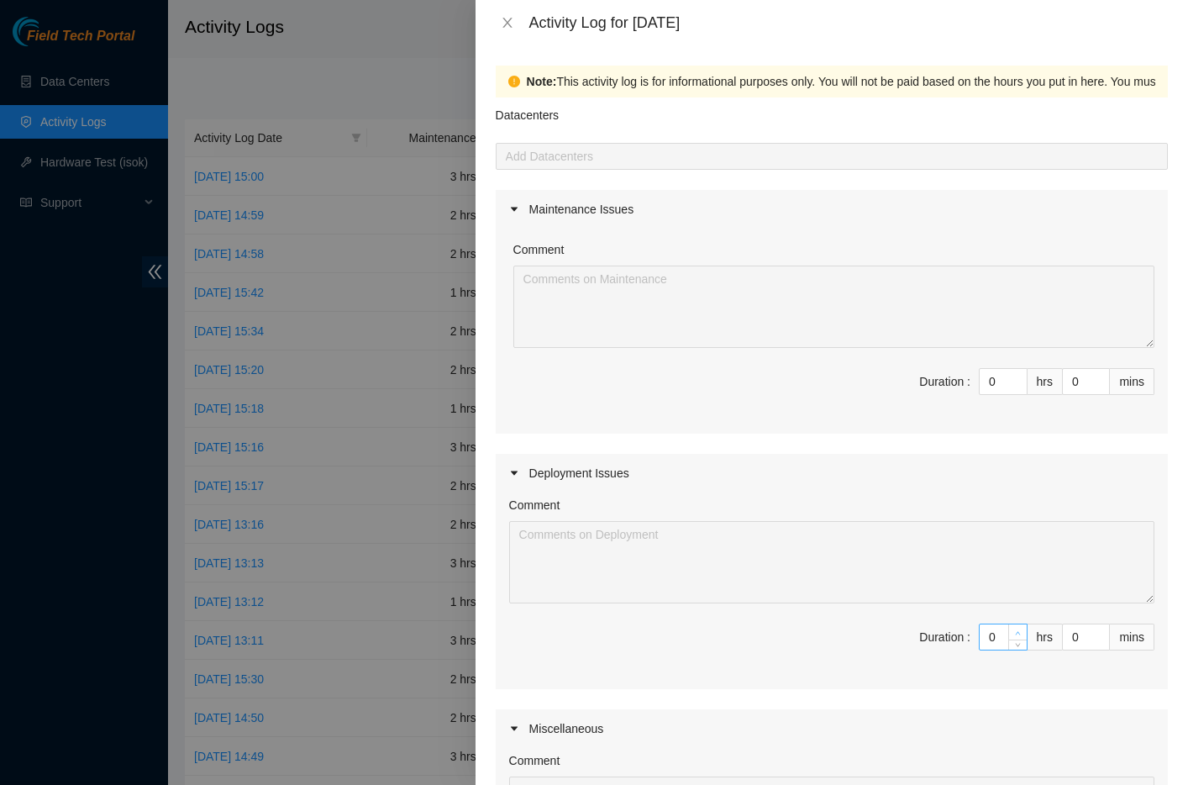
type input "1"
click at [1014, 636] on span "up" at bounding box center [1019, 633] width 10 height 10
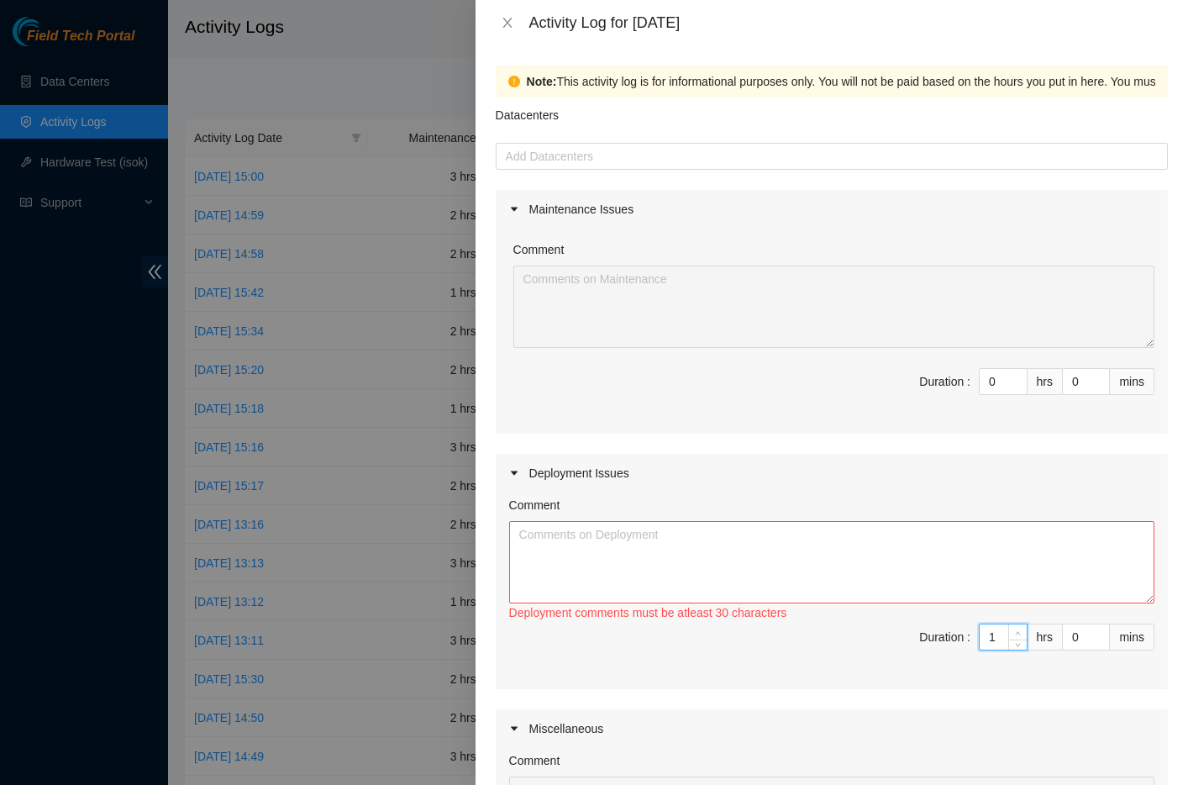
type input "2"
click at [1014, 636] on span "up" at bounding box center [1019, 633] width 10 height 10
type input "3"
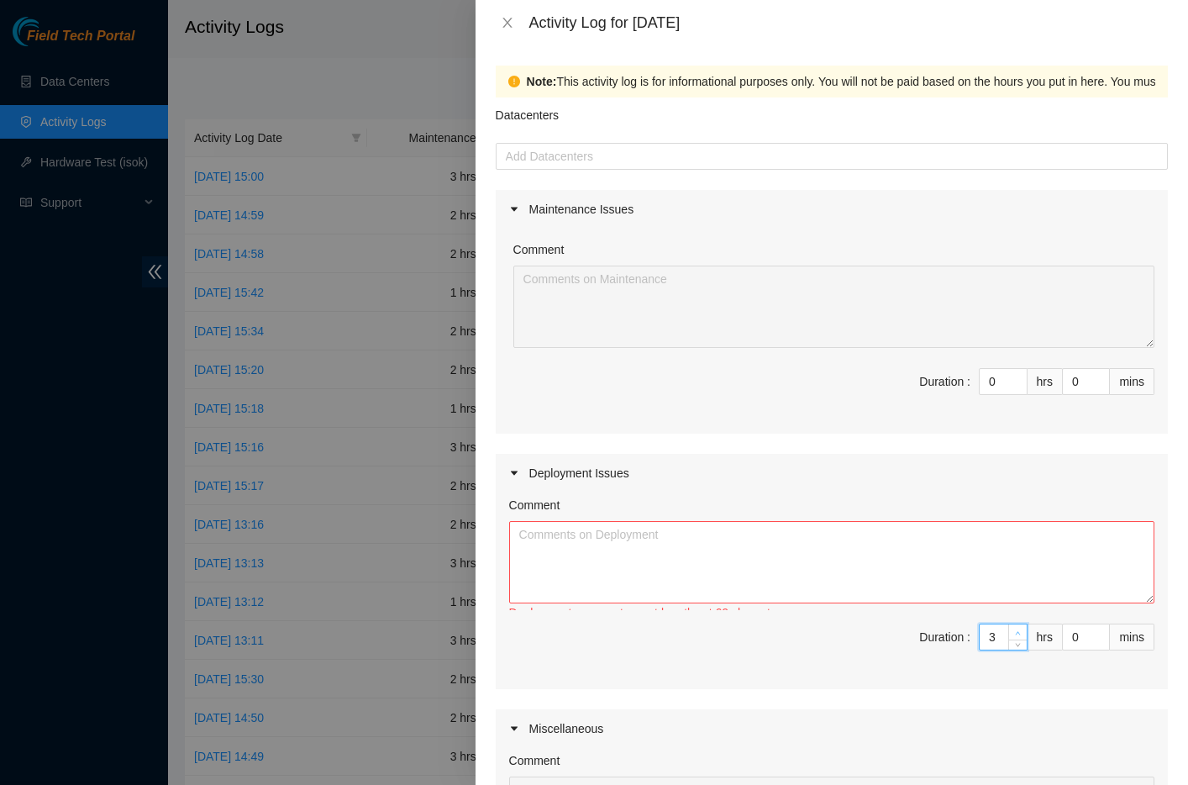
click at [1014, 636] on span "up" at bounding box center [1019, 633] width 10 height 10
type input "4"
click at [1014, 636] on span "up" at bounding box center [1019, 633] width 10 height 10
type input "5"
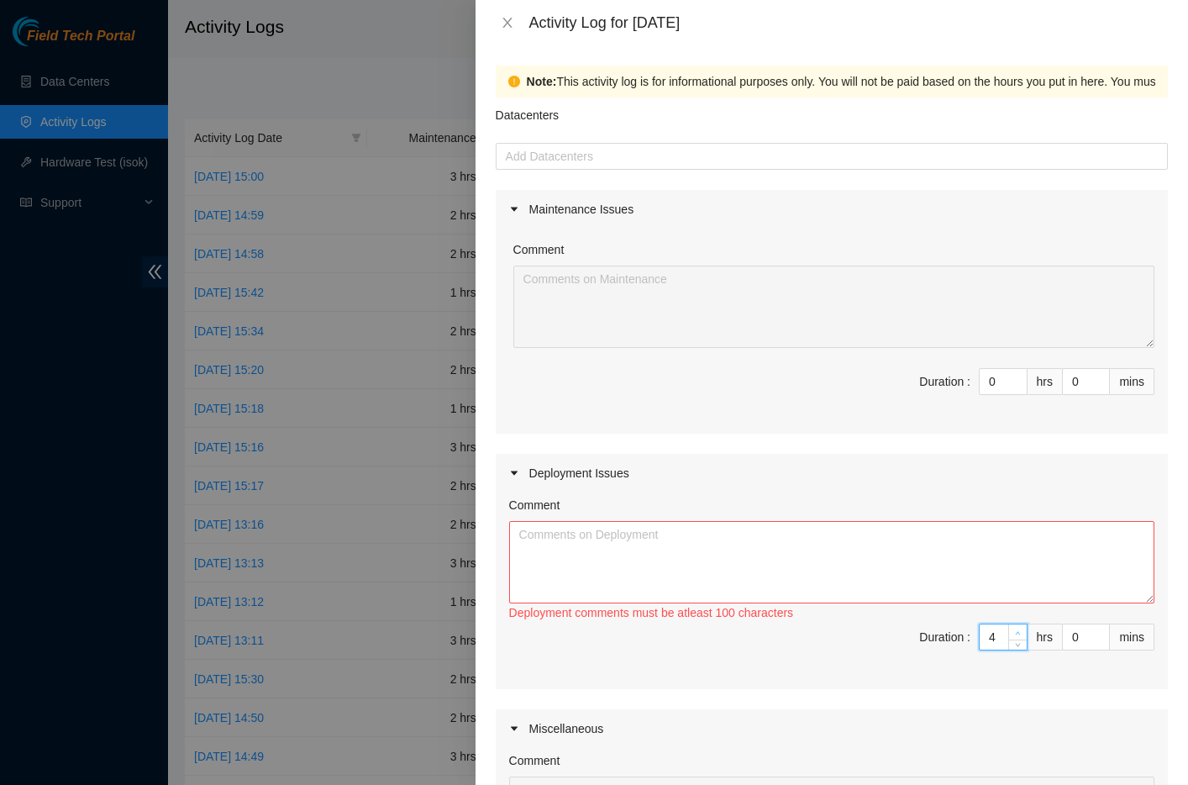
type input "5"
click at [1014, 636] on span "up" at bounding box center [1019, 633] width 10 height 10
type input "6"
click at [1014, 636] on span "up" at bounding box center [1019, 633] width 10 height 10
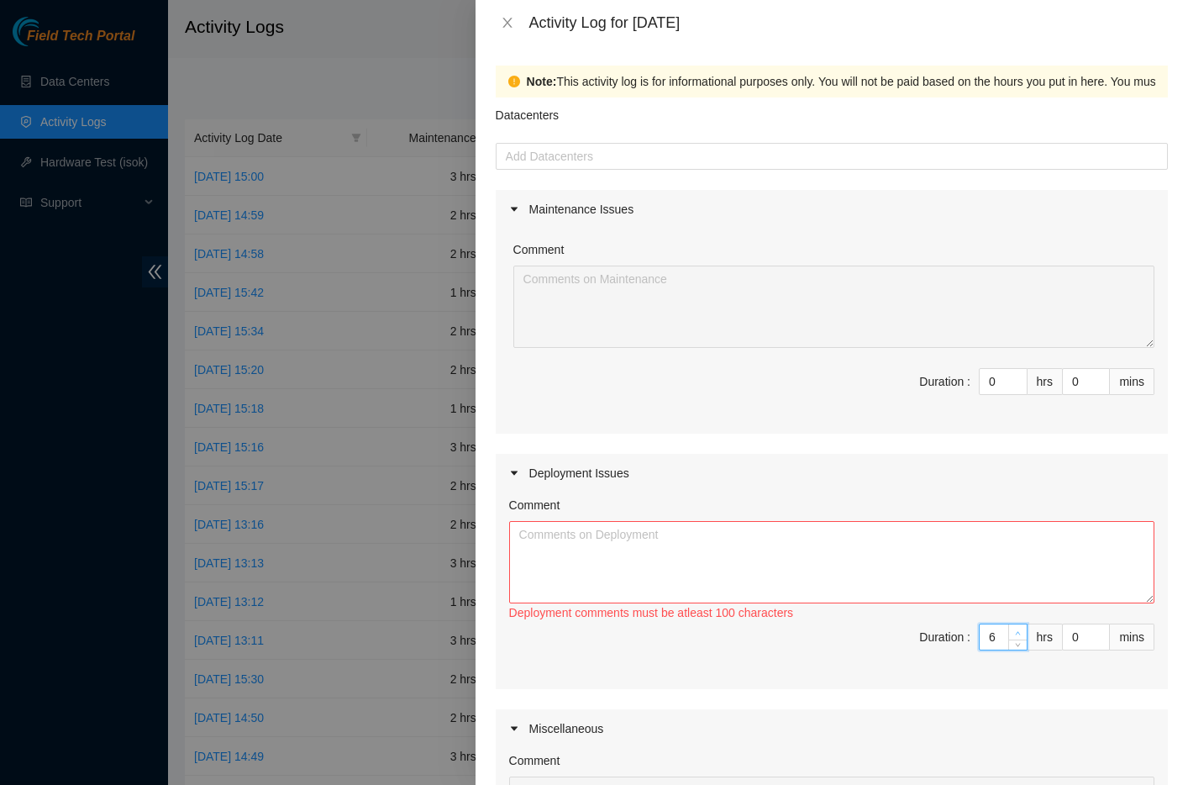
type input "7"
click at [1014, 636] on span "up" at bounding box center [1019, 633] width 10 height 10
type input "8"
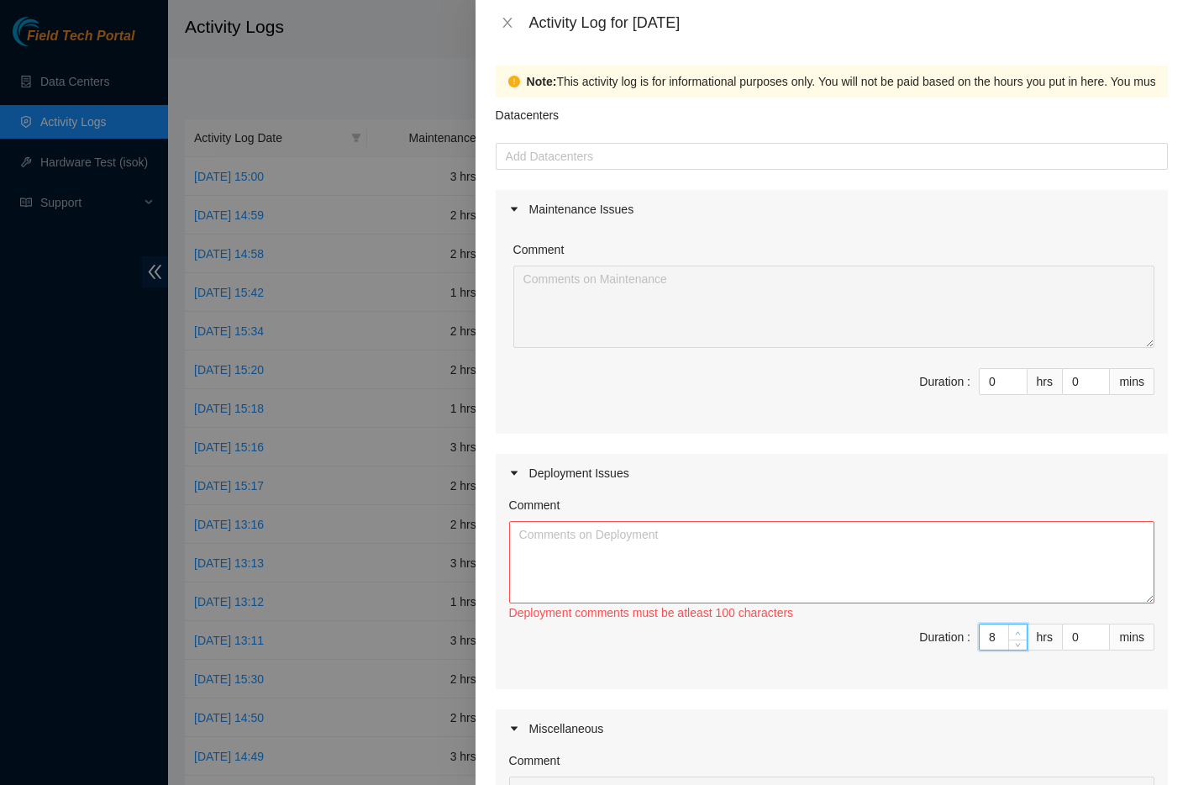
click at [1014, 636] on span "up" at bounding box center [1019, 633] width 10 height 10
click at [761, 543] on textarea "Comment" at bounding box center [832, 562] width 646 height 82
click at [548, 551] on textarea "Worked on the following deployments:" at bounding box center [832, 562] width 646 height 82
paste textarea "DP72776 - ZAYO-DFW2: Deconstruct ECOR"
paste textarea "Checked [PERSON_NAME] to make sure it was cleaned up. Contacted [PERSON_NAME] f…"
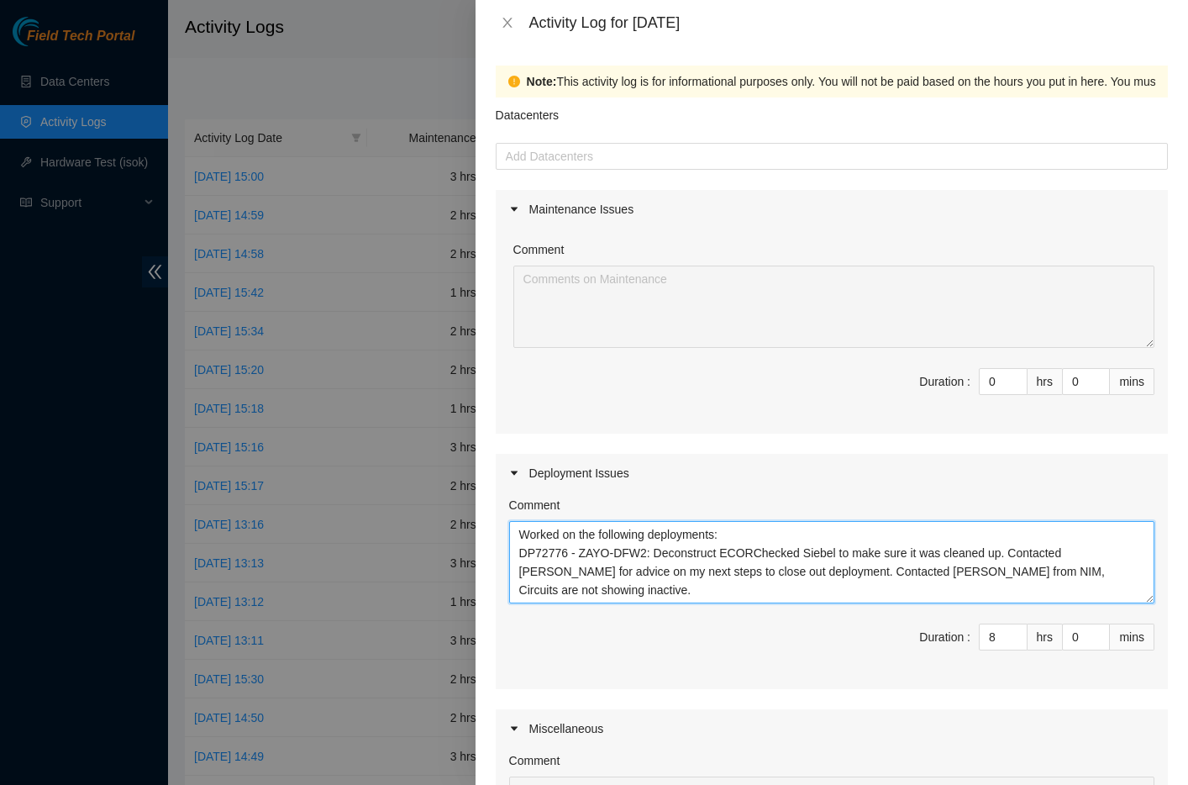
click at [761, 551] on textarea "Worked on the following deployments: DP72776 - ZAYO-DFW2: Deconstruct ECORCheck…" at bounding box center [832, 562] width 646 height 82
click at [954, 593] on textarea "Worked on the following deployments: DP72776 - ZAYO-DFW2: Deconstruct ECOR Chec…" at bounding box center [832, 562] width 646 height 82
paste textarea "DP78834 - CORESITE-SJC2: Deconstruct Region CORESITE-SJC2a"
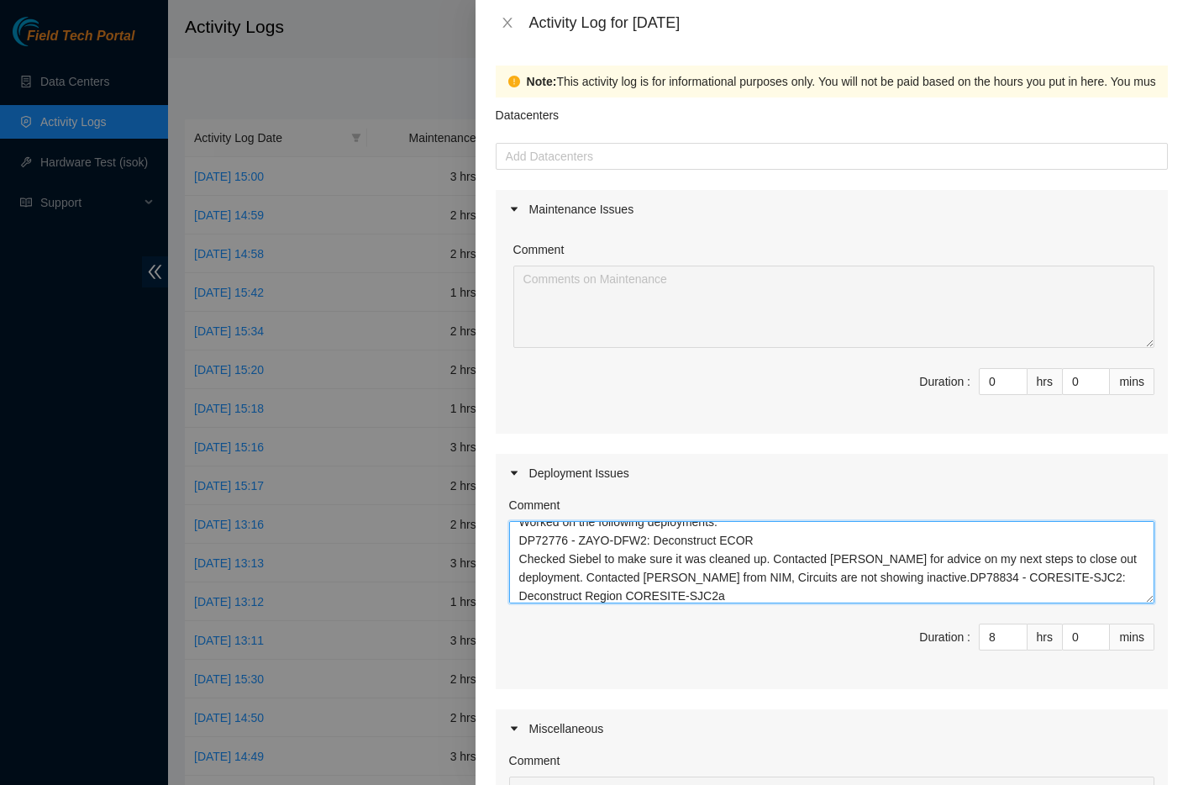
click at [924, 577] on textarea "Worked on the following deployments: DP72776 - ZAYO-DFW2: Deconstruct ECOR Chec…" at bounding box center [832, 562] width 646 height 82
click at [900, 593] on textarea "Worked on the following deployments: DP72776 - ZAYO-DFW2: Deconstruct ECOR Chec…" at bounding box center [832, 562] width 646 height 82
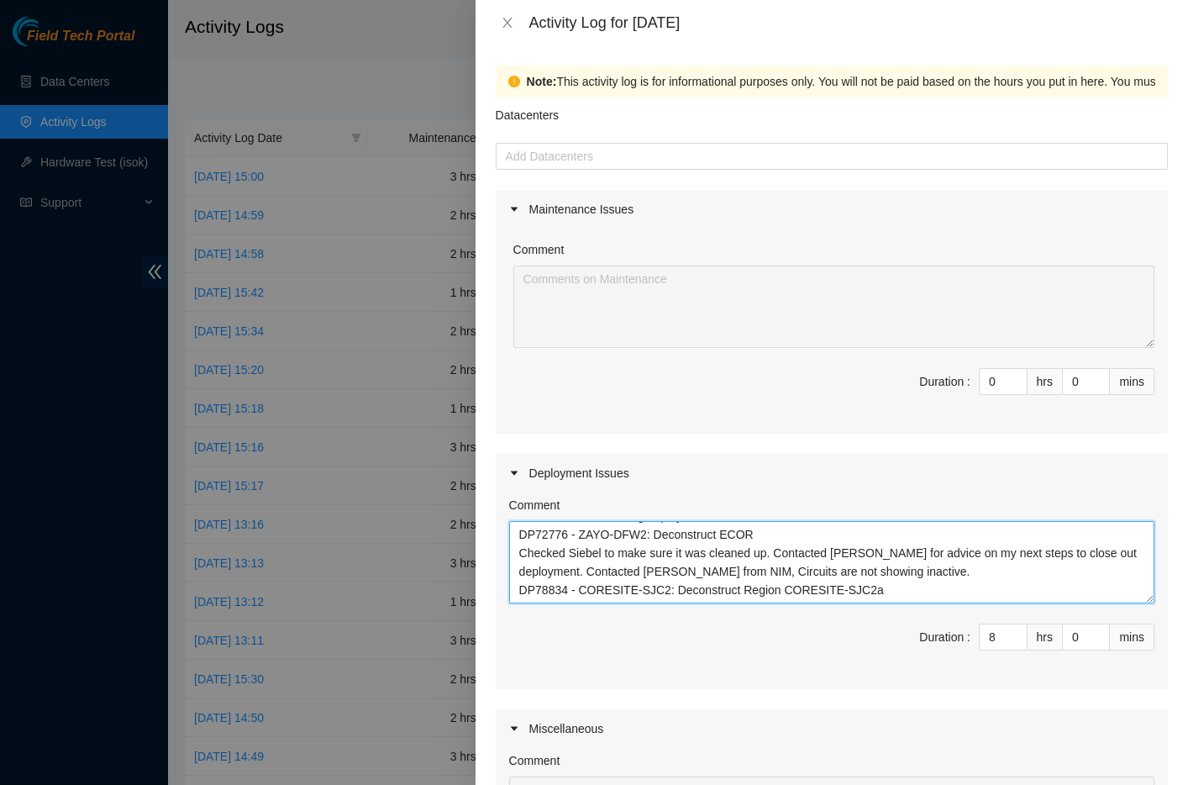
paste textarea "Worked with Field Tech [PERSON_NAME] on this deployment Cleaned up Siebel by di…"
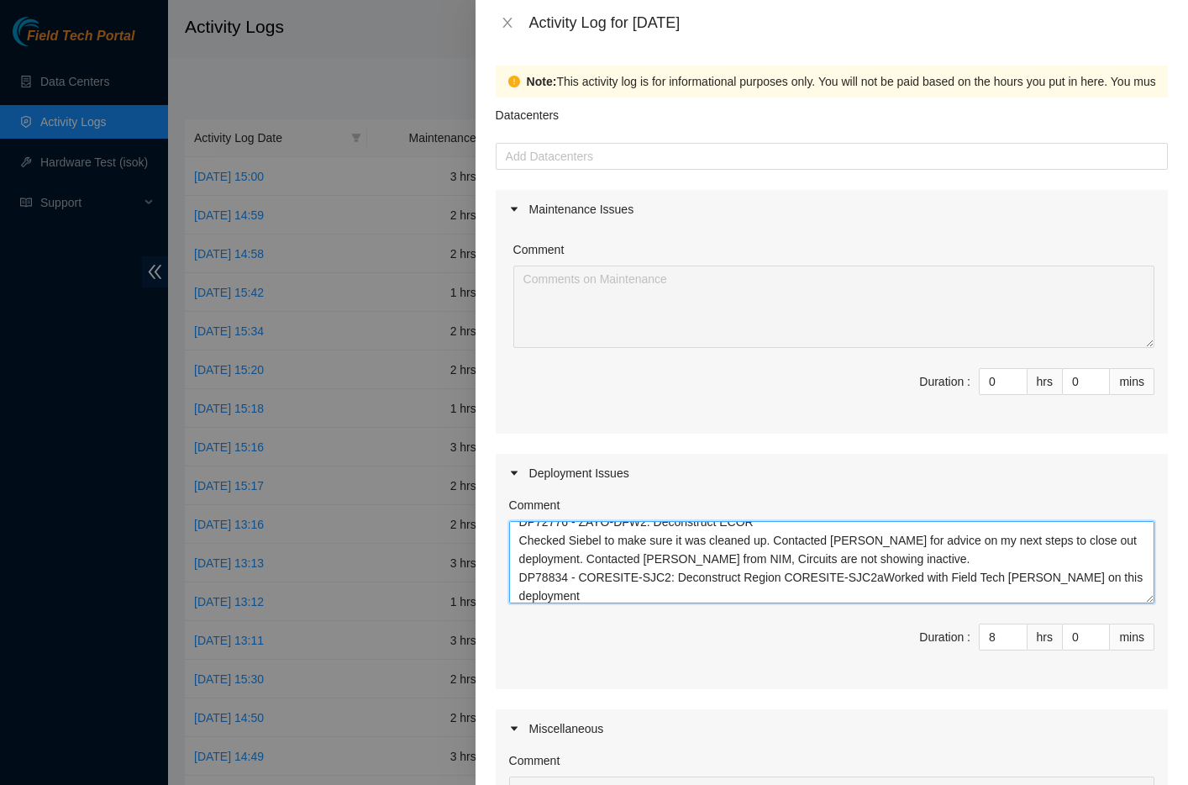
click at [889, 577] on textarea "Worked on the following deployments: DP72776 - ZAYO-DFW2: Deconstruct ECOR Chec…" at bounding box center [832, 562] width 646 height 82
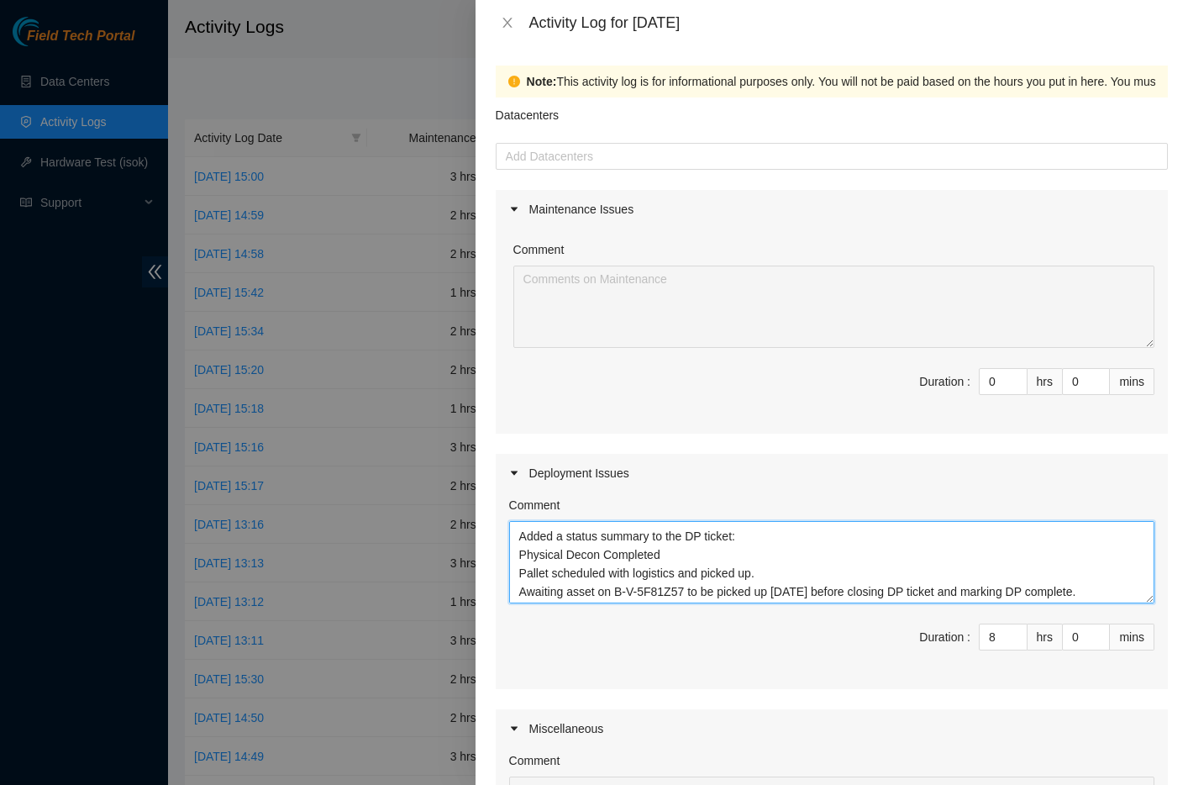
scroll to position [185, 0]
click at [1107, 589] on textarea "Worked on the following deployments: DP72776 - ZAYO-DFW2: Deconstruct ECOR Chec…" at bounding box center [832, 562] width 646 height 82
paste textarea "DP75331 - SDN-SJC: Add Infra standard_region"
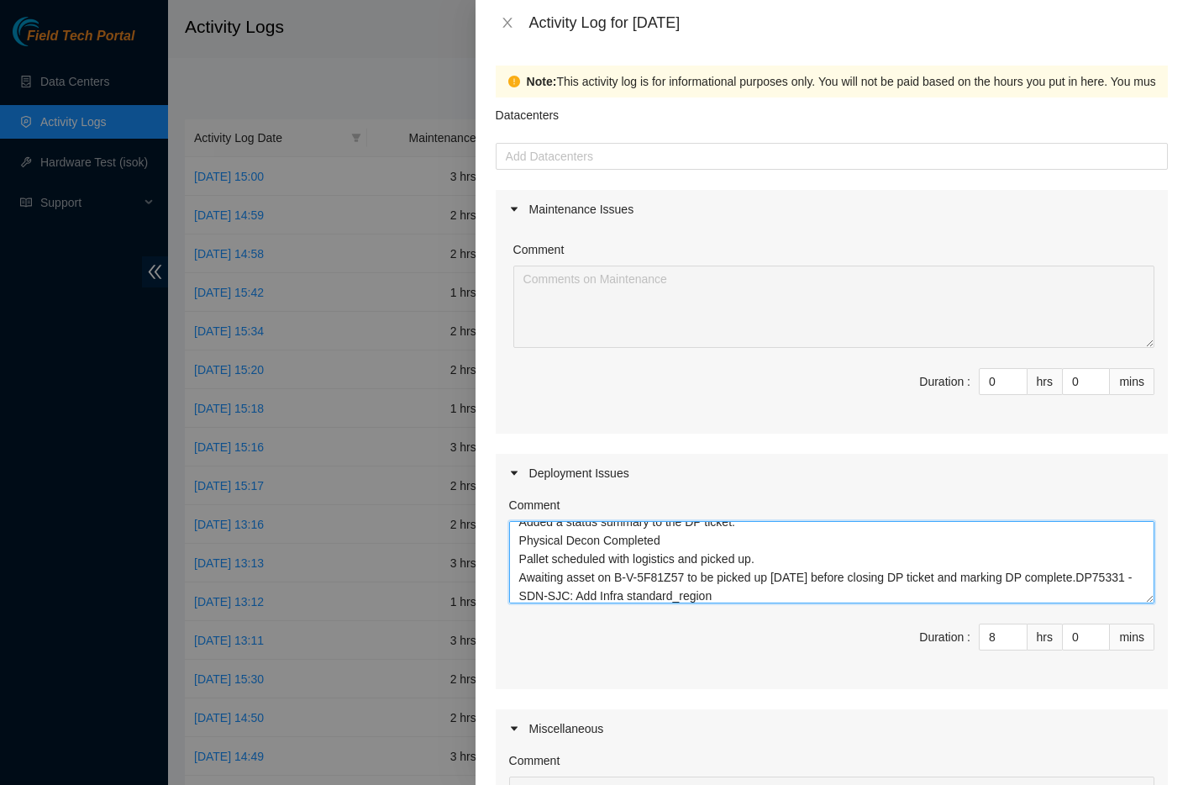
click at [574, 594] on textarea "Worked on the following deployments: DP72776 - ZAYO-DFW2: Deconstruct ECOR Chec…" at bounding box center [832, 562] width 646 height 82
click at [840, 594] on textarea "Worked on the following deployments: DP72776 - ZAYO-DFW2: Deconstruct ECOR Chec…" at bounding box center [832, 562] width 646 height 82
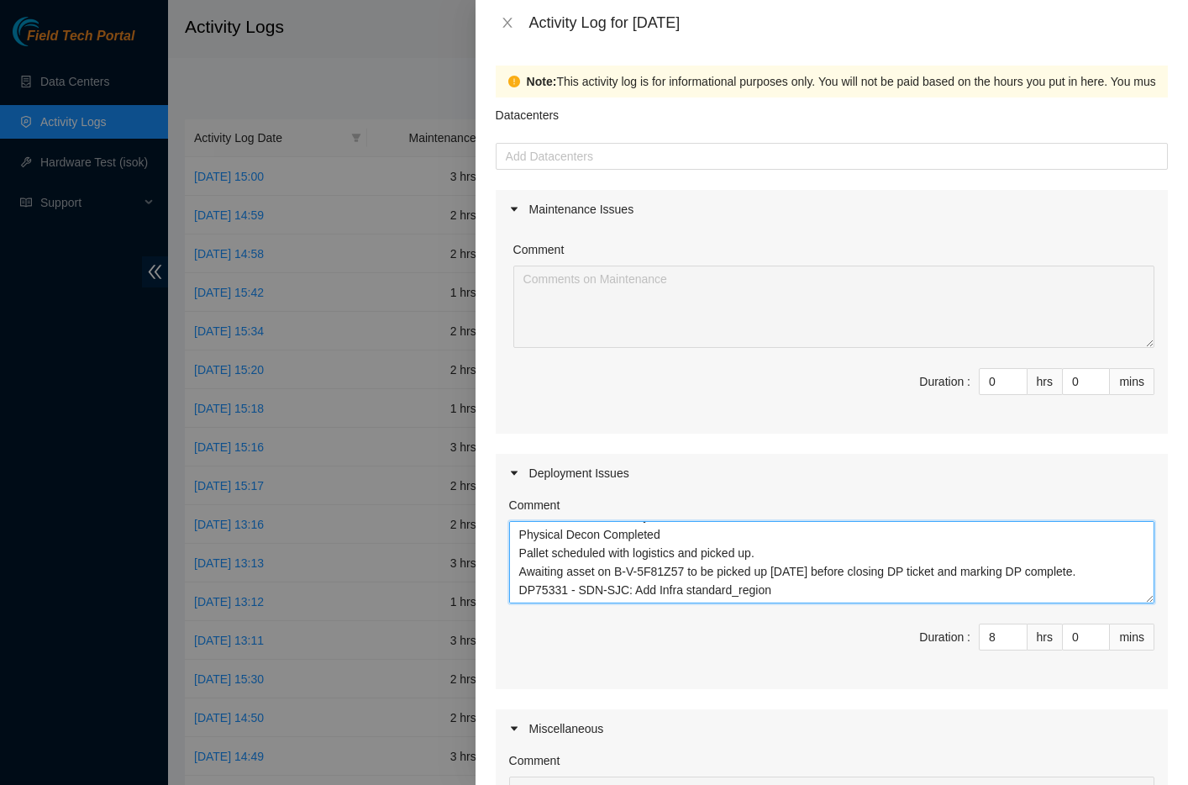
click at [521, 592] on textarea "Worked on the following deployments: DP72776 - ZAYO-DFW2: Deconstruct ECOR Chec…" at bounding box center [832, 562] width 646 height 82
click at [527, 593] on textarea "Worked on the following deployments: DP72776 - ZAYO-DFW2: Deconstruct ECOR Chec…" at bounding box center [832, 562] width 646 height 82
paste textarea "Notified by the tech working the deployment [PERSON_NAME] that they are missing…"
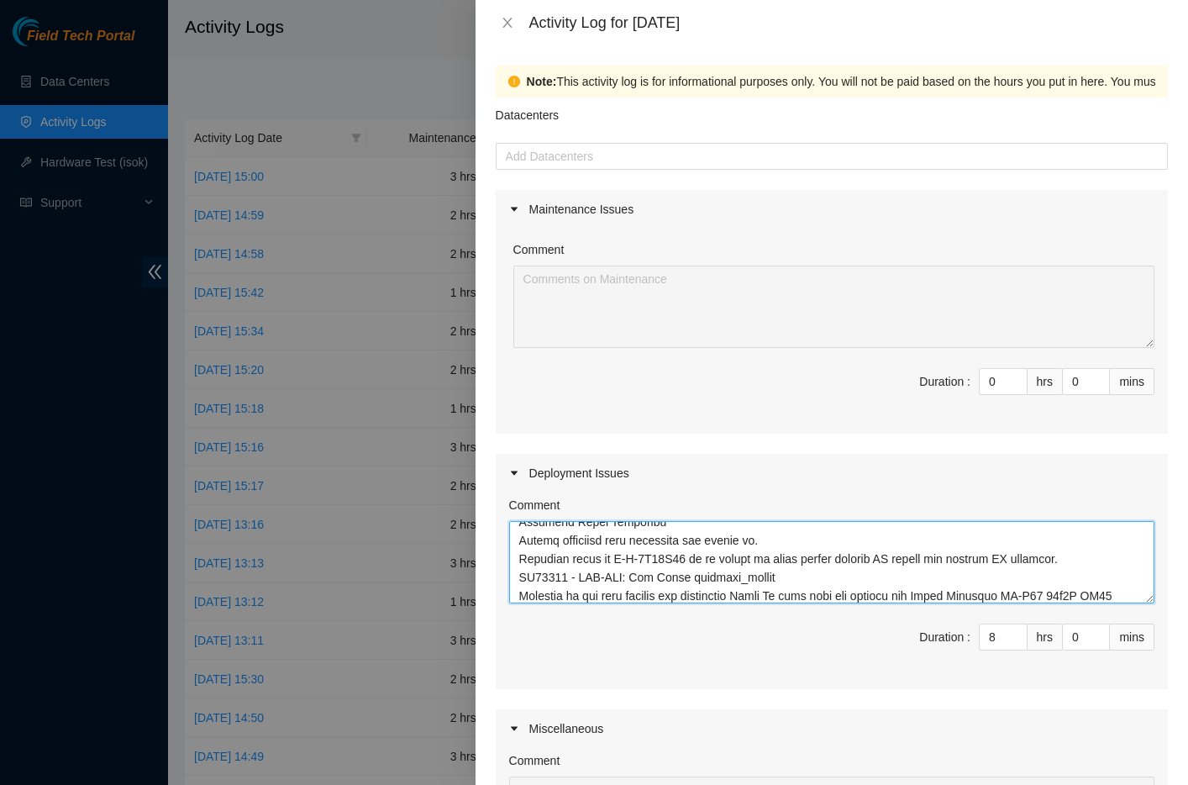
scroll to position [308, 0]
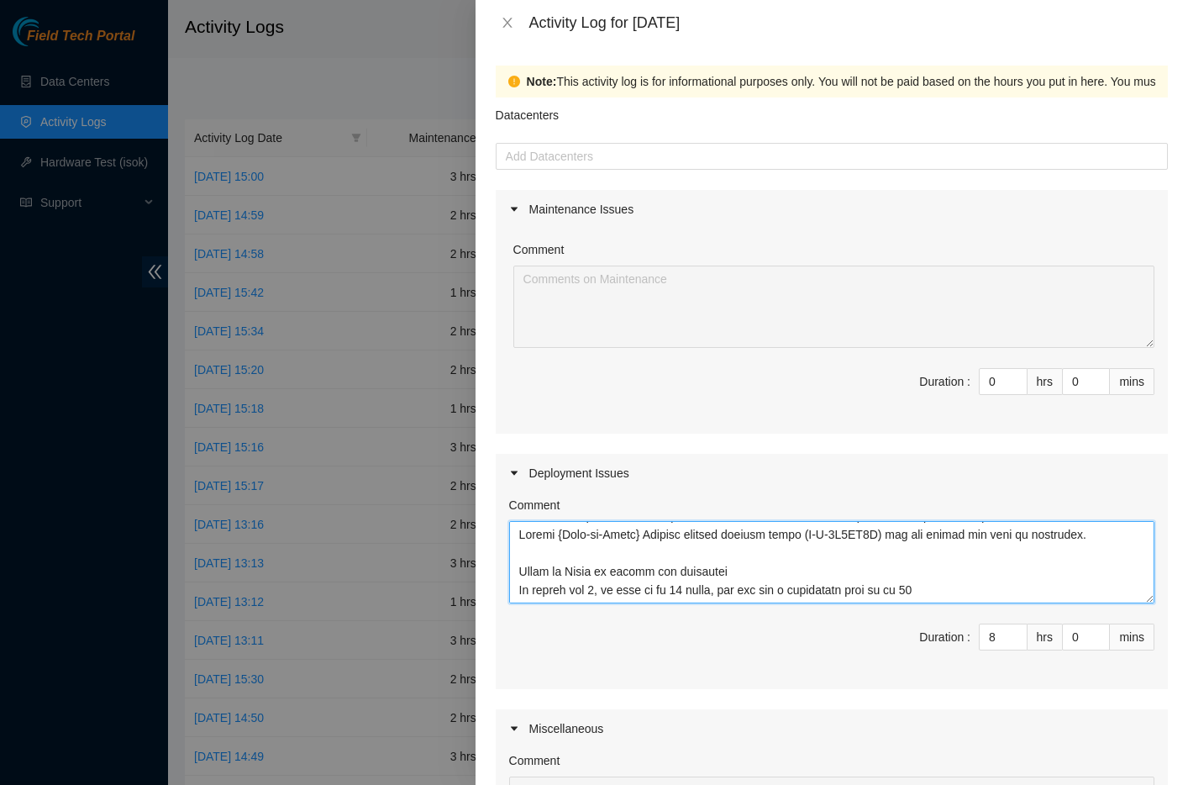
click at [530, 571] on textarea "Comment" at bounding box center [832, 562] width 646 height 82
click at [529, 567] on textarea "Comment" at bounding box center [832, 562] width 646 height 82
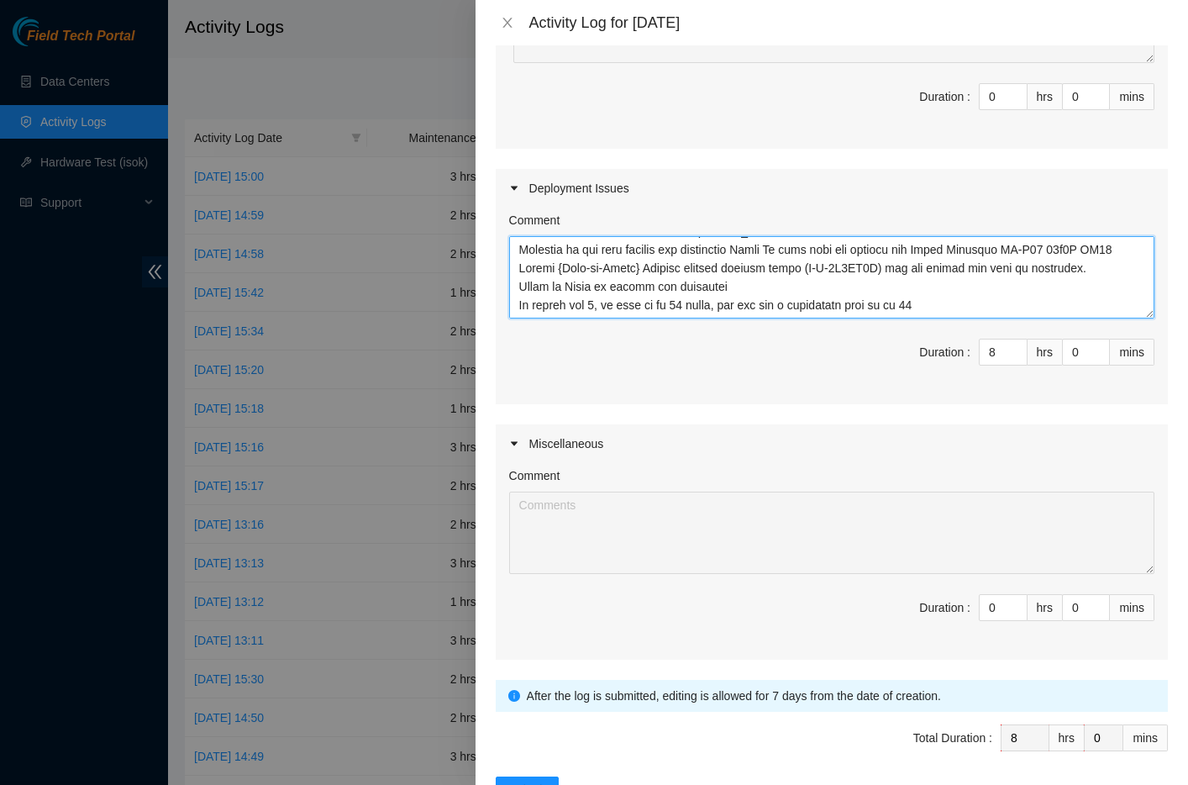
scroll to position [344, 0]
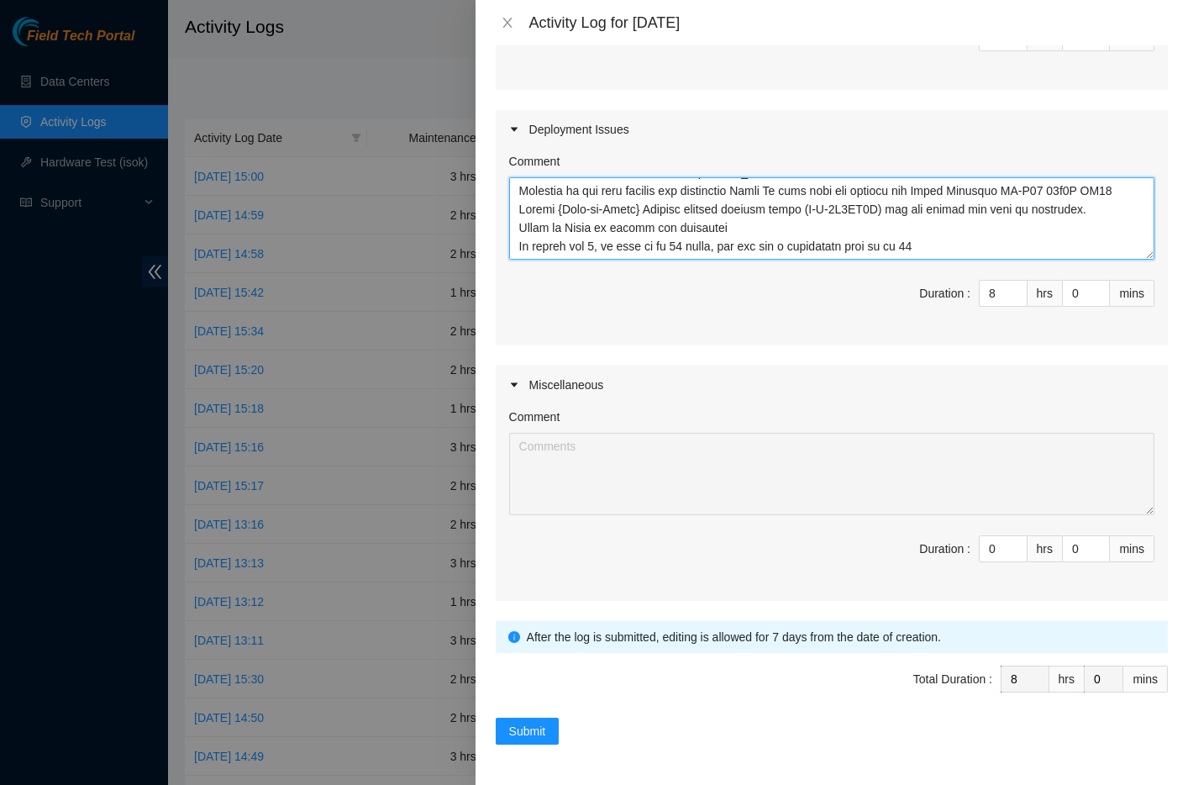
click at [977, 246] on textarea "Comment" at bounding box center [832, 218] width 646 height 82
paste textarea "DP72563"
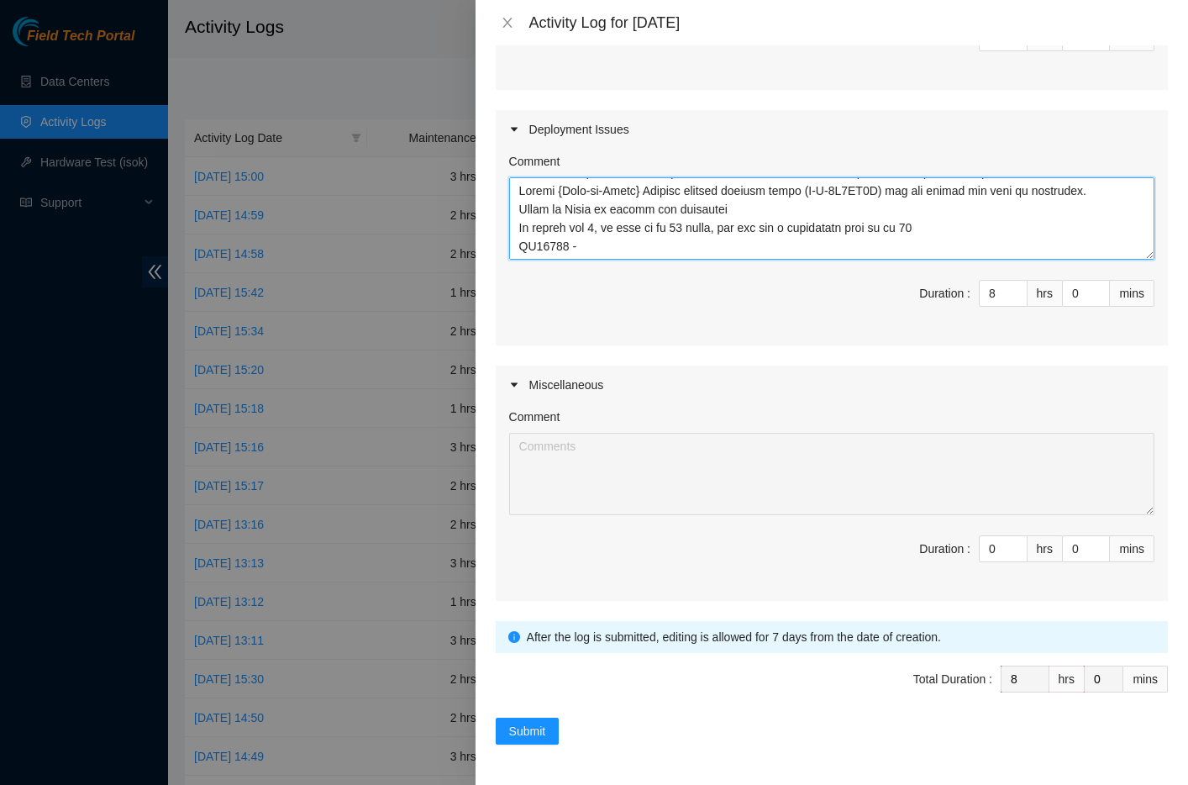
paste textarea "r02.sea01.icn: Add 1x400G COGENT_ICN wave to existing bundle between r02.sea01.…"
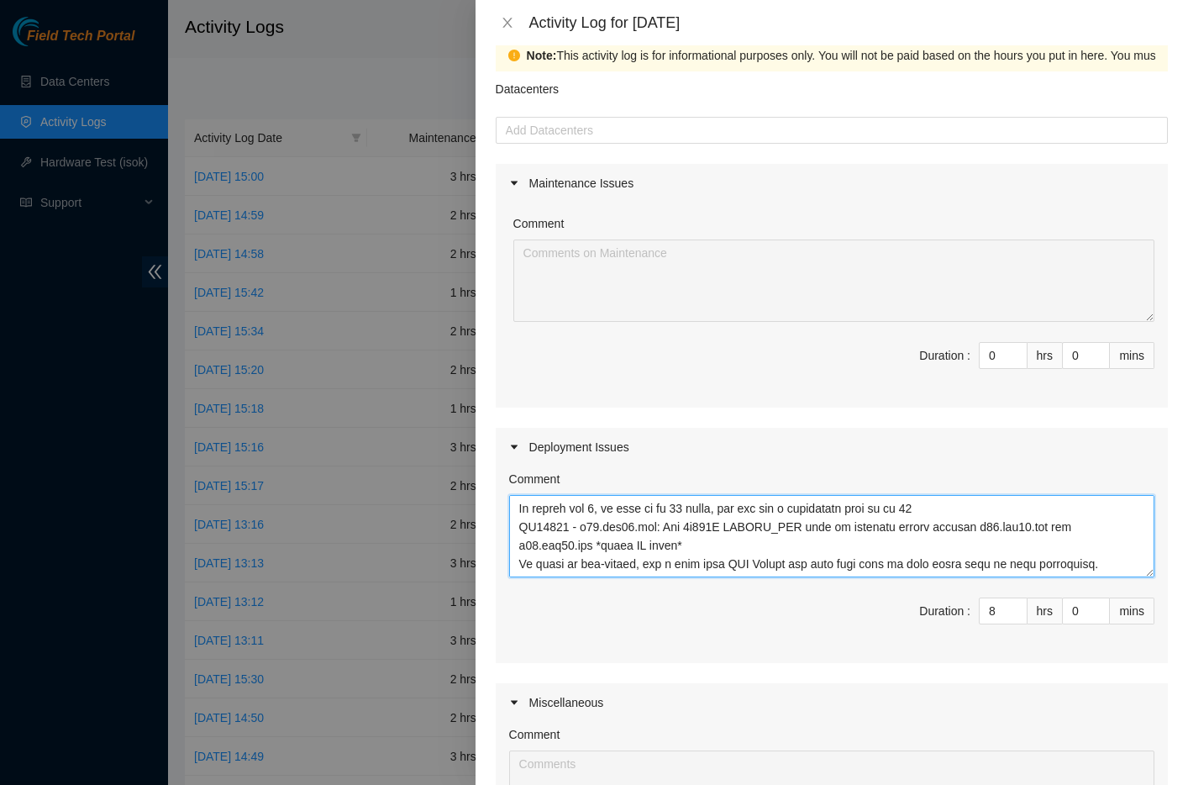
scroll to position [0, 0]
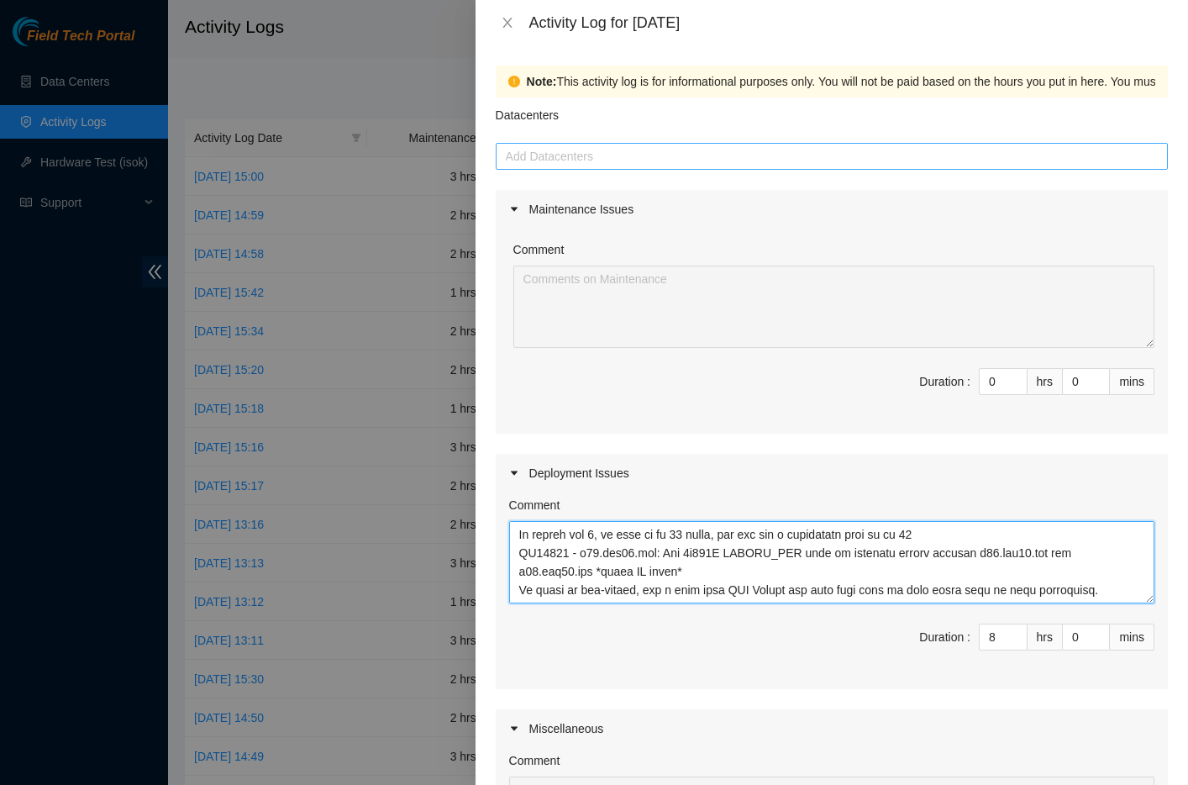
click at [690, 159] on div at bounding box center [832, 156] width 664 height 20
type textarea "Worked on the following deployments: DP72776 - ZAYO-DFW2: Deconstruct ECOR Chec…"
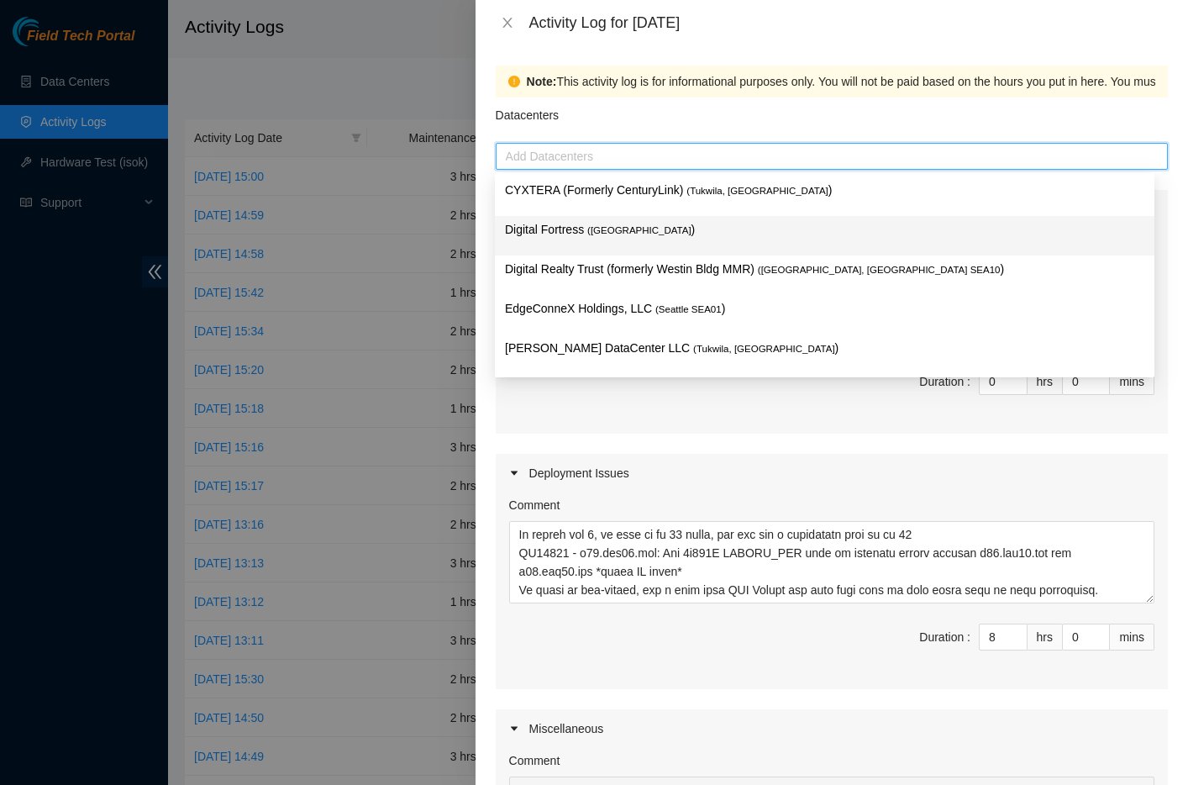
click at [533, 227] on p "Digital Fortress ( [GEOGRAPHIC_DATA] )" at bounding box center [825, 229] width 640 height 19
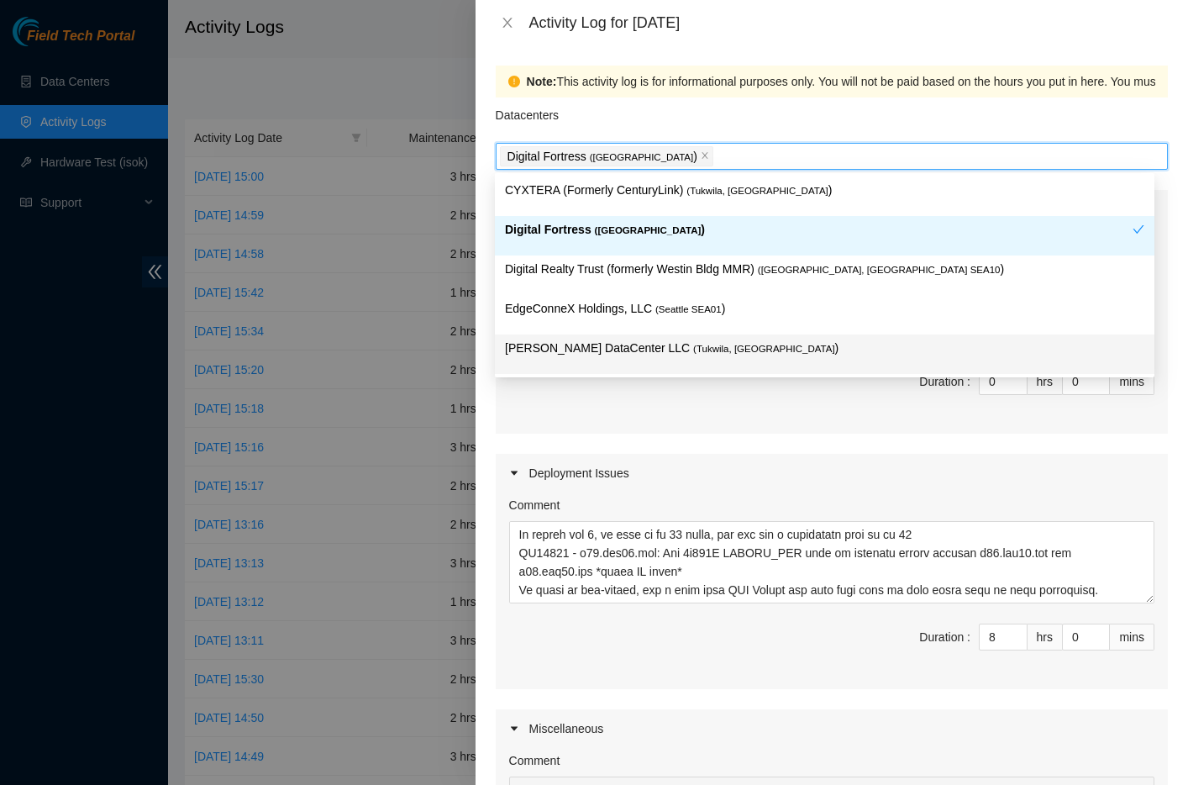
click at [738, 427] on div "Comment Duration : 0 hrs 0 mins" at bounding box center [832, 331] width 672 height 205
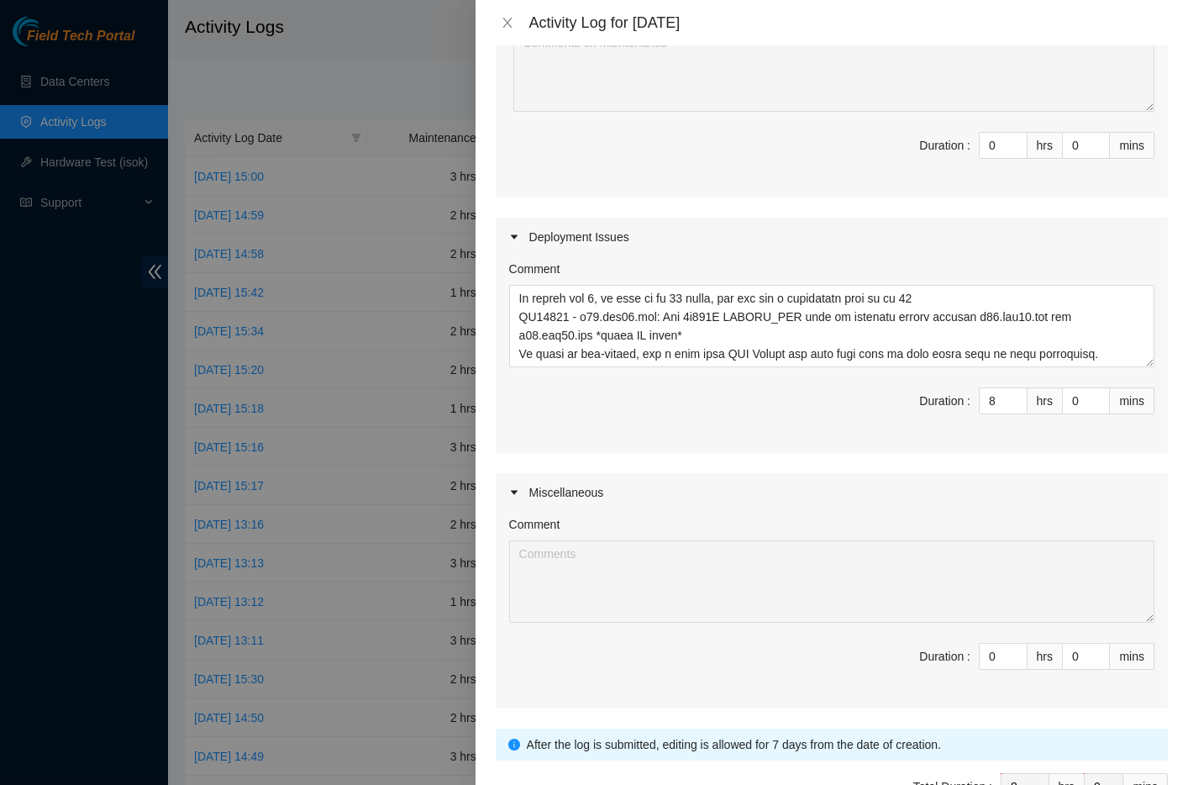
scroll to position [344, 0]
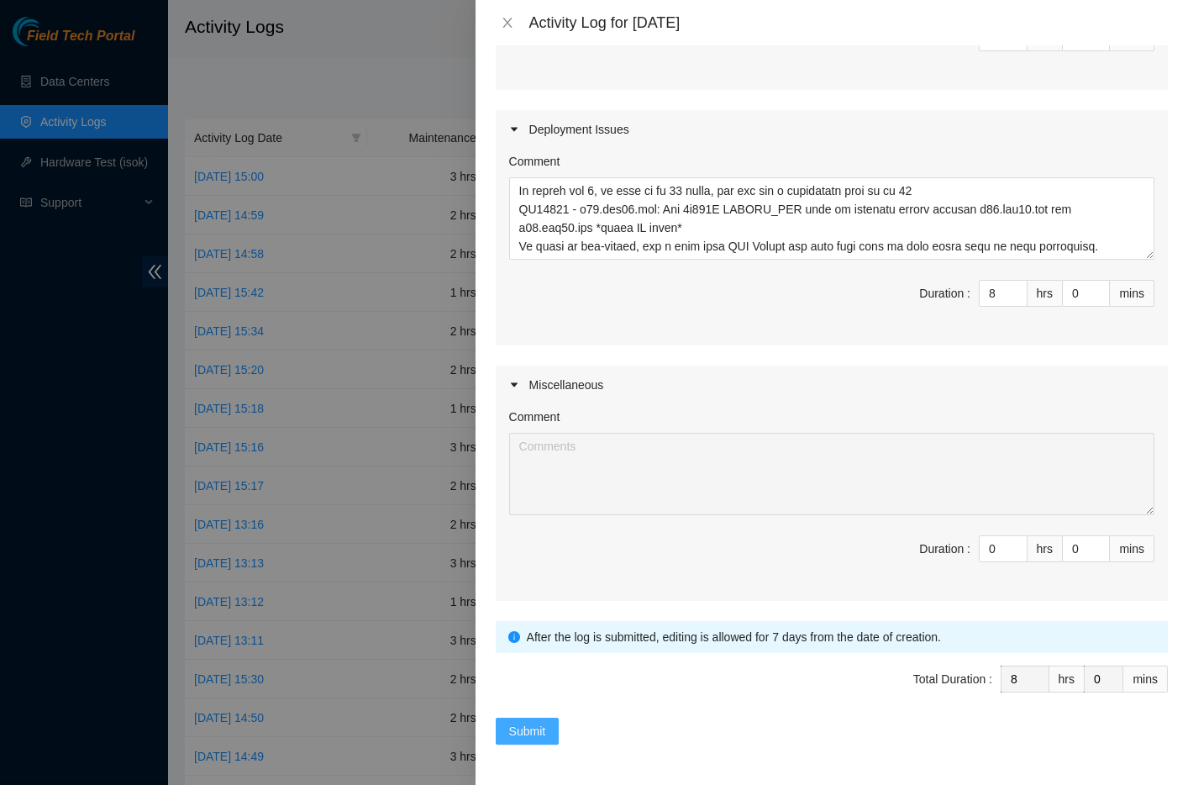
click at [517, 731] on span "Submit" at bounding box center [527, 731] width 37 height 18
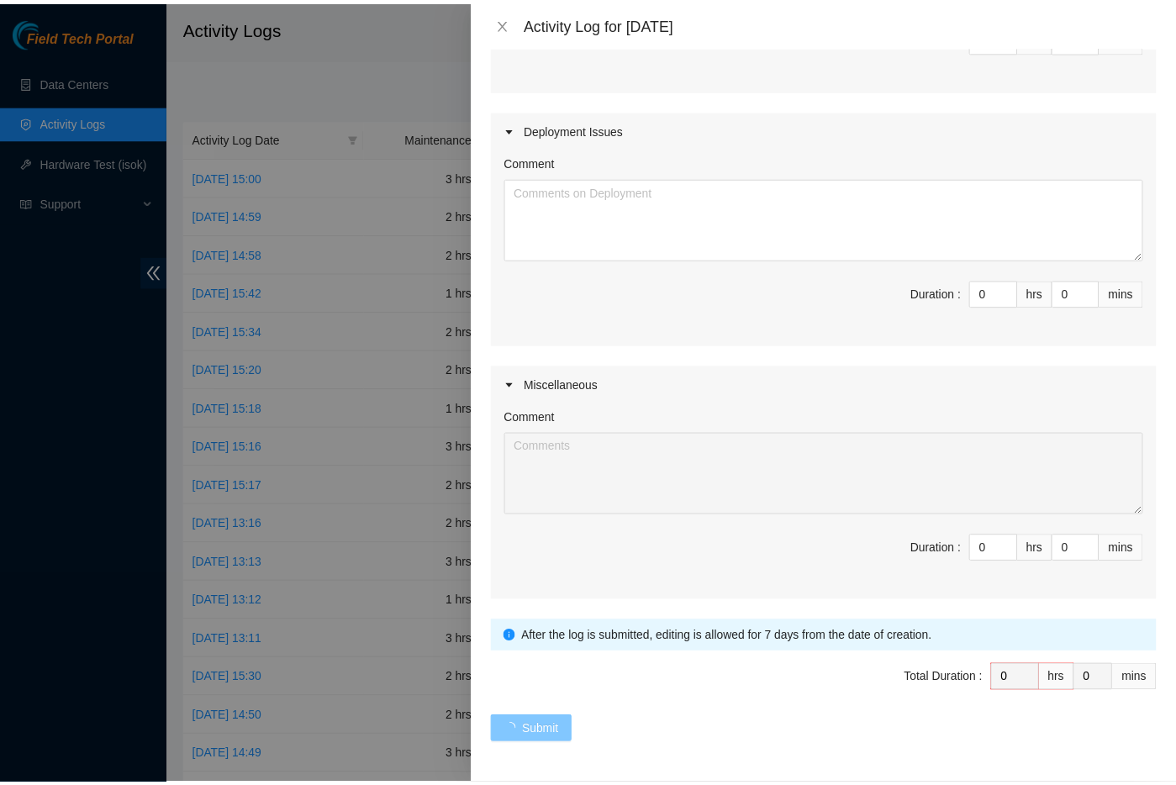
scroll to position [0, 0]
